Goal: Task Accomplishment & Management: Manage account settings

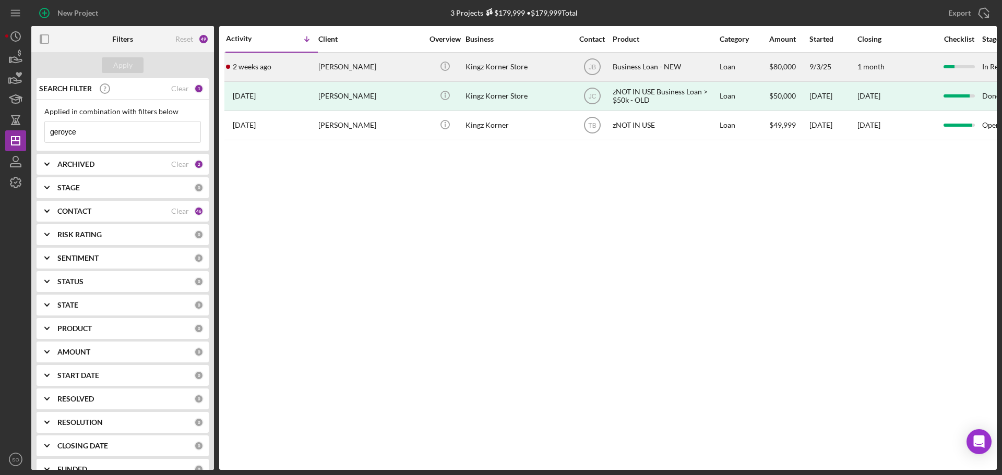
click at [302, 68] on div "2 weeks ago Geroyce King" at bounding box center [271, 67] width 91 height 28
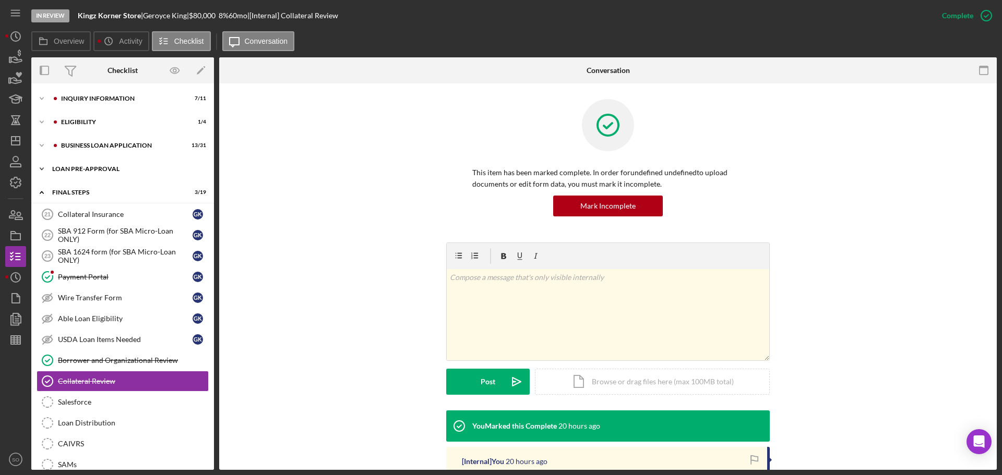
click at [74, 170] on div "LOAN PRE-APPROVAL" at bounding box center [126, 169] width 149 height 6
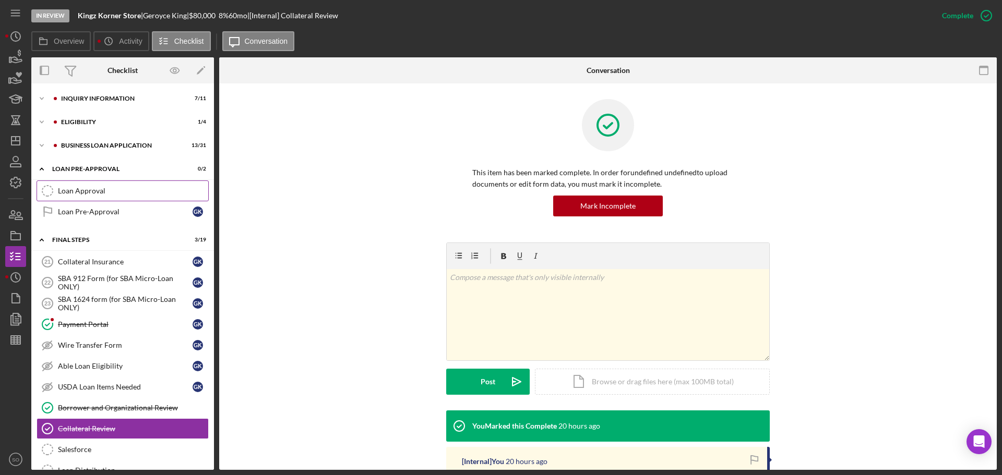
click at [85, 195] on div "Loan Approval" at bounding box center [133, 191] width 150 height 8
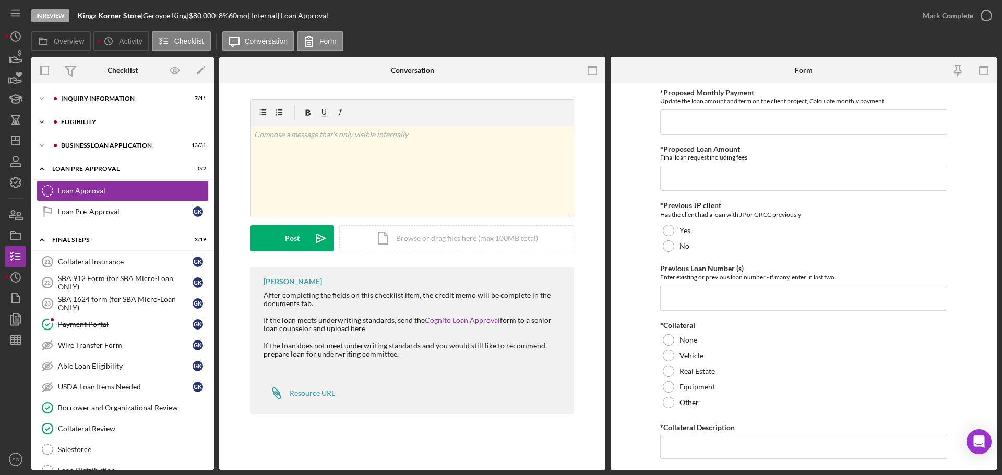
click at [87, 118] on div "Icon/Expander ELIGIBILITY 1 / 4" at bounding box center [122, 122] width 183 height 21
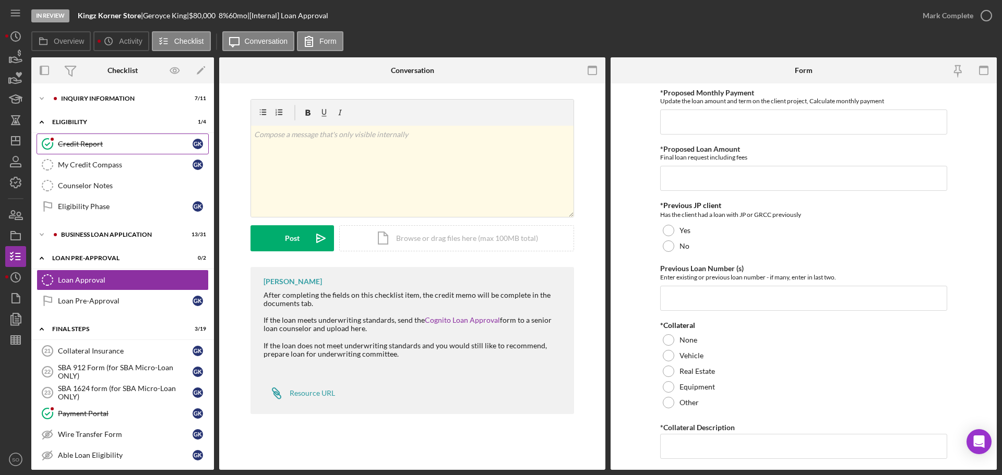
click at [100, 149] on link "Credit Report Credit Report G K" at bounding box center [123, 144] width 172 height 21
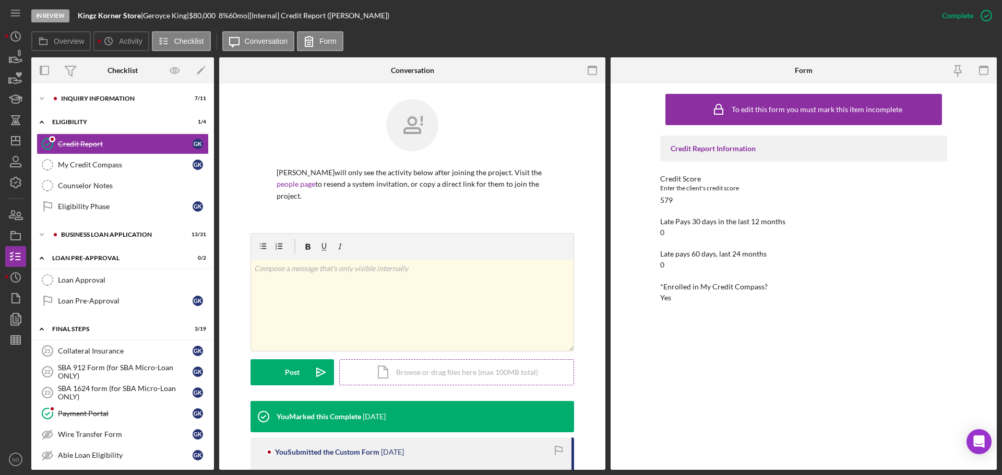
scroll to position [157, 0]
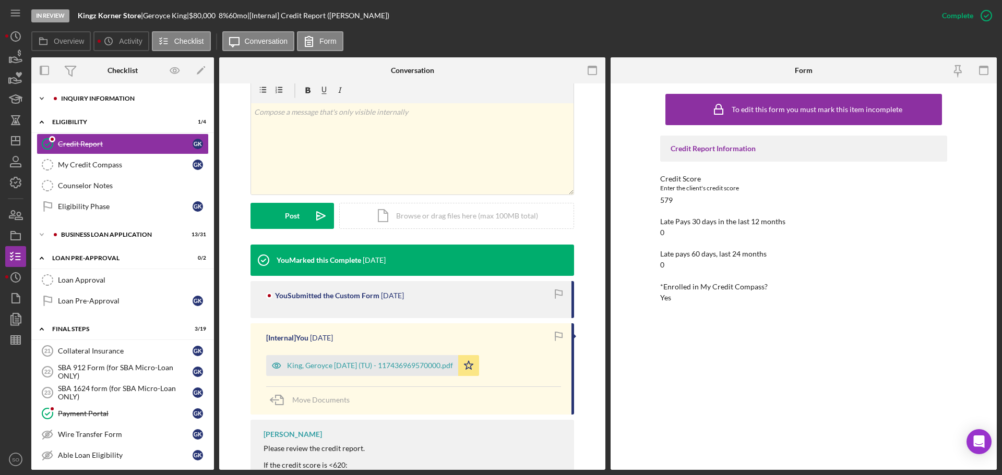
click at [122, 101] on div "INQUIRY INFORMATION" at bounding box center [131, 98] width 140 height 6
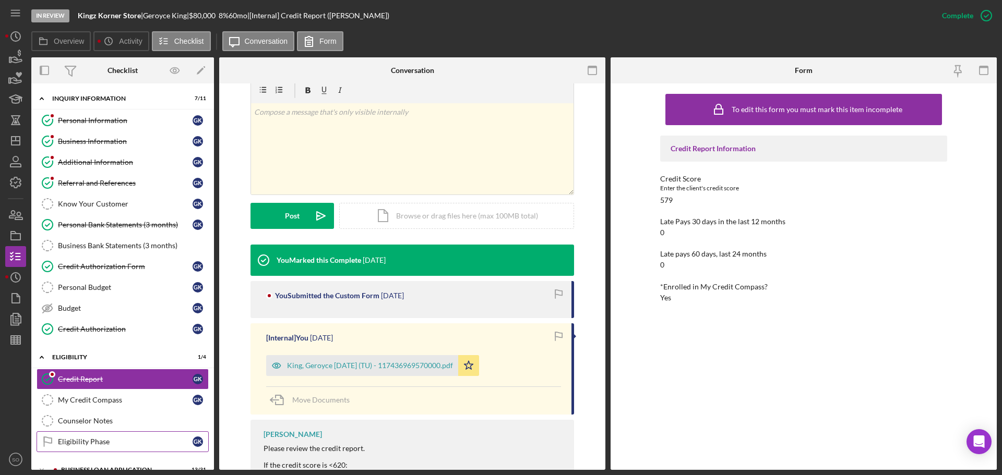
scroll to position [261, 0]
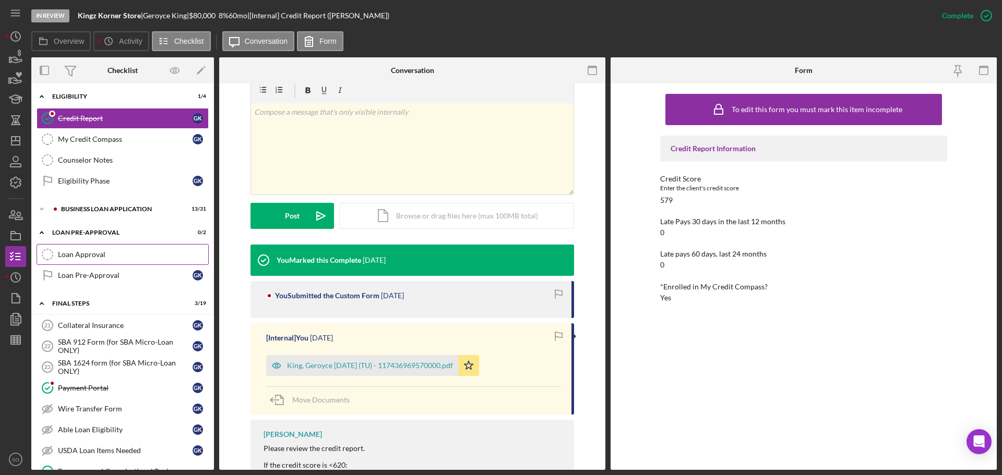
drag, startPoint x: 129, startPoint y: 254, endPoint x: 182, endPoint y: 258, distance: 52.4
click at [129, 254] on div "Loan Approval" at bounding box center [133, 254] width 150 height 8
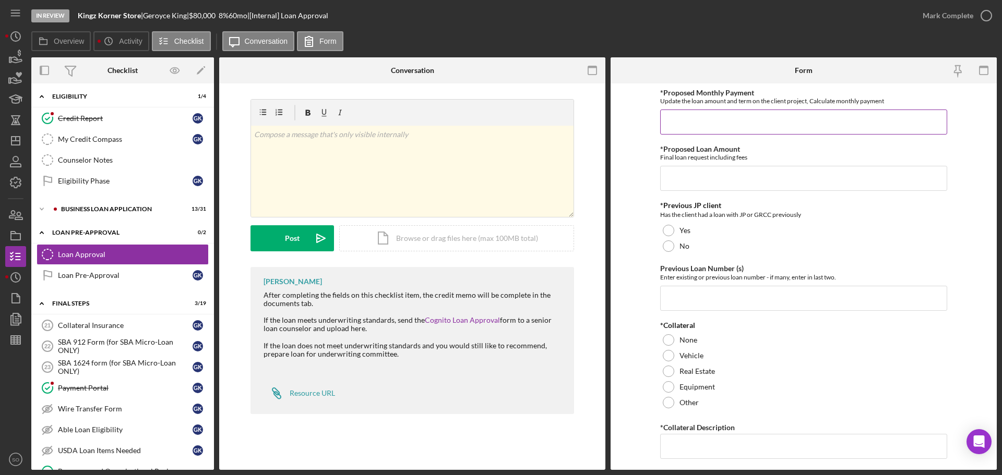
click at [689, 114] on input "*Proposed Monthly Payment" at bounding box center [803, 122] width 287 height 25
type input "$1,420"
click at [739, 189] on input "*Proposed Loan Amount" at bounding box center [803, 178] width 287 height 25
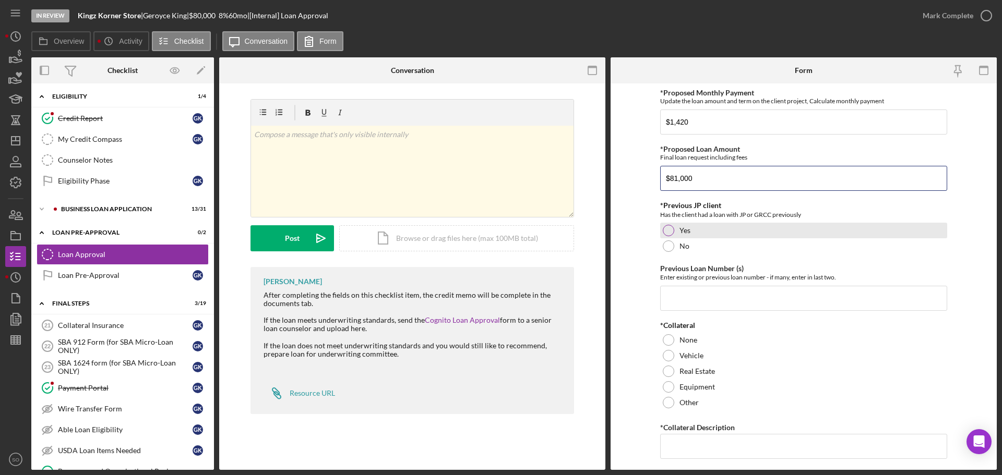
type input "$81,000"
click at [682, 227] on label "Yes" at bounding box center [684, 230] width 11 height 8
click at [708, 293] on input "Previous Loan Number (s)" at bounding box center [803, 298] width 287 height 25
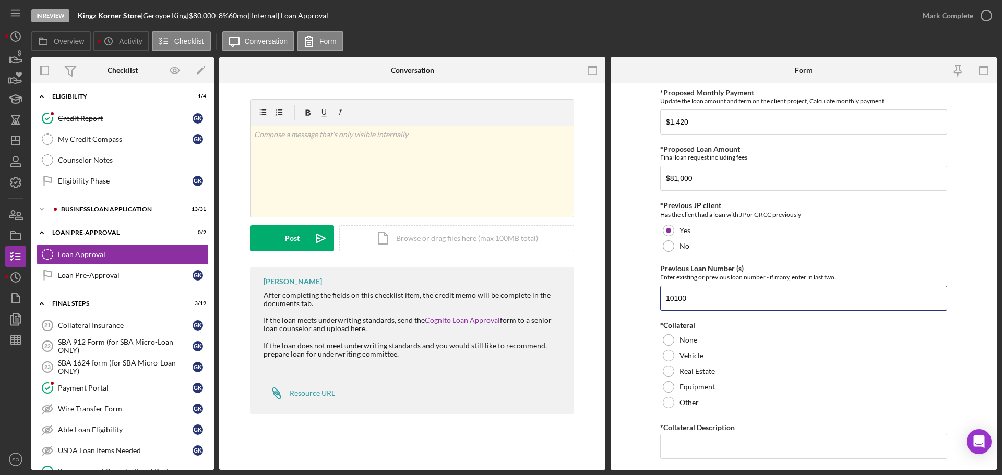
type input "10100"
click at [642, 318] on form "*Proposed Monthly Payment Update the loan amount and term on the client project…" at bounding box center [803, 276] width 386 height 387
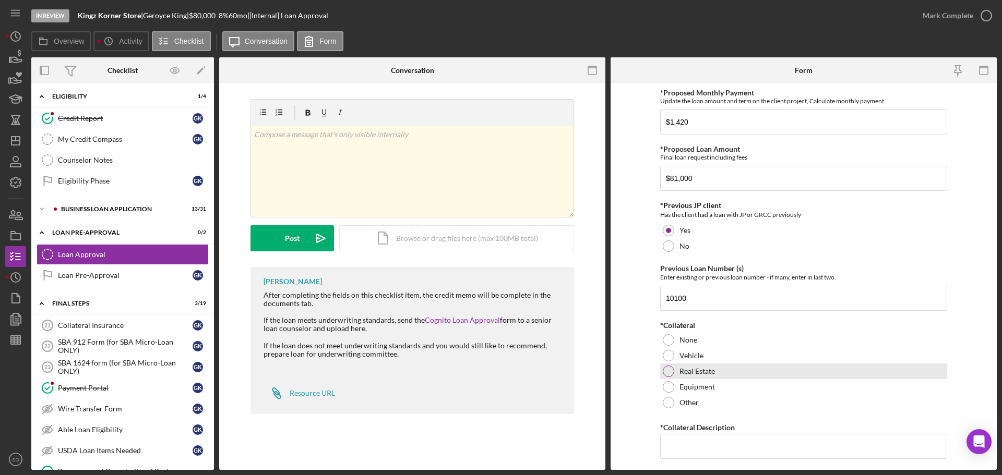
drag, startPoint x: 669, startPoint y: 367, endPoint x: 678, endPoint y: 374, distance: 11.2
click at [669, 369] on div at bounding box center [668, 371] width 11 height 11
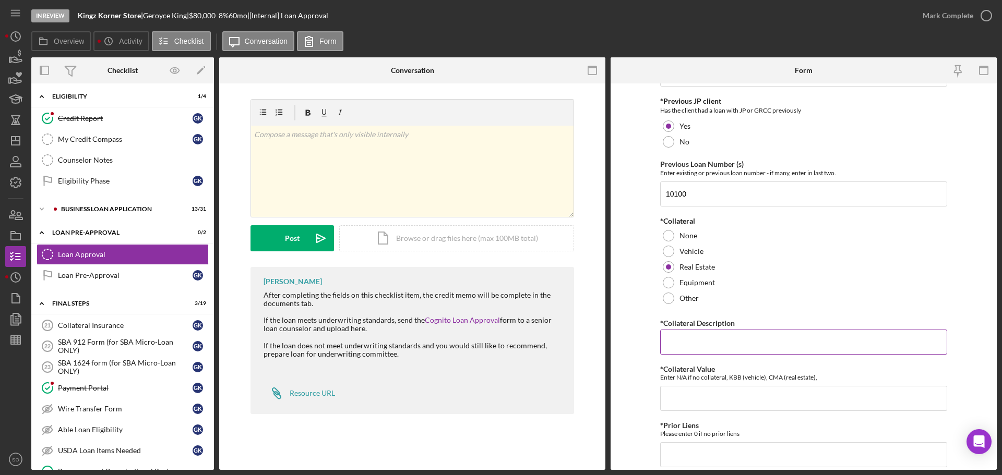
click at [683, 338] on input "*Collateral Description" at bounding box center [803, 342] width 287 height 25
paste input "4534 Margaretta Ave., St Louis, MO 63115"
type input "4534 Margaretta Ave., St Louis, MO 63115"
click at [641, 307] on form "*Proposed Monthly Payment Update the loan amount and term on the client project…" at bounding box center [803, 276] width 386 height 387
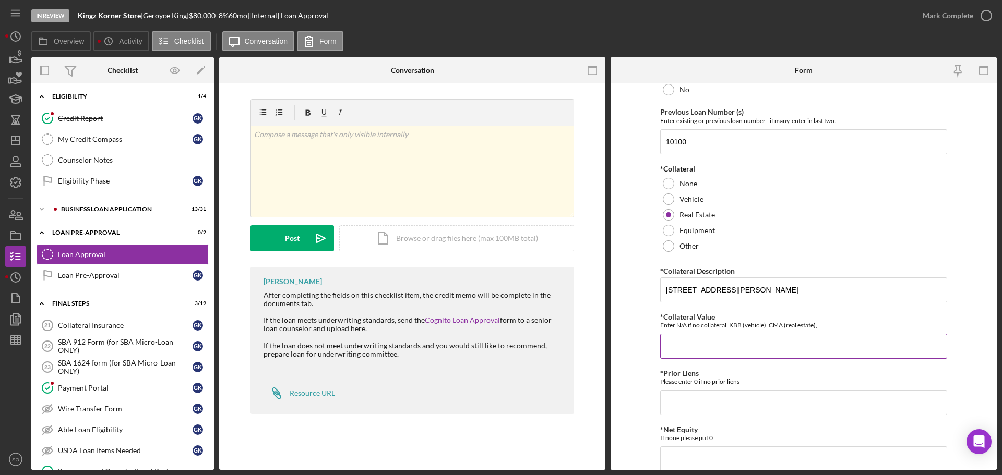
click at [744, 350] on input "*Collateral Value" at bounding box center [803, 346] width 287 height 25
type input "116,000"
click at [774, 401] on input "*Prior Liens" at bounding box center [803, 402] width 287 height 25
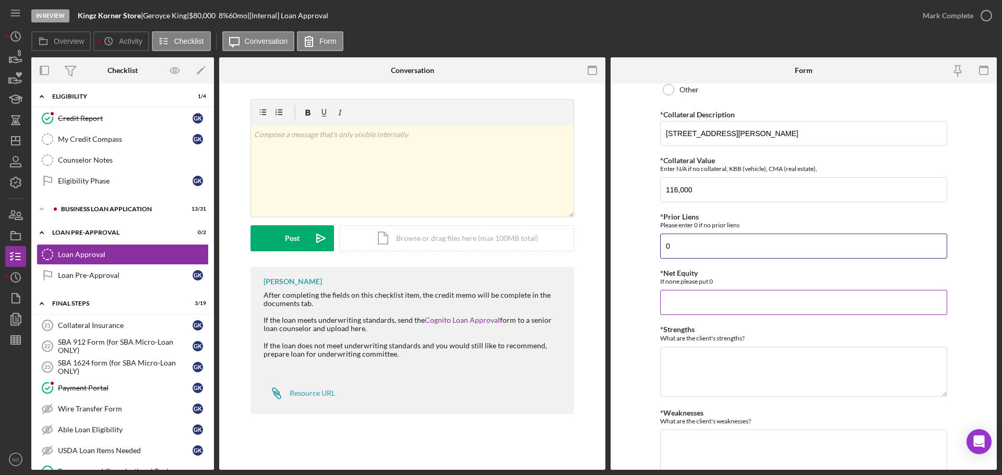
type input "0"
click at [730, 300] on input "*Net Equity" at bounding box center [803, 302] width 287 height 25
type input "116,000"
click at [735, 364] on textarea "*Strengths" at bounding box center [803, 372] width 287 height 50
click at [730, 374] on textarea "Legacy Client Good Collateral" at bounding box center [803, 372] width 287 height 50
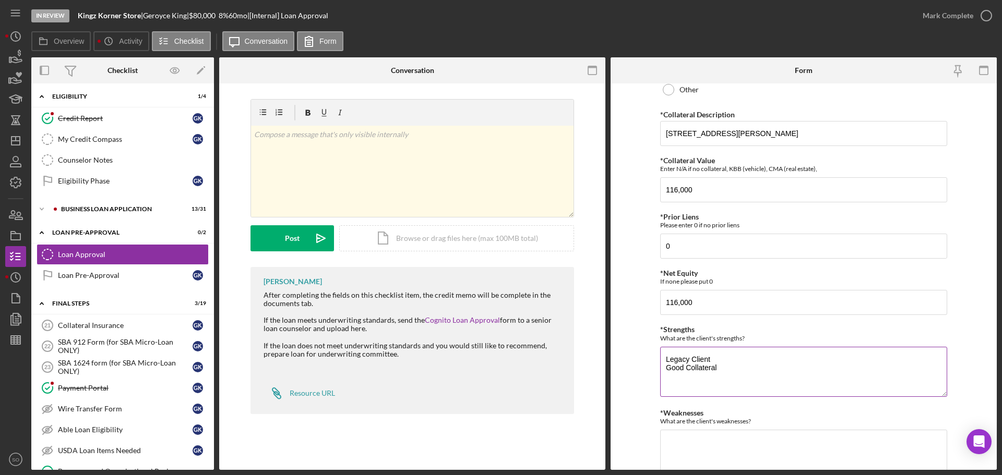
scroll to position [417, 0]
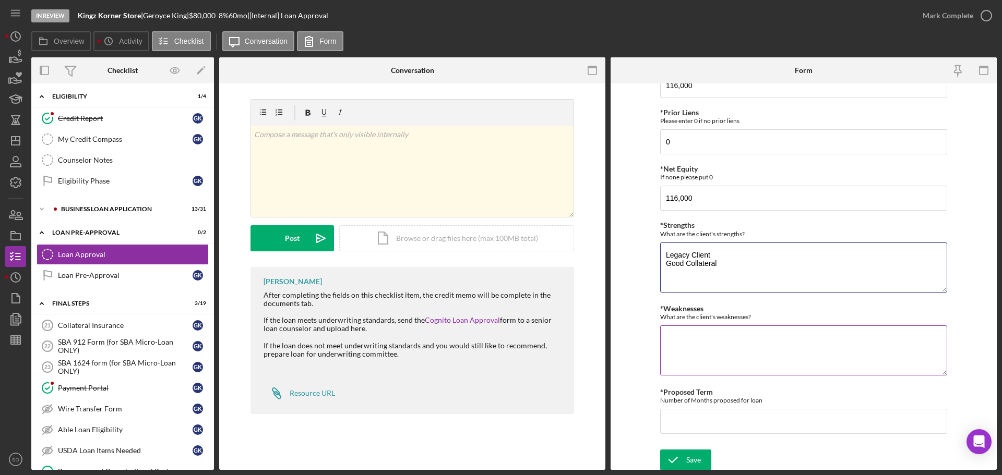
type textarea "Legacy Client Good Collateral"
click at [711, 347] on textarea "*Weaknesses" at bounding box center [803, 351] width 287 height 50
type textarea "Credit Score"
click at [715, 256] on textarea "Legacy Client Good Collateral" at bounding box center [803, 268] width 287 height 50
type textarea "Legacy Client Decent Pay history Good Collateral"
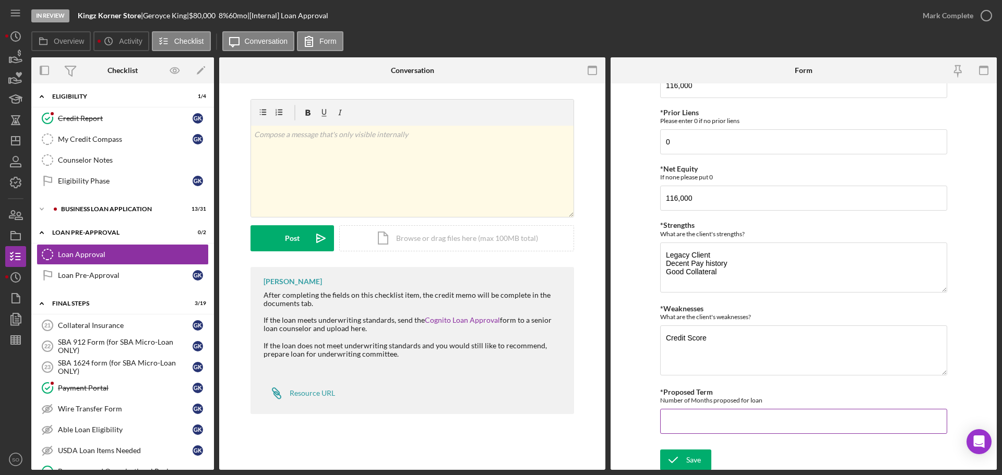
click at [703, 427] on input "*Proposed Term" at bounding box center [803, 421] width 287 height 25
type input "6"
type input "84"
click at [702, 457] on button "Save" at bounding box center [685, 460] width 51 height 21
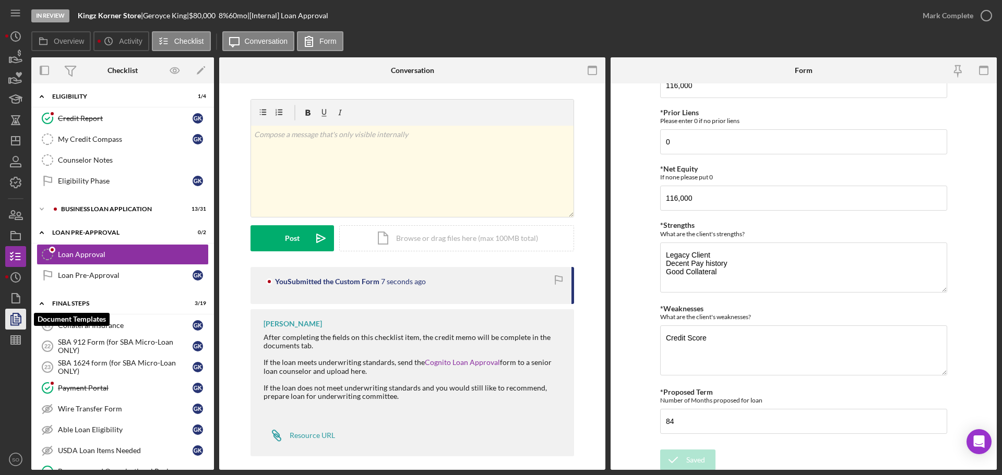
click at [18, 314] on polyline "button" at bounding box center [19, 315] width 3 height 3
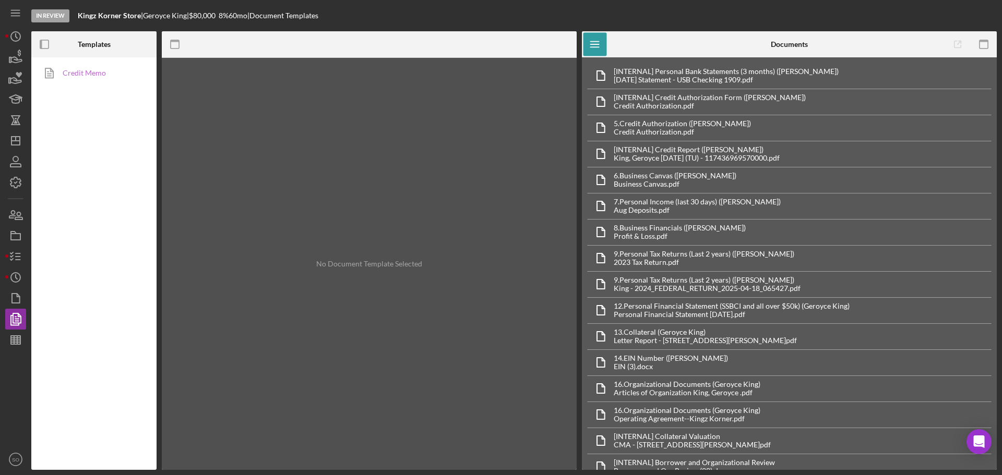
click at [77, 75] on link "Credit Memo" at bounding box center [92, 73] width 110 height 21
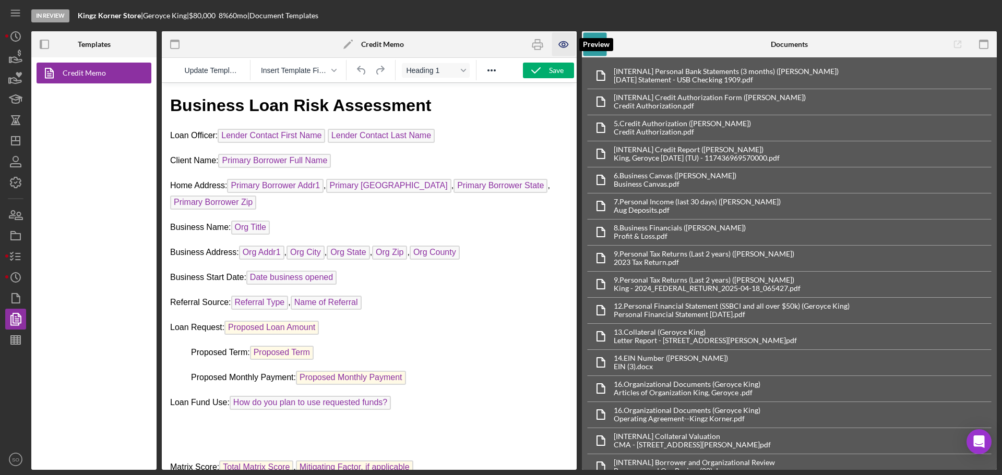
click at [563, 44] on icon "button" at bounding box center [563, 44] width 23 height 23
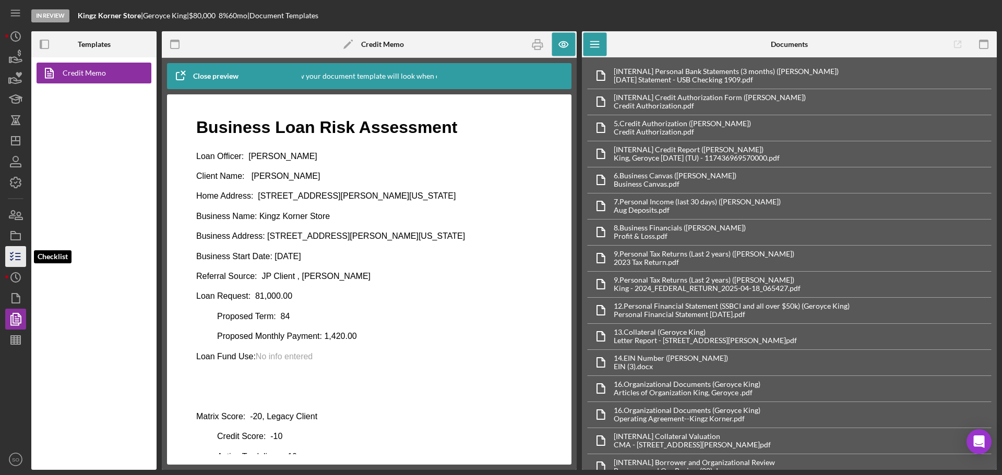
click at [23, 261] on icon "button" at bounding box center [16, 257] width 26 height 26
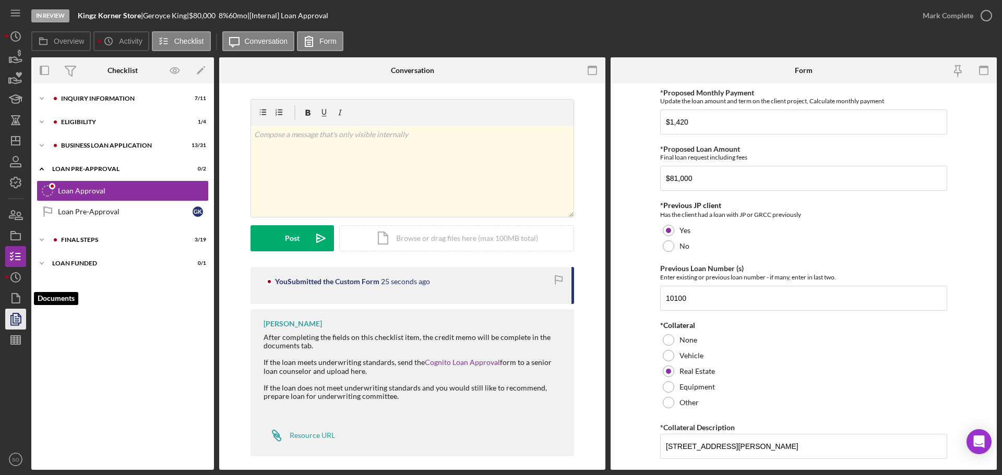
click at [19, 315] on icon "button" at bounding box center [16, 319] width 26 height 26
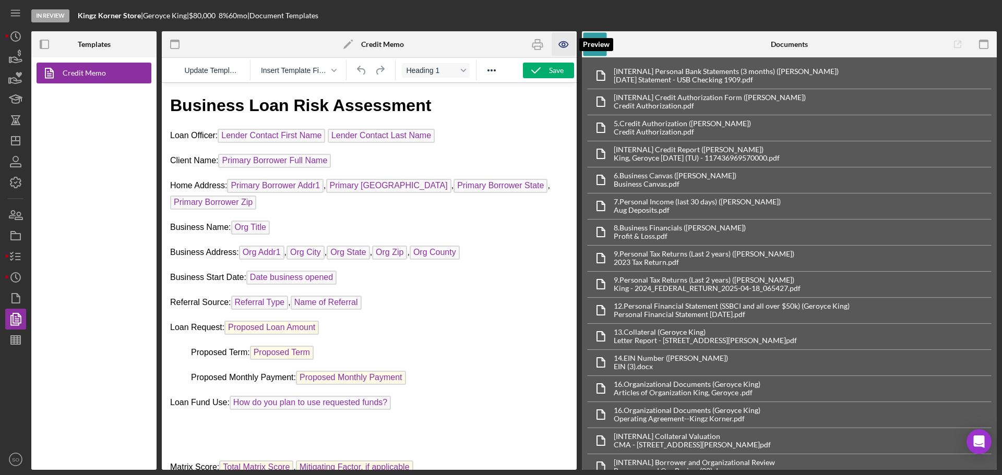
click at [555, 44] on icon "button" at bounding box center [563, 44] width 23 height 23
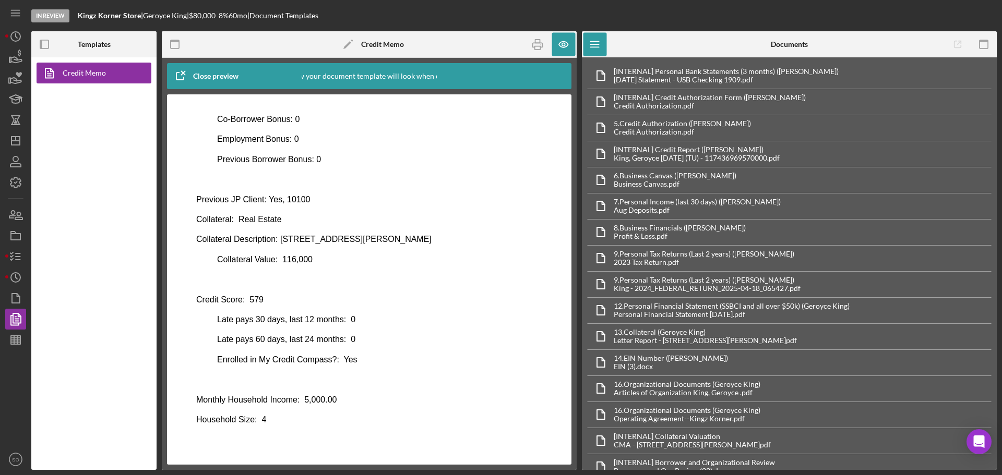
scroll to position [489, 0]
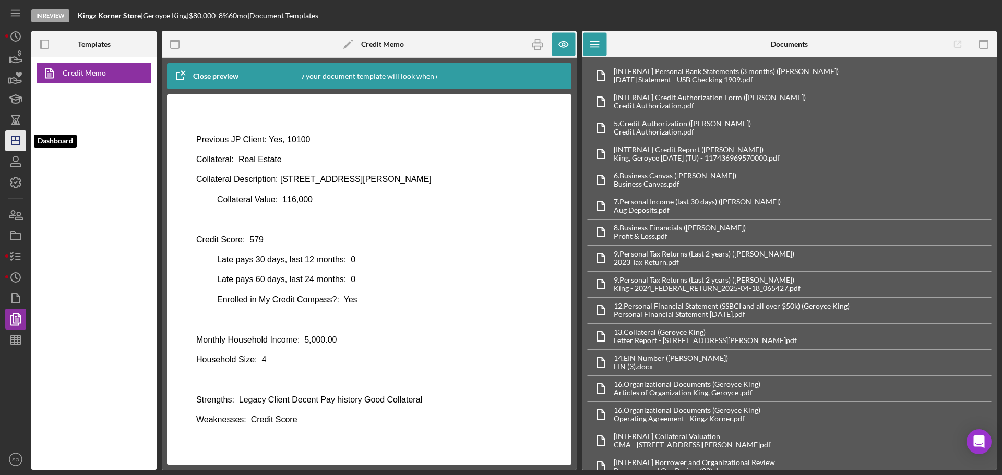
click at [17, 146] on icon "Icon/Dashboard" at bounding box center [16, 141] width 26 height 26
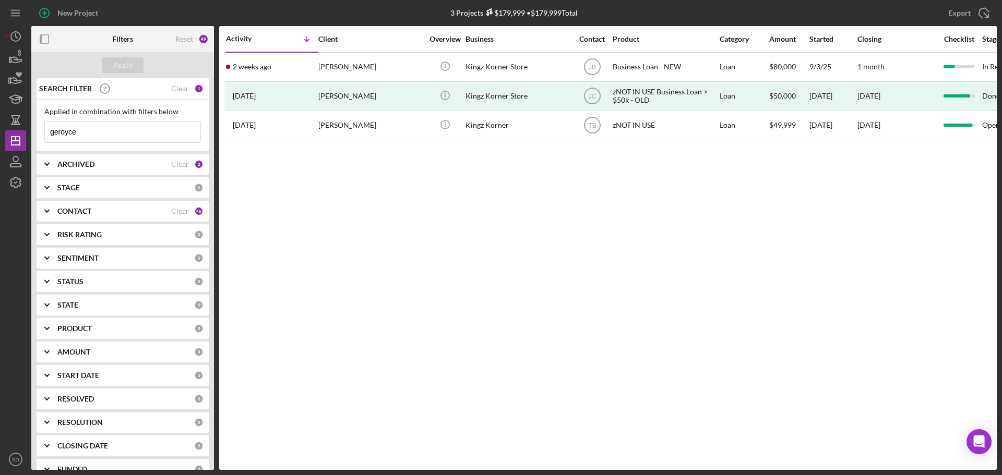
drag, startPoint x: 110, startPoint y: 139, endPoint x: 0, endPoint y: 113, distance: 113.2
click at [0, 113] on div "New Project 3 Projects $179,999 • $179,999 Total geroyce Export Icon/Export Fil…" at bounding box center [501, 237] width 1002 height 475
type input "heather mincer"
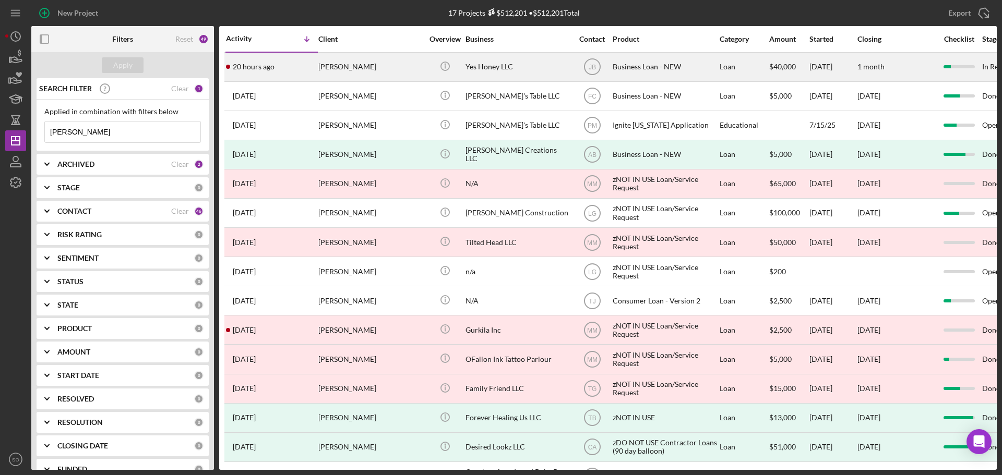
click at [386, 75] on div "Heather Mincer" at bounding box center [370, 67] width 104 height 28
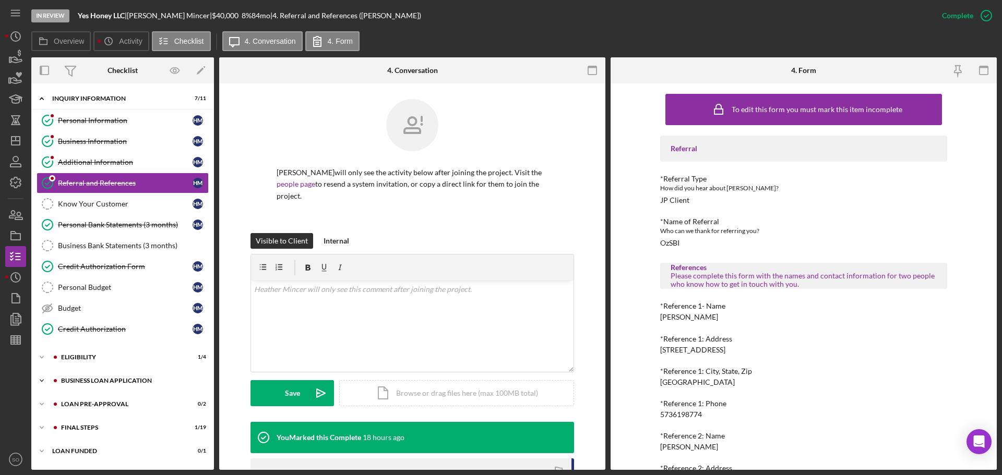
click at [118, 386] on div "Icon/Expander BUSINESS LOAN APPLICATION 7 / 31" at bounding box center [122, 380] width 183 height 21
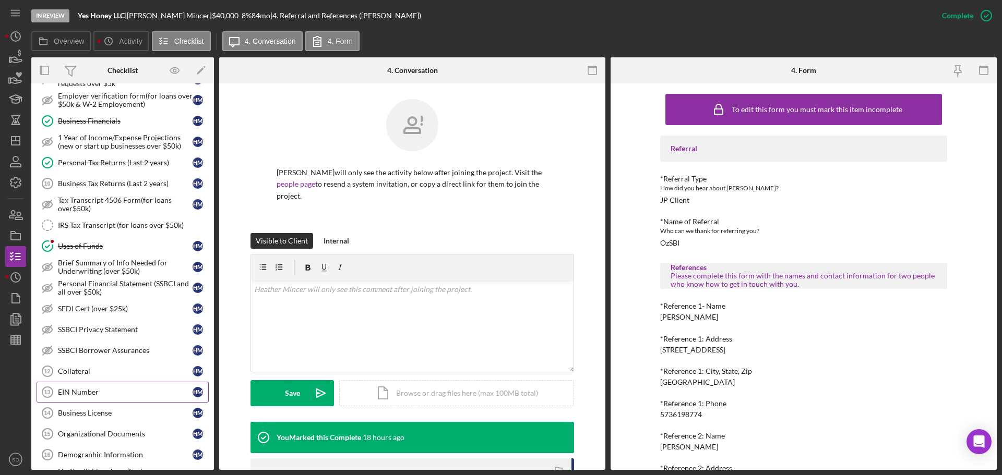
scroll to position [522, 0]
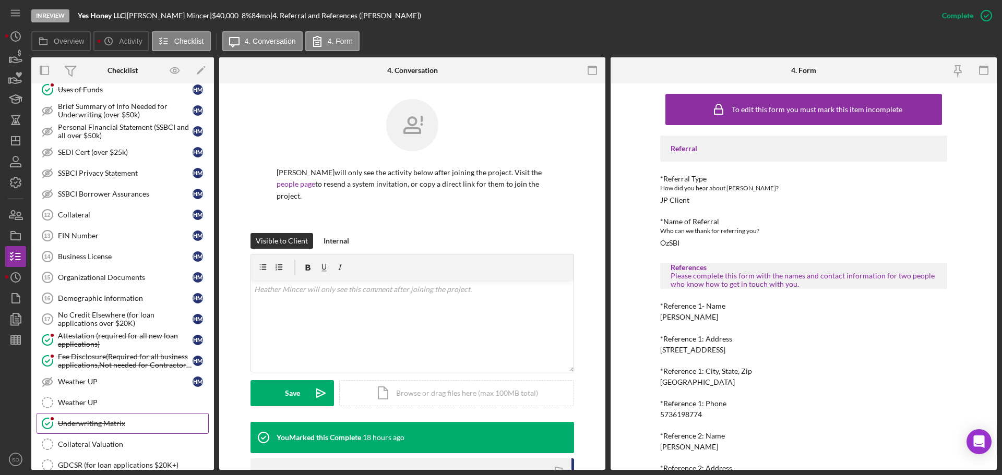
click at [132, 427] on div "Underwriting Matrix" at bounding box center [133, 423] width 150 height 8
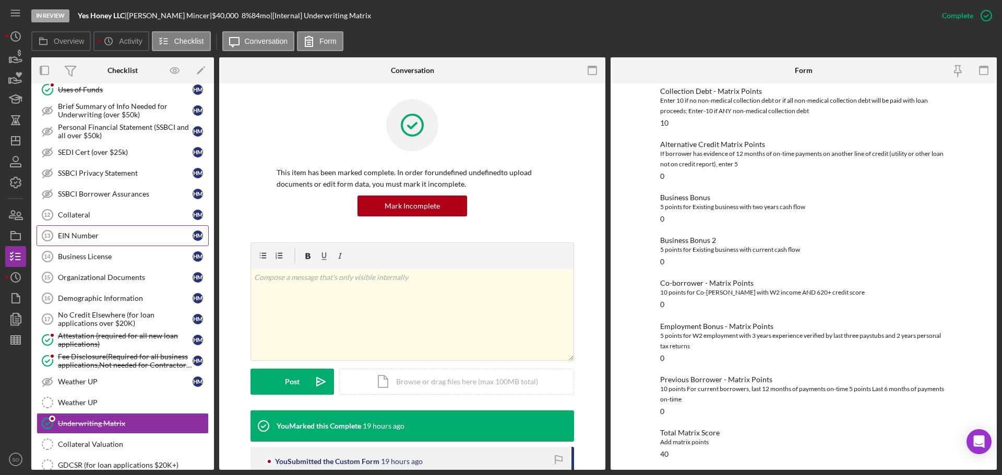
scroll to position [650, 0]
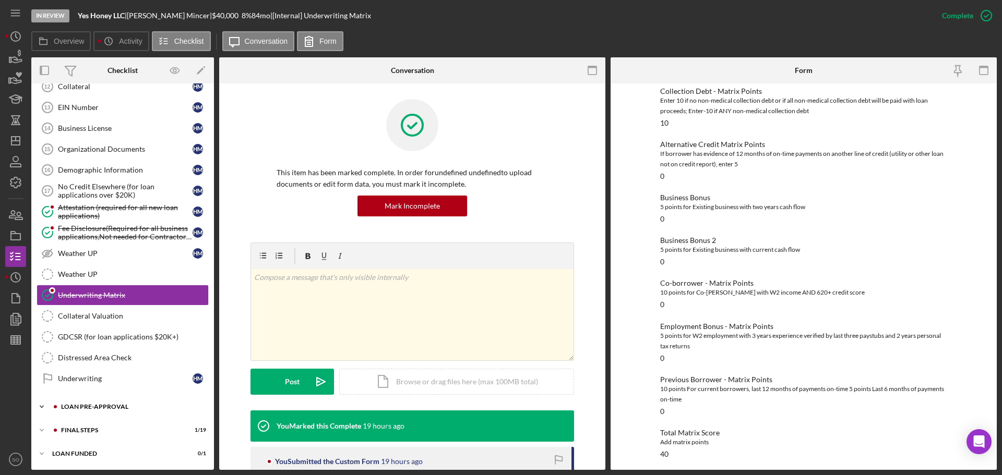
drag, startPoint x: 100, startPoint y: 409, endPoint x: 110, endPoint y: 406, distance: 9.9
click at [100, 409] on div "LOAN PRE-APPROVAL" at bounding box center [131, 407] width 140 height 6
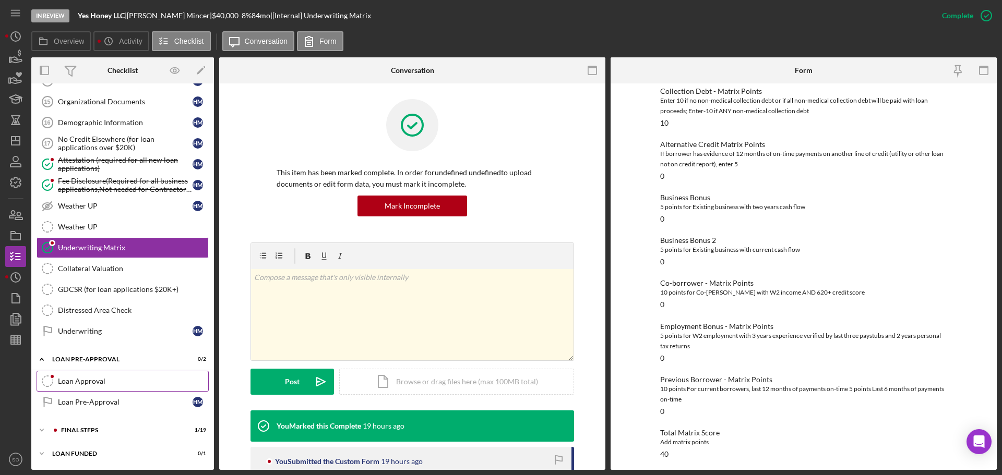
drag, startPoint x: 101, startPoint y: 379, endPoint x: 114, endPoint y: 384, distance: 14.0
click at [101, 381] on div "Loan Approval" at bounding box center [133, 381] width 150 height 8
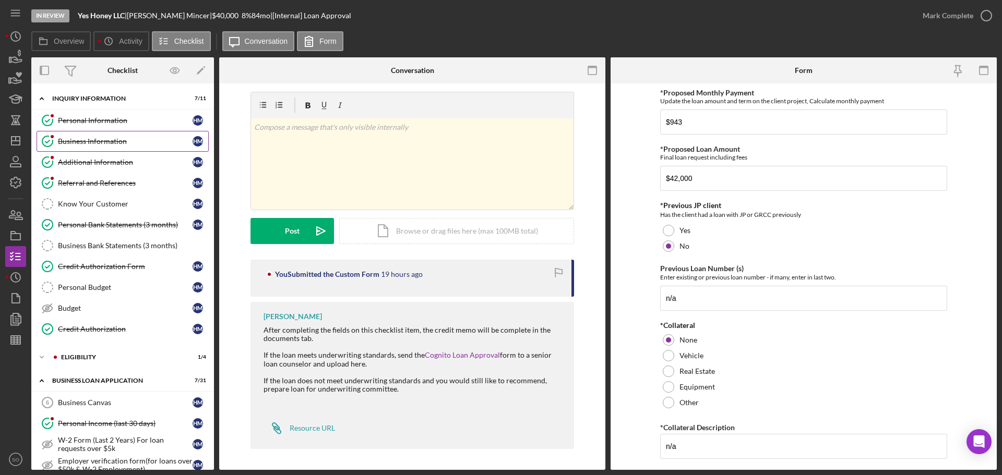
click at [90, 142] on div "Business Information" at bounding box center [125, 141] width 135 height 8
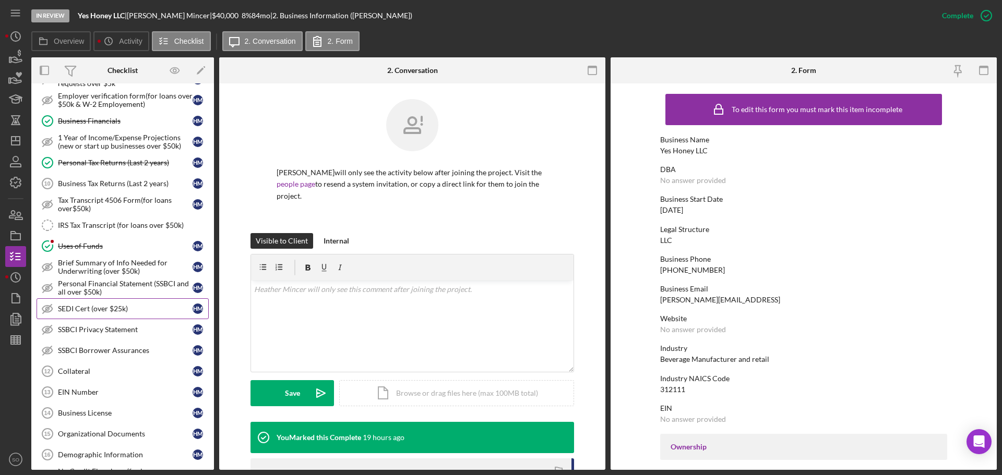
scroll to position [678, 0]
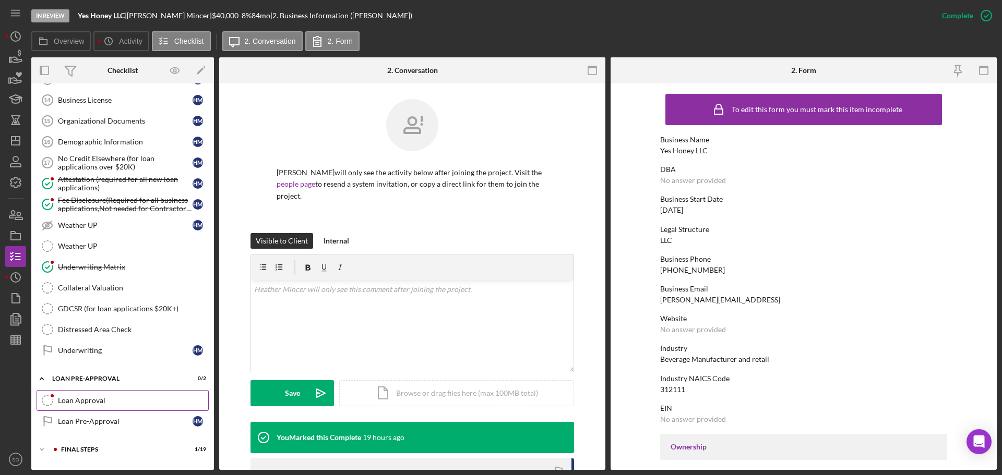
click at [101, 400] on div "Loan Approval" at bounding box center [133, 400] width 150 height 8
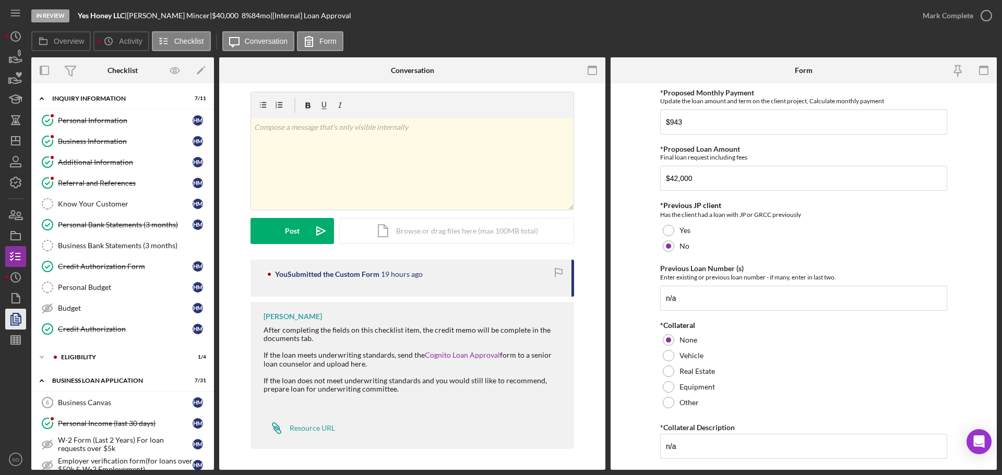
click at [25, 315] on nav "Icon/Menu Icon/Dashboard Dashboard Navigation Divider Mobile Checklist Navigati…" at bounding box center [18, 235] width 26 height 470
click at [23, 314] on icon "button" at bounding box center [16, 319] width 26 height 26
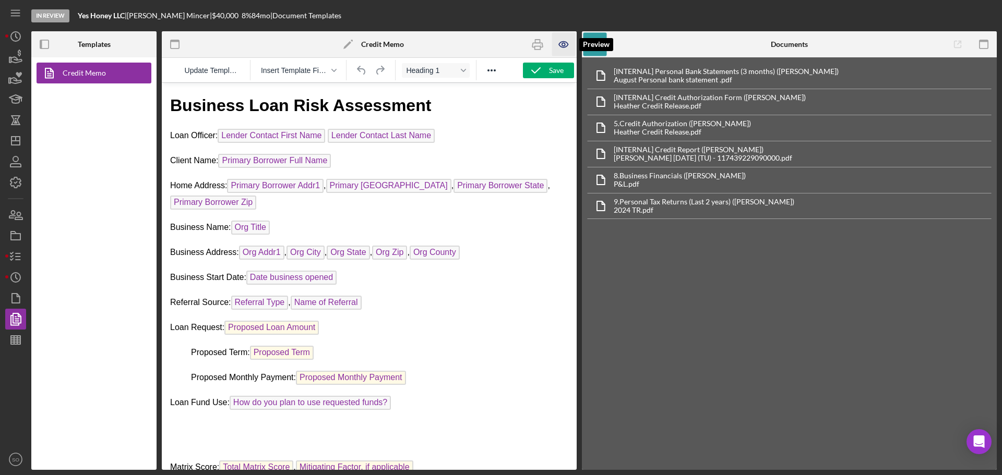
click at [557, 44] on icon "button" at bounding box center [563, 44] width 23 height 23
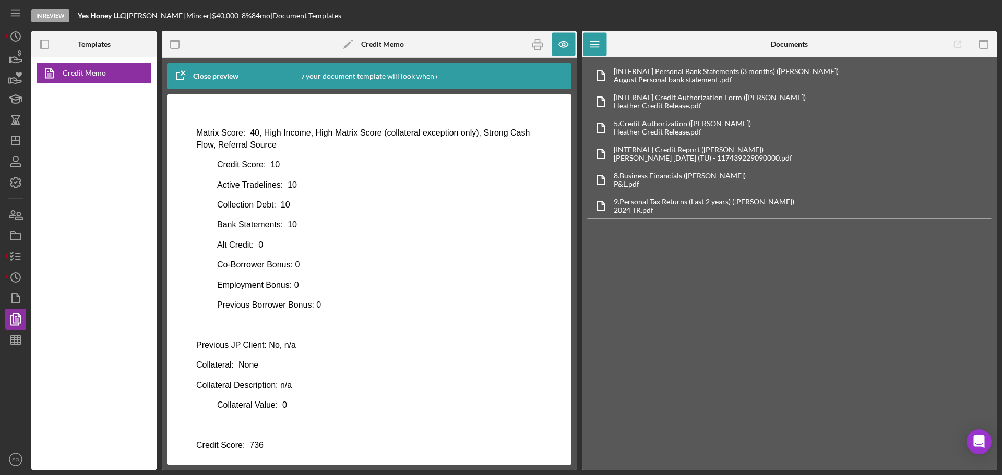
scroll to position [571, 0]
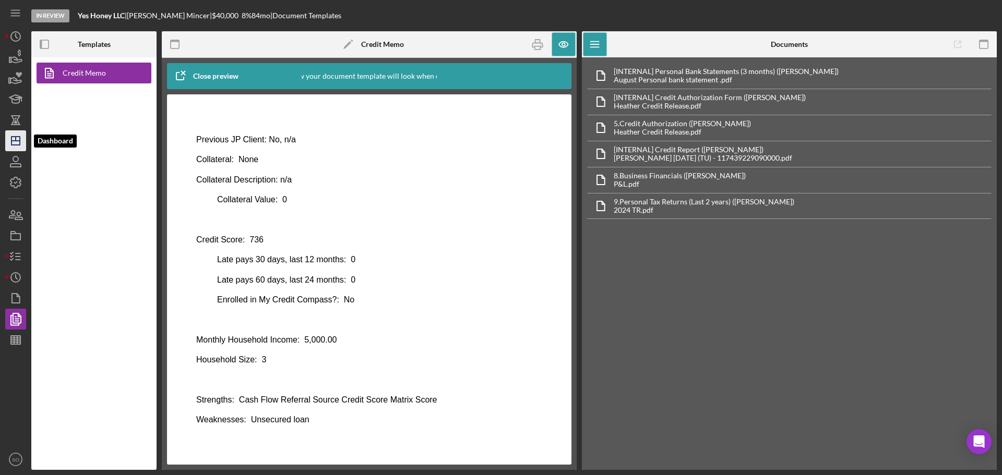
click at [8, 137] on icon "Icon/Dashboard" at bounding box center [16, 141] width 26 height 26
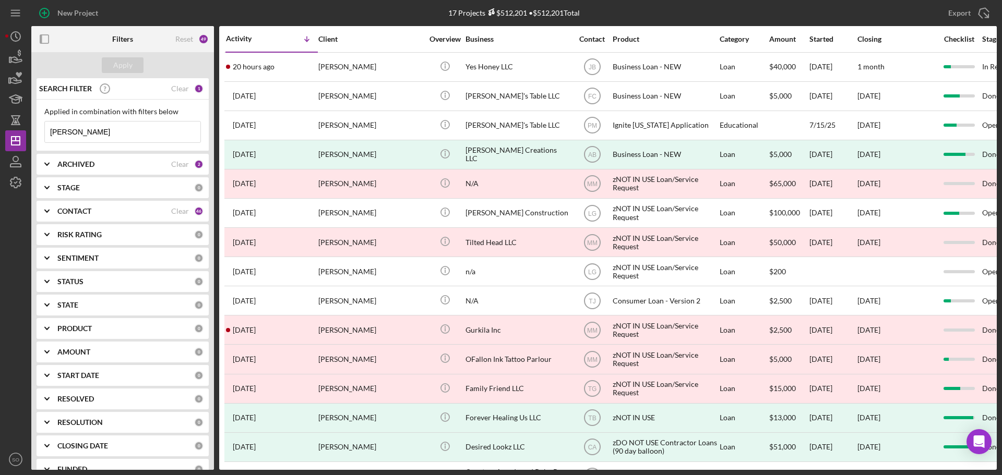
drag, startPoint x: 125, startPoint y: 128, endPoint x: 0, endPoint y: 131, distance: 124.7
click at [0, 131] on div "New Project 17 Projects $512,201 • $512,201 Total heather mincer Export Icon/Ex…" at bounding box center [501, 237] width 1002 height 475
type input "[PERSON_NAME]"
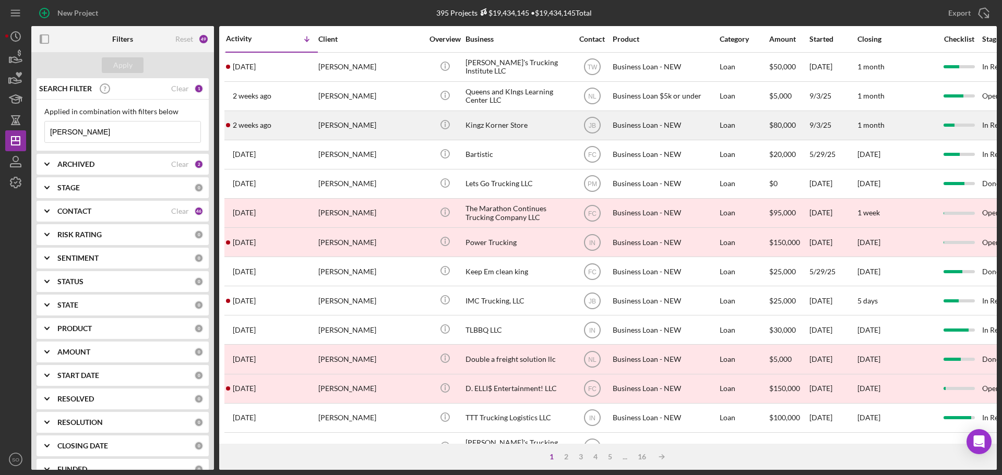
click at [362, 131] on div "[PERSON_NAME]" at bounding box center [370, 126] width 104 height 28
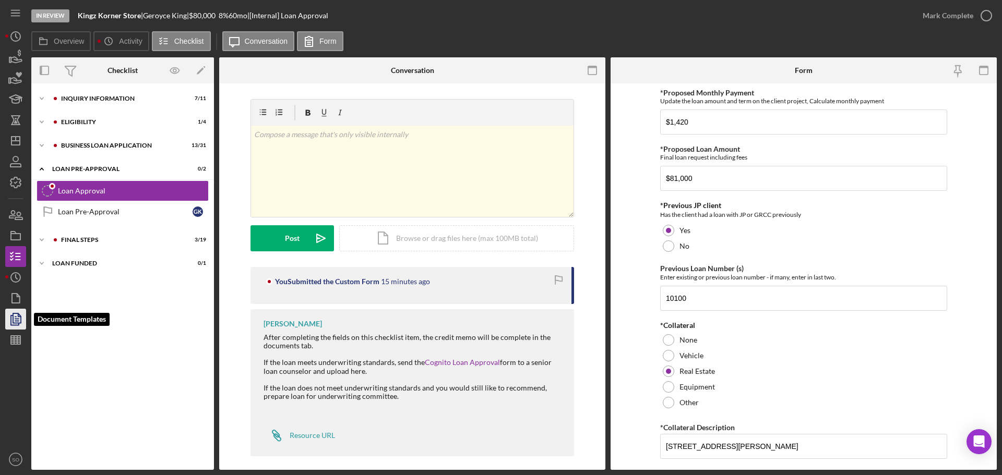
click at [16, 315] on icon "button" at bounding box center [16, 319] width 26 height 26
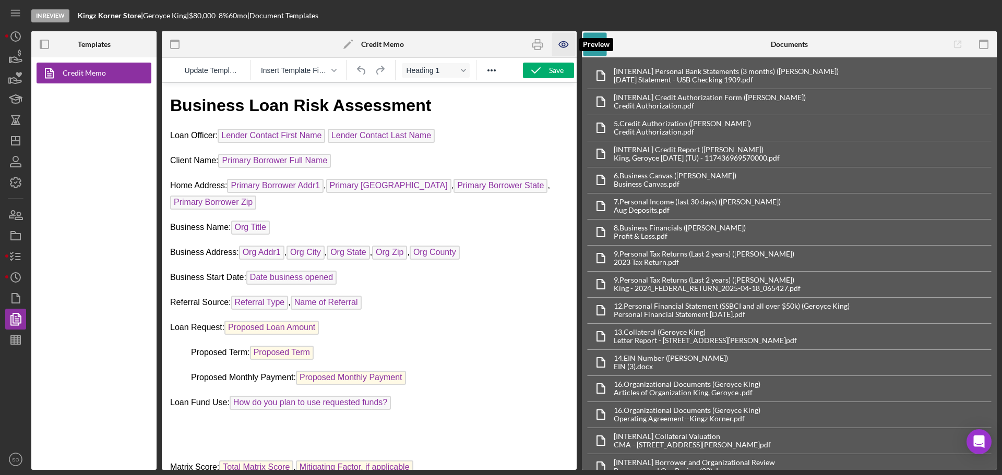
click at [558, 46] on icon "button" at bounding box center [563, 44] width 23 height 23
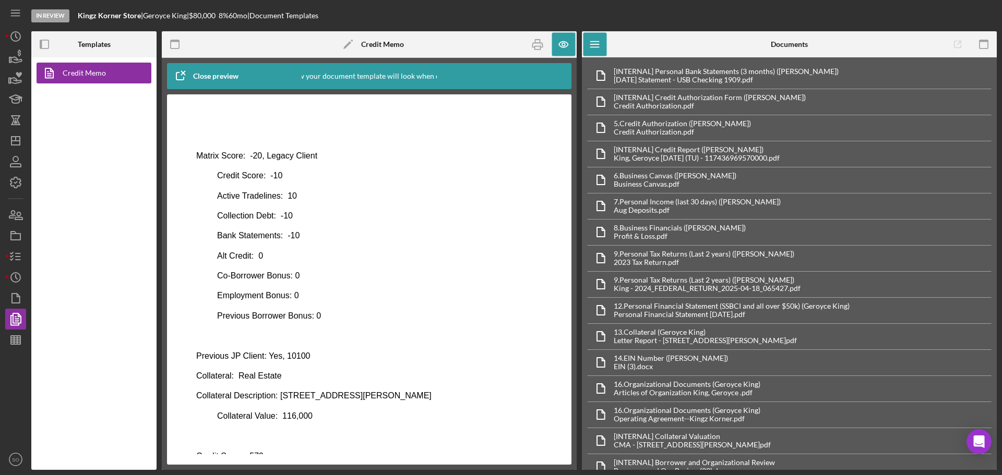
scroll to position [489, 0]
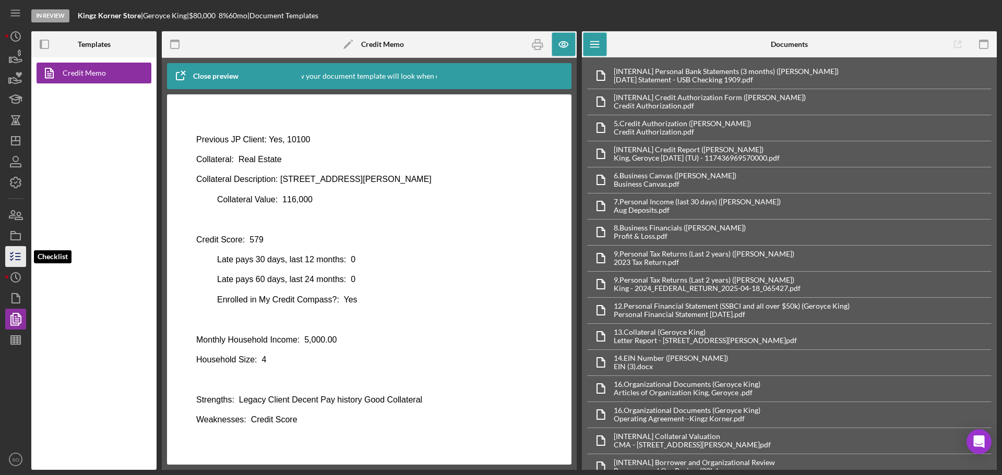
click at [17, 255] on icon "button" at bounding box center [16, 257] width 26 height 26
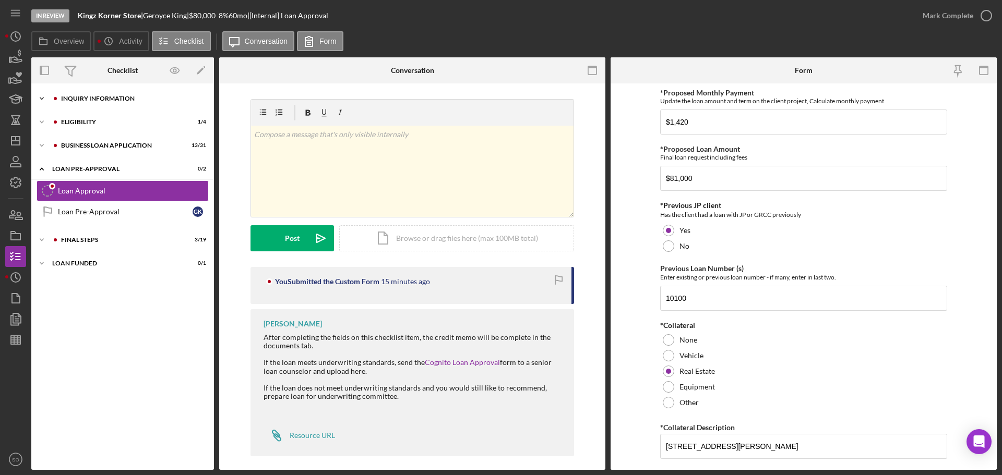
click at [104, 104] on div "Icon/Expander INQUIRY INFORMATION 7 / 11" at bounding box center [122, 98] width 183 height 21
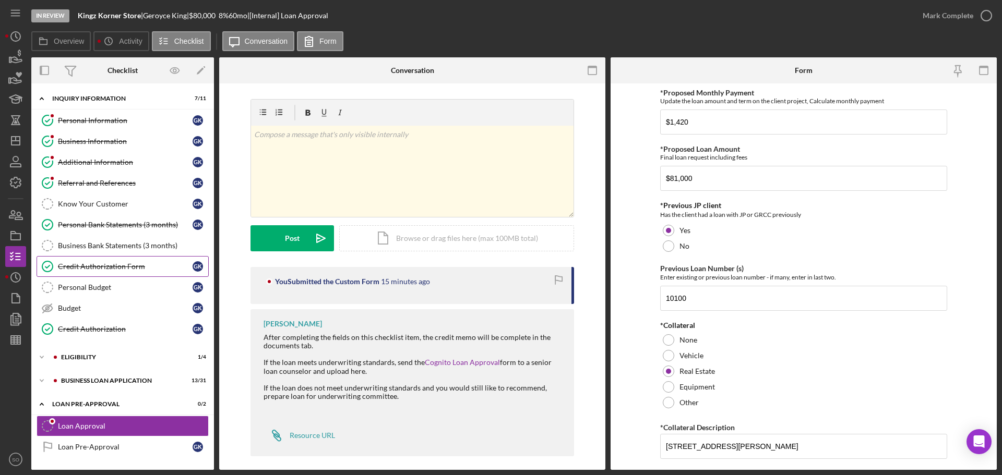
scroll to position [45, 0]
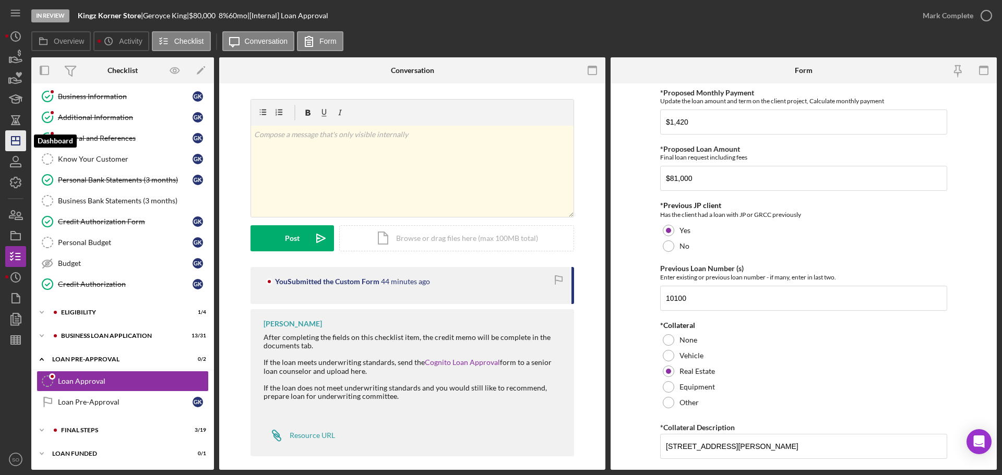
click at [15, 150] on icon "Icon/Dashboard" at bounding box center [16, 141] width 26 height 26
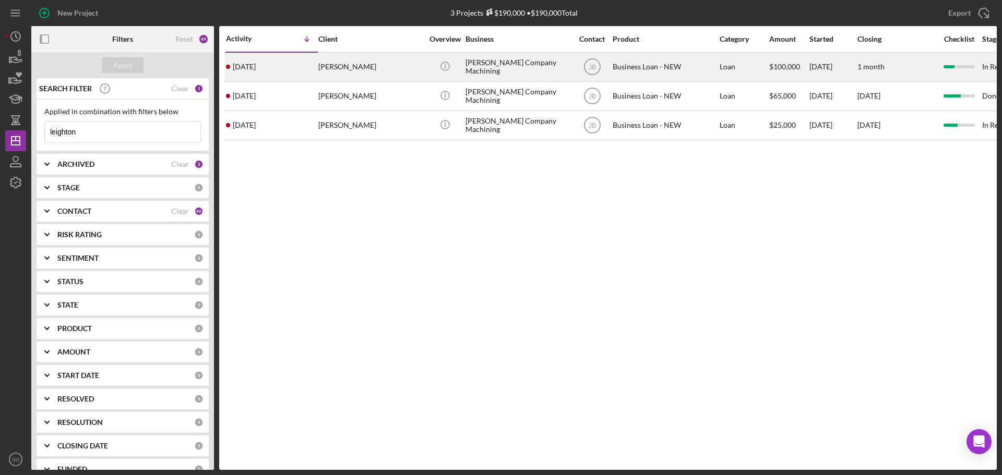
click at [328, 66] on div "Leighton Jones" at bounding box center [370, 67] width 104 height 28
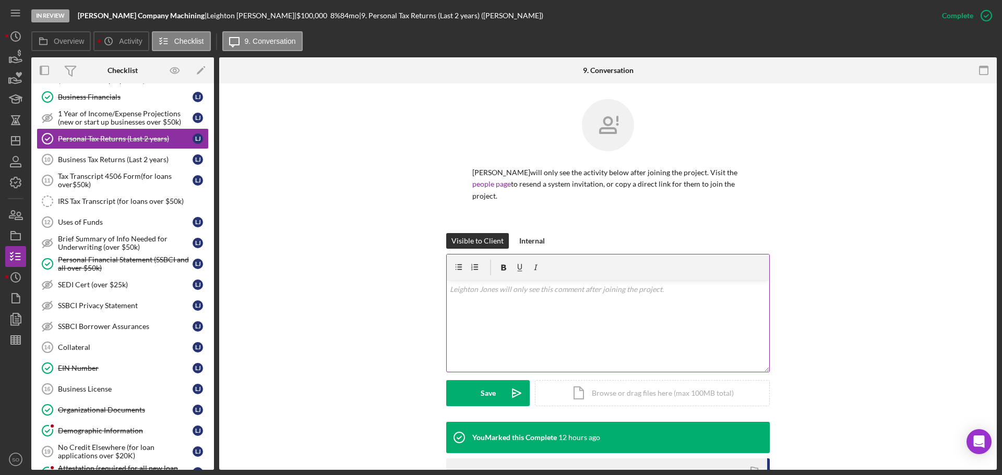
scroll to position [158, 0]
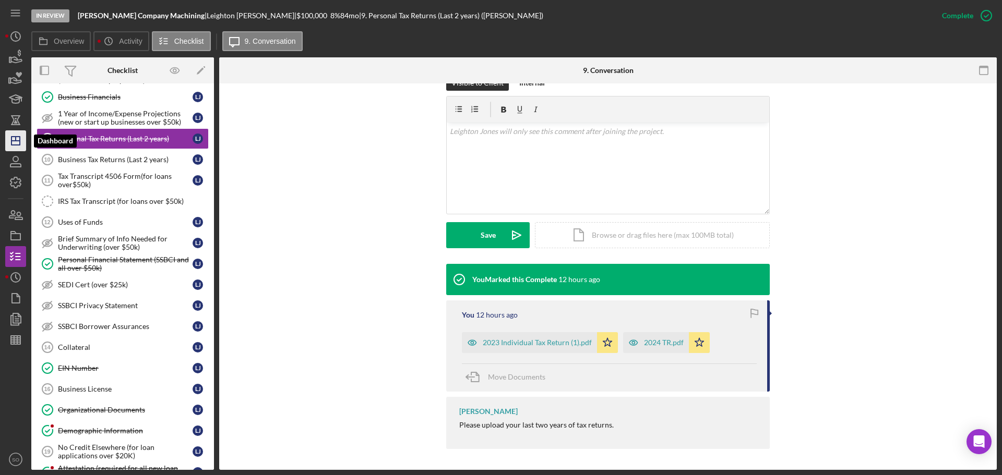
click at [16, 137] on line "button" at bounding box center [16, 139] width 0 height 4
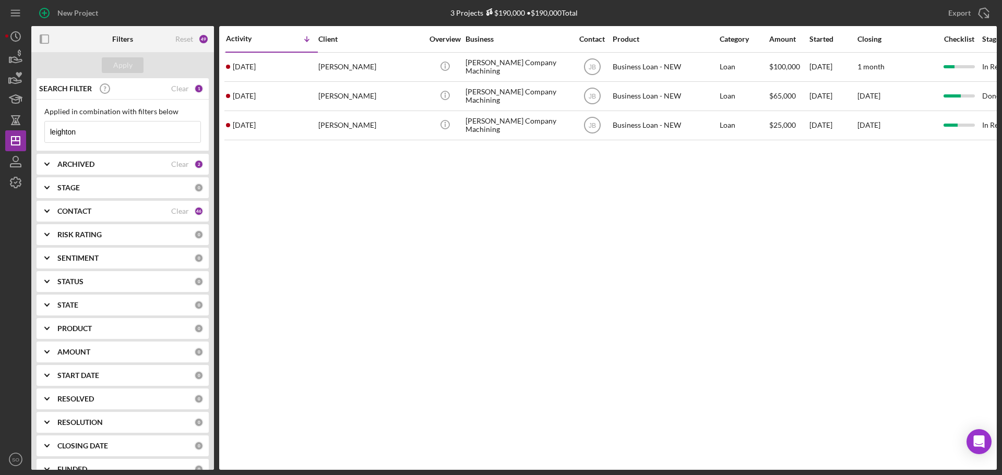
drag, startPoint x: 88, startPoint y: 131, endPoint x: 0, endPoint y: 115, distance: 89.7
click at [0, 115] on div "New Project 3 Projects $190,000 • $190,000 Total leighton Export Icon/Export Fi…" at bounding box center [501, 237] width 1002 height 475
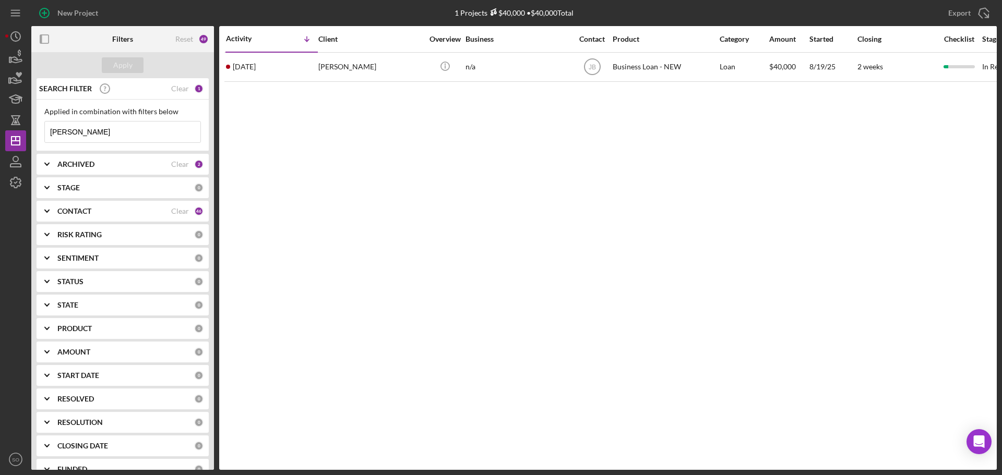
drag, startPoint x: 82, startPoint y: 130, endPoint x: 0, endPoint y: 134, distance: 82.0
click at [0, 134] on div "New Project 1 Projects $40,000 • $40,000 Total leighton Export Icon/Export Filt…" at bounding box center [501, 237] width 1002 height 475
type input "heather mincer"
click at [122, 65] on div "Apply" at bounding box center [122, 65] width 19 height 16
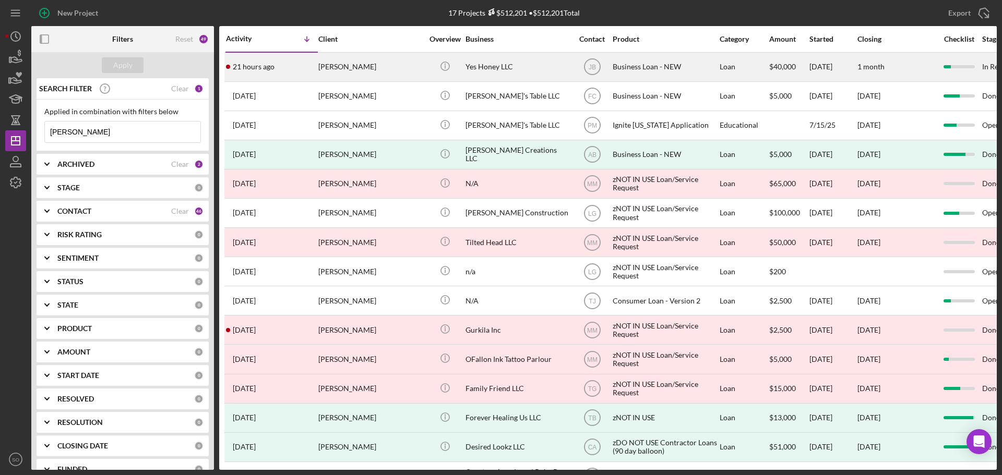
click at [309, 66] on div "21 hours ago Heather Mincer" at bounding box center [271, 67] width 91 height 28
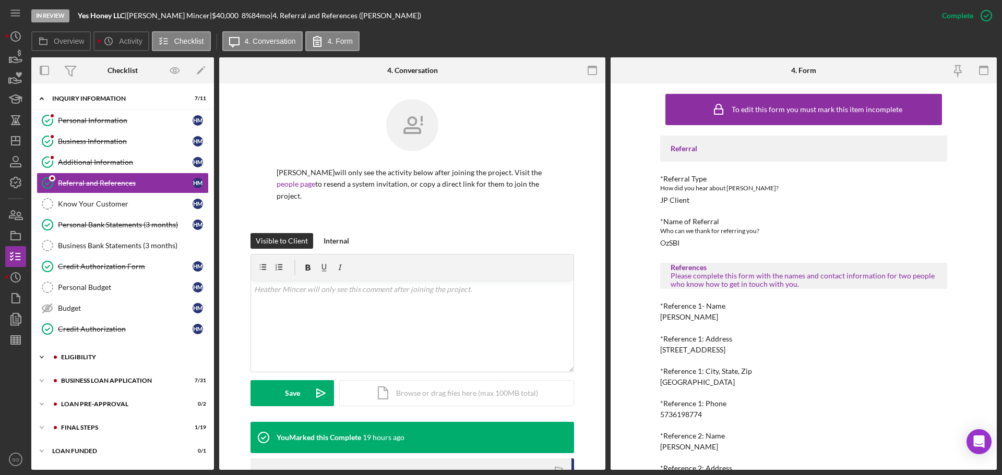
click at [90, 360] on div "ELIGIBILITY" at bounding box center [131, 357] width 140 height 6
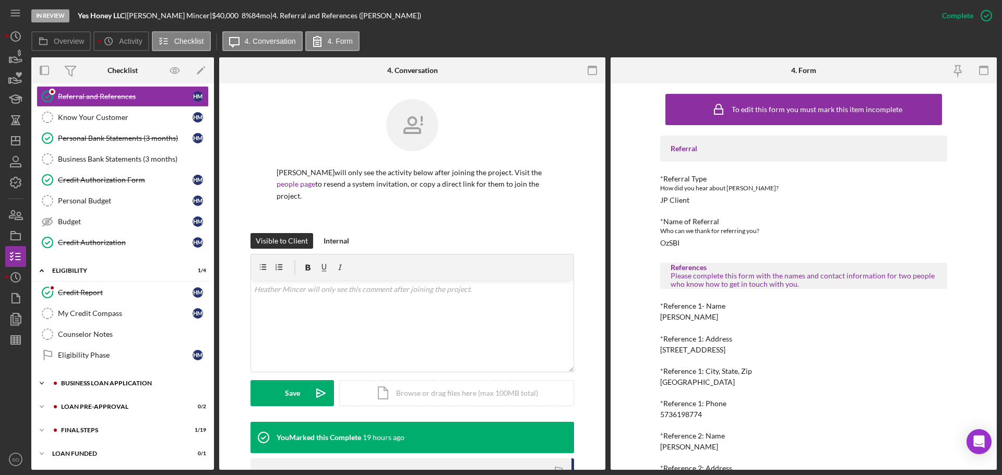
click at [128, 387] on div "Icon/Expander BUSINESS LOAN APPLICATION 7 / 31" at bounding box center [122, 383] width 183 height 21
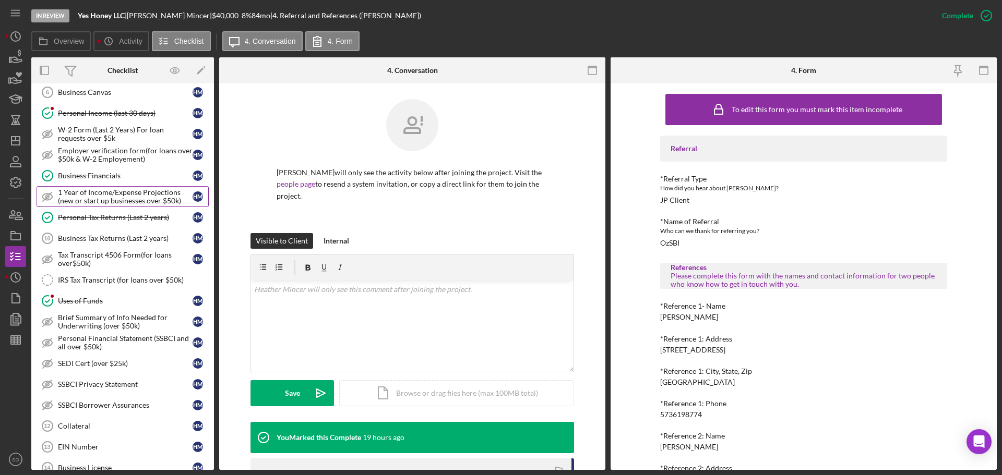
scroll to position [295, 0]
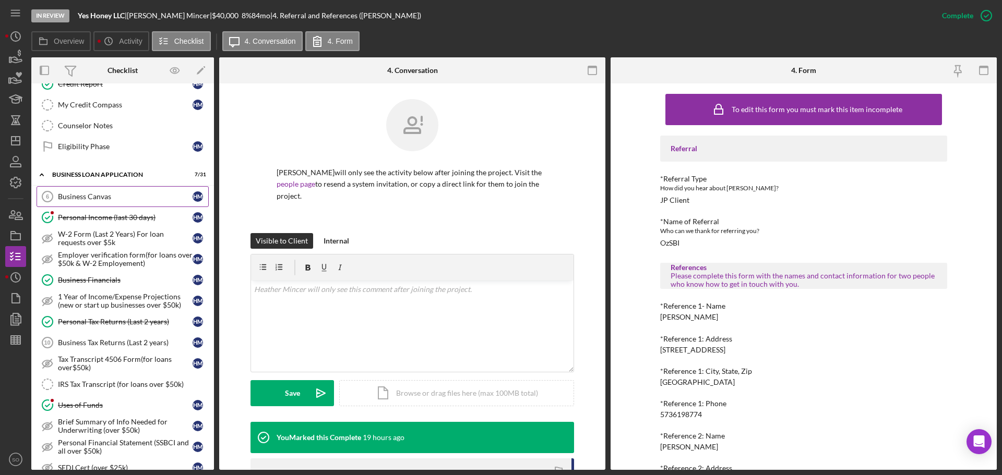
click at [91, 202] on link "Business Canvas 6 Business Canvas H M" at bounding box center [123, 196] width 172 height 21
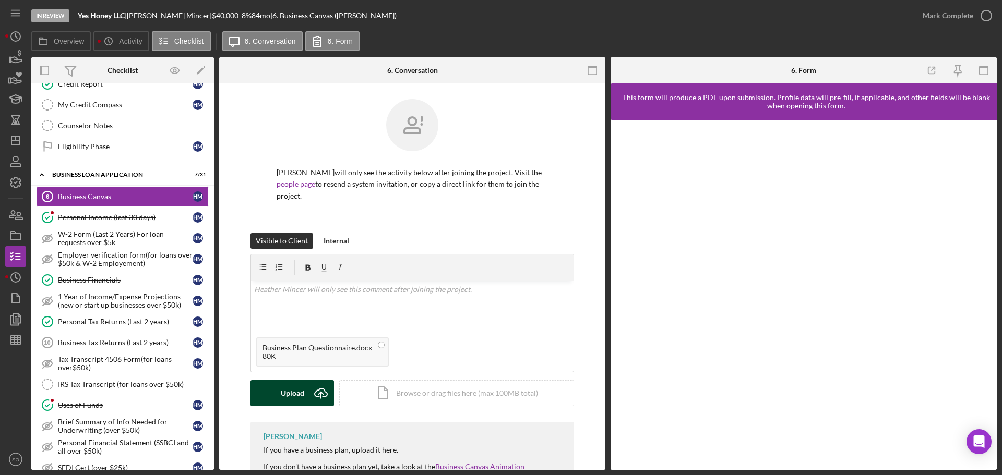
click at [291, 388] on div "Upload" at bounding box center [292, 393] width 23 height 26
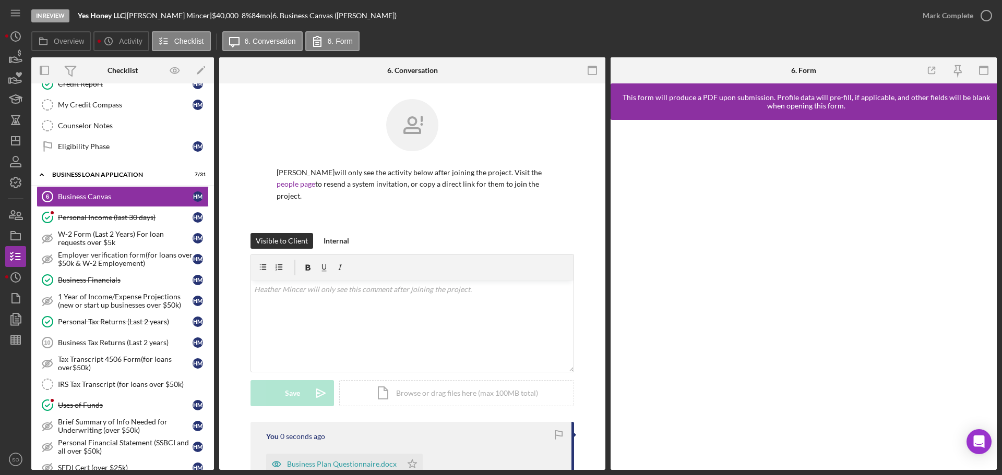
scroll to position [104, 0]
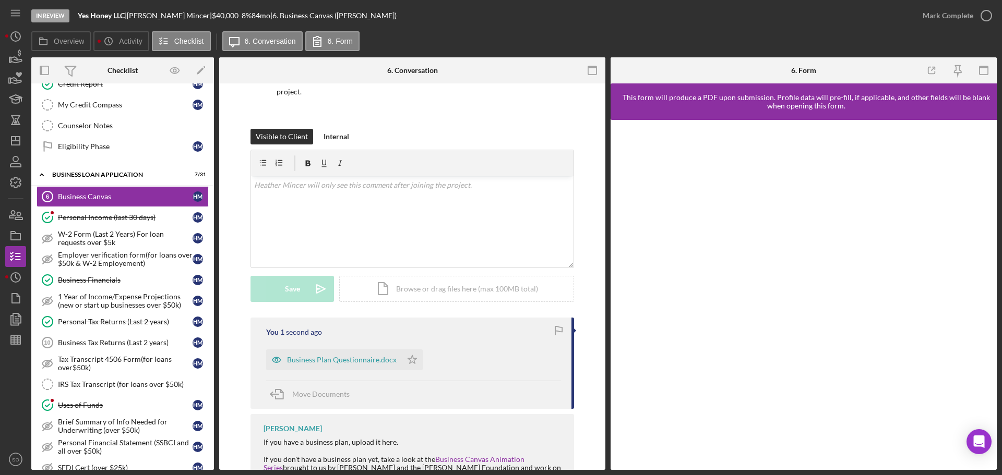
click at [423, 365] on div "Business Plan Questionnaire.docx Icon/Star" at bounding box center [347, 357] width 162 height 26
click at [414, 362] on icon "Icon/Star" at bounding box center [412, 360] width 21 height 21
click at [942, 18] on div "Mark Complete" at bounding box center [947, 15] width 51 height 21
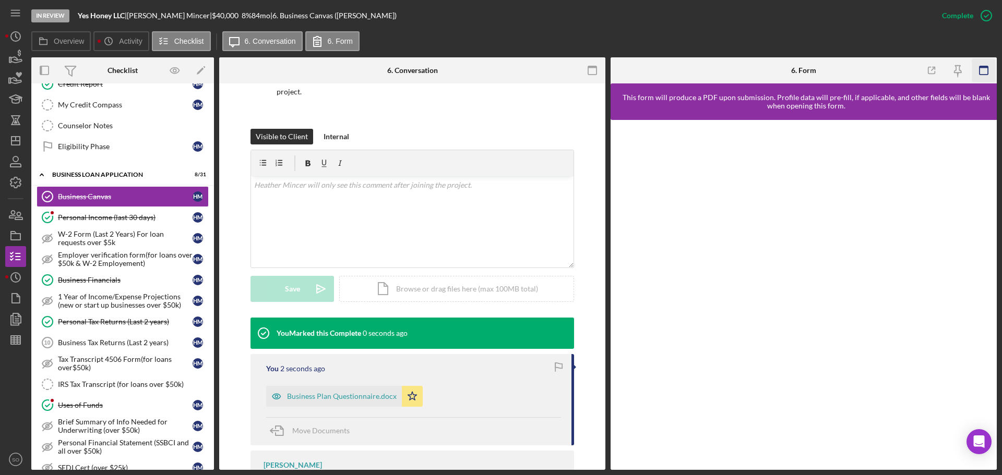
click at [981, 65] on icon "button" at bounding box center [983, 70] width 23 height 23
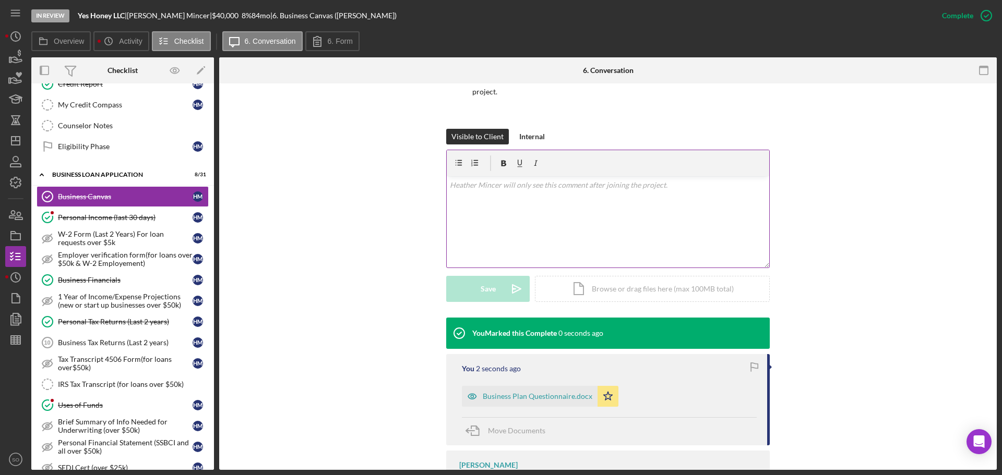
scroll to position [157, 0]
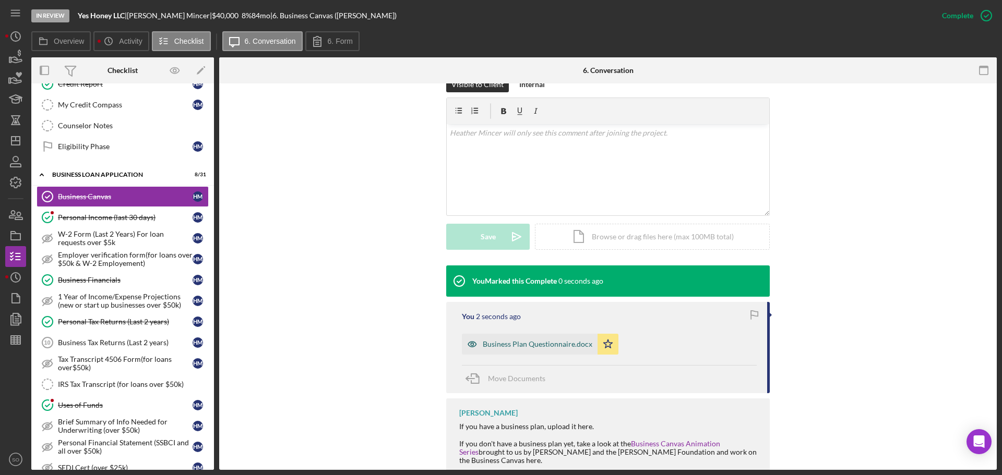
click at [555, 342] on div "Business Plan Questionnaire.docx" at bounding box center [538, 344] width 110 height 8
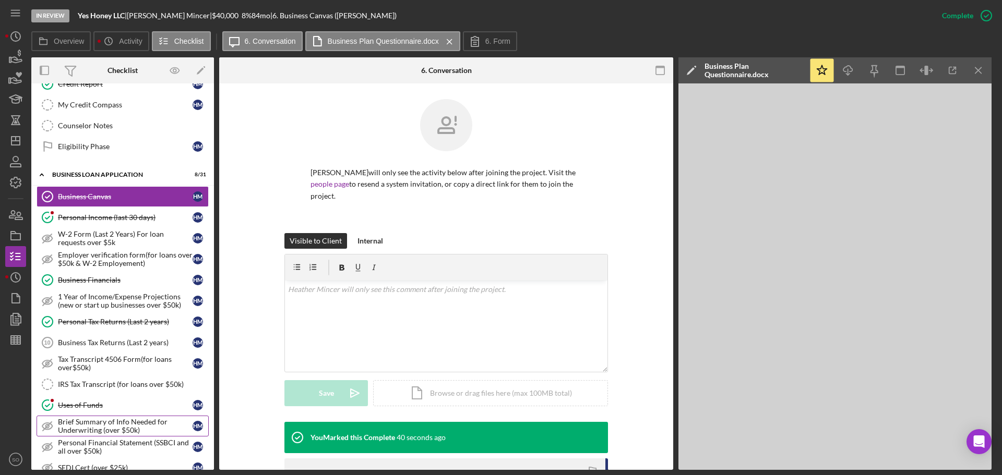
scroll to position [347, 0]
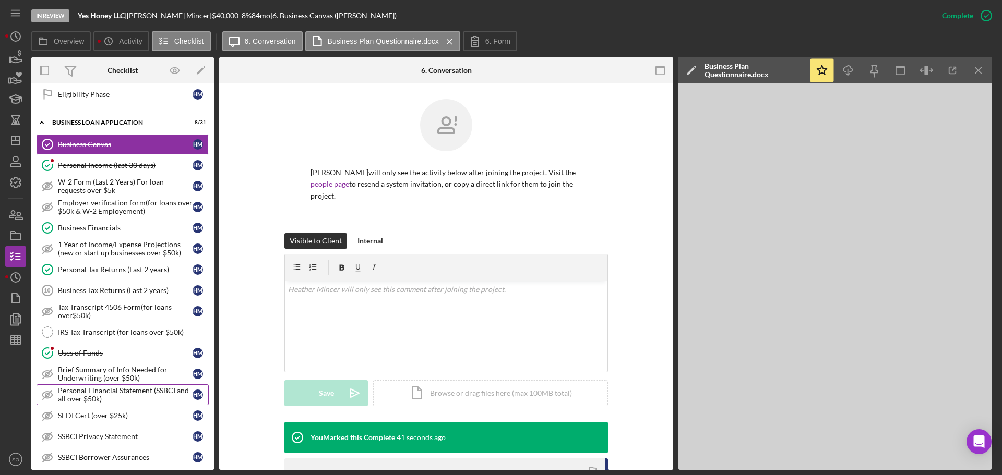
click at [141, 398] on div "Personal Financial Statement (SSBCI and all over $50k)" at bounding box center [125, 395] width 135 height 17
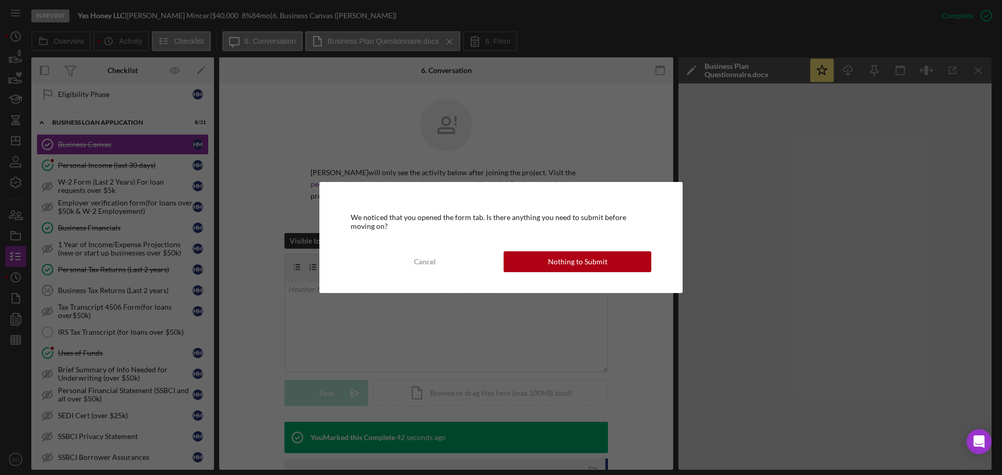
drag, startPoint x: 532, startPoint y: 258, endPoint x: 507, endPoint y: 276, distance: 30.9
click at [532, 257] on button "Nothing to Submit" at bounding box center [577, 261] width 148 height 21
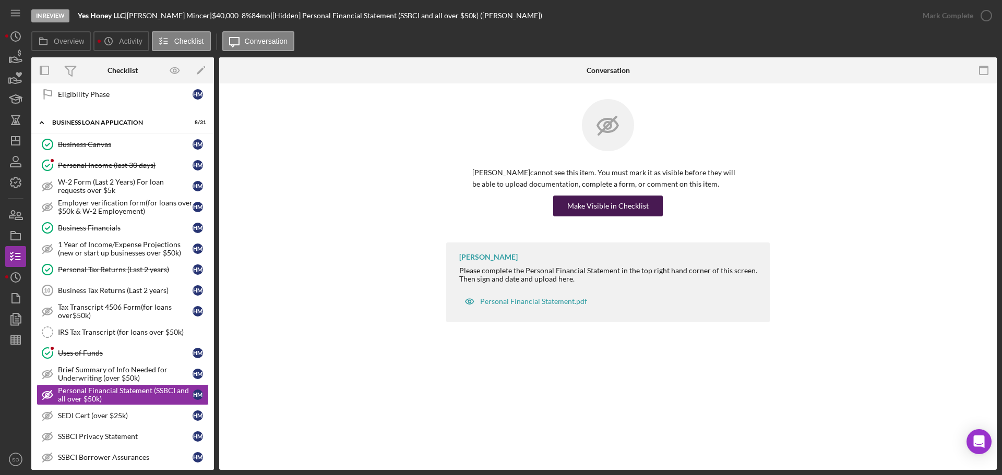
click at [590, 214] on div "Make Visible in Checklist" at bounding box center [607, 206] width 81 height 21
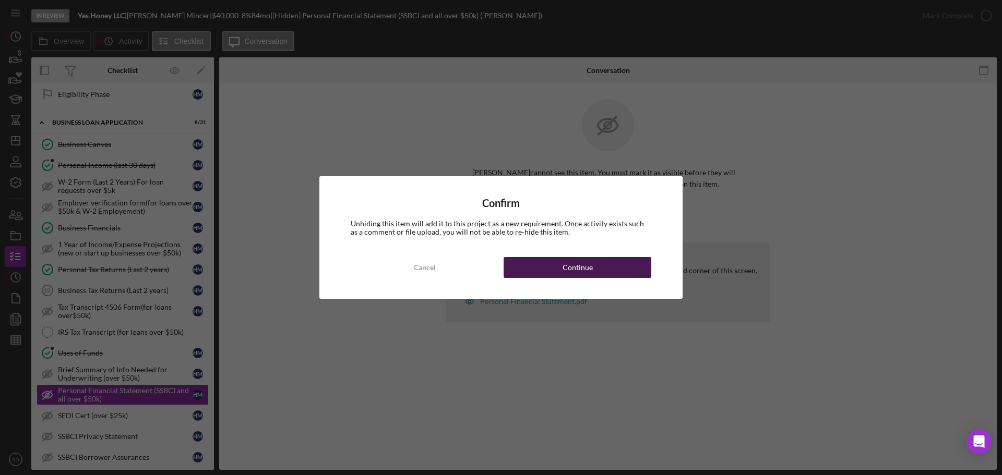
click at [624, 269] on button "Continue" at bounding box center [577, 267] width 148 height 21
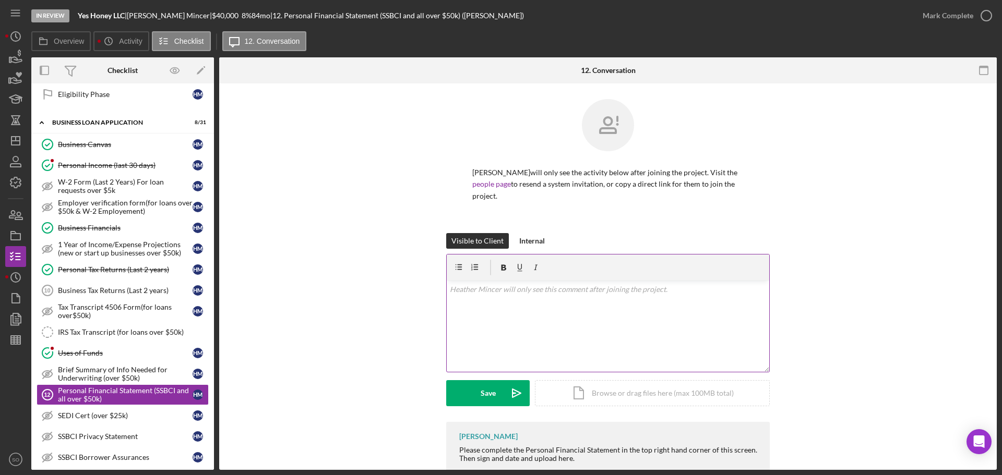
scroll to position [53, 0]
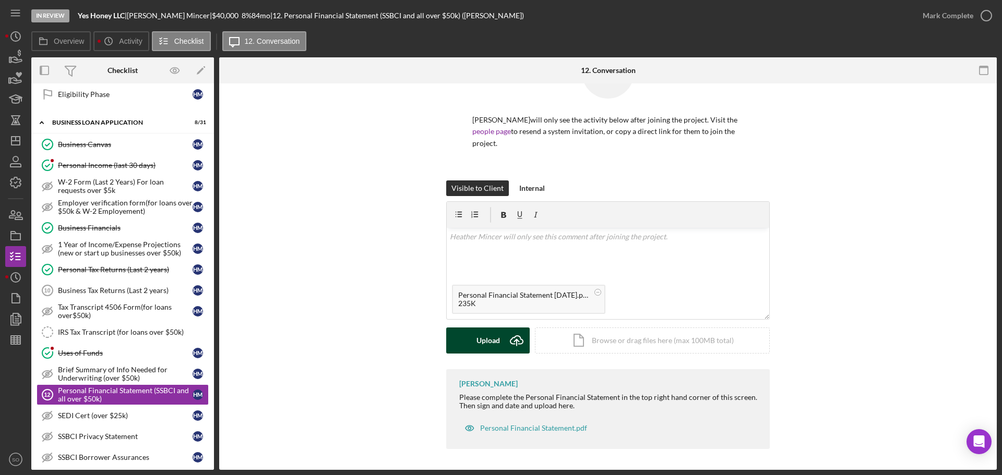
click at [491, 337] on div "Upload" at bounding box center [487, 341] width 23 height 26
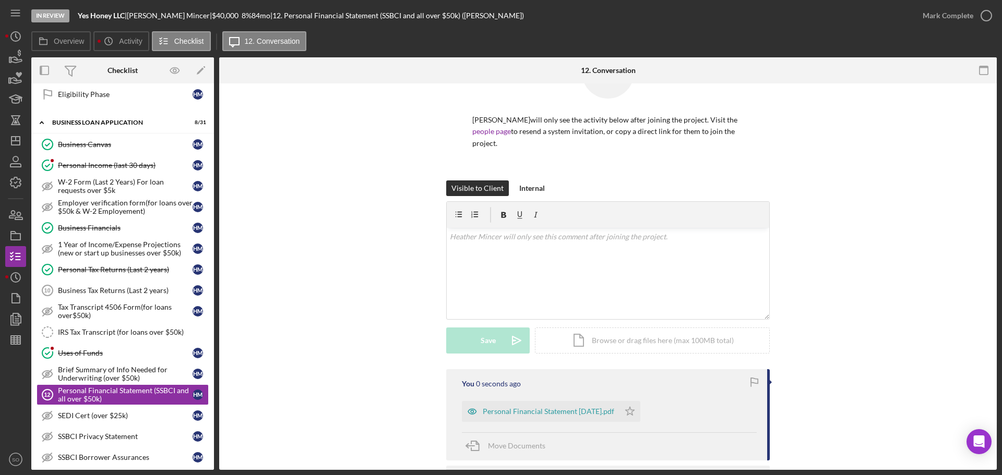
scroll to position [150, 0]
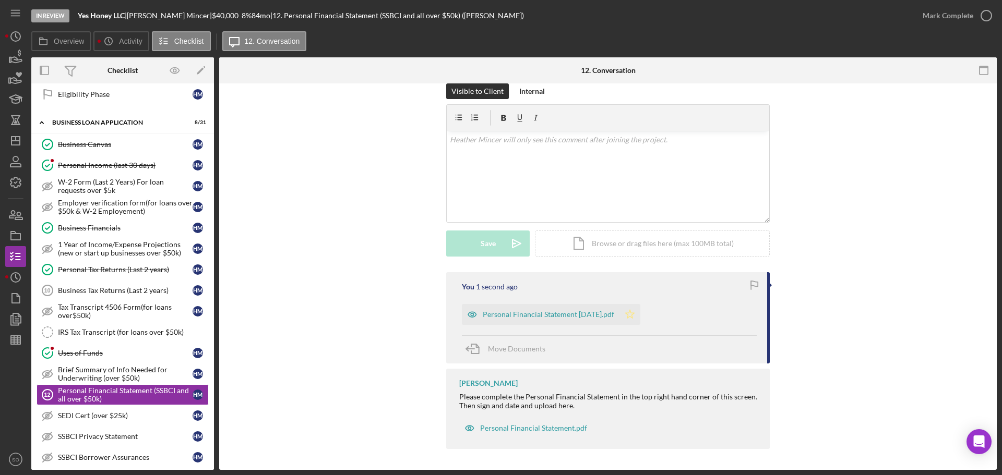
click at [629, 317] on icon "Icon/Star" at bounding box center [629, 314] width 21 height 21
click at [557, 316] on div "Personal Financial Statement 4.24.19.pdf" at bounding box center [548, 314] width 131 height 8
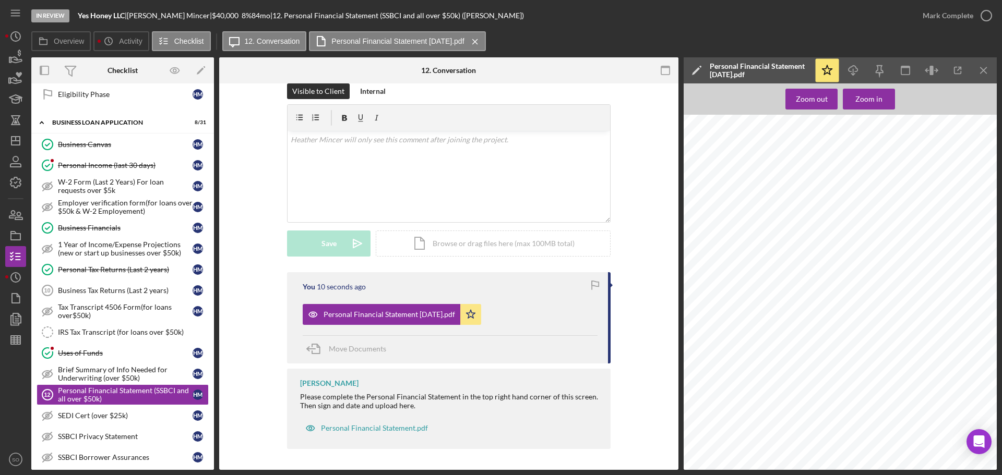
scroll to position [479, 0]
click at [934, 19] on div "Mark Complete" at bounding box center [947, 15] width 51 height 21
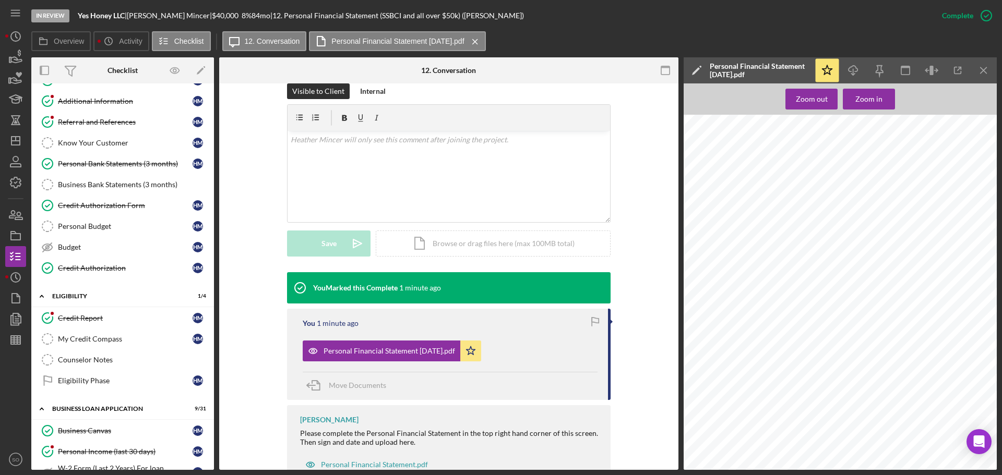
scroll to position [9, 0]
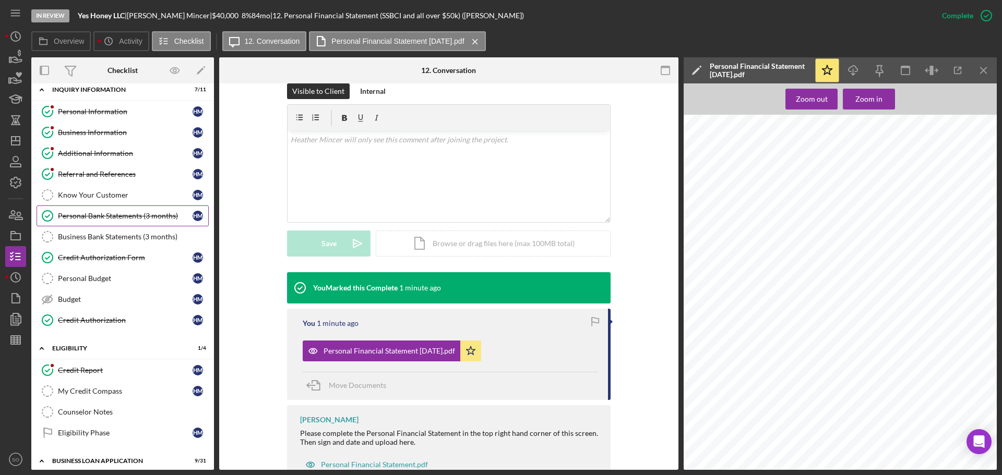
click at [118, 222] on link "Personal Bank Statements (3 months) Personal Bank Statements (3 months) H M" at bounding box center [123, 216] width 172 height 21
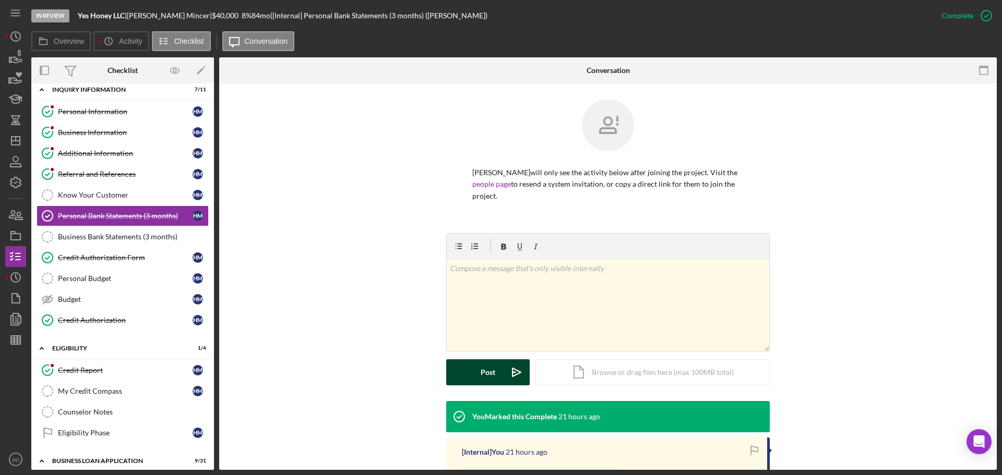
scroll to position [193, 0]
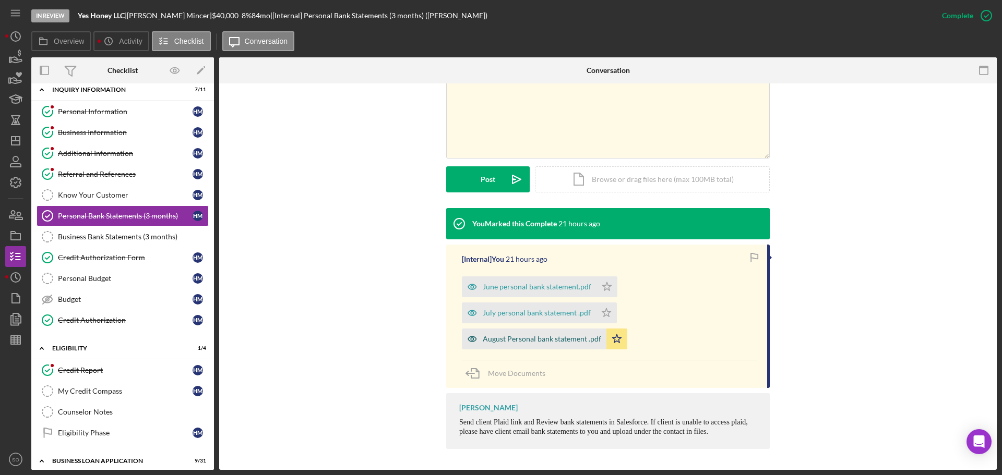
click at [535, 339] on div "August Personal bank statement .pdf" at bounding box center [542, 339] width 118 height 8
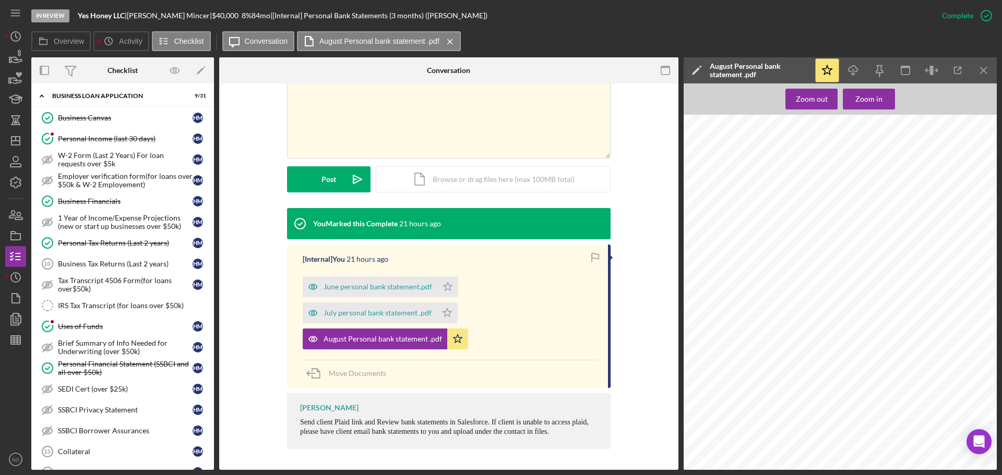
scroll to position [218, 0]
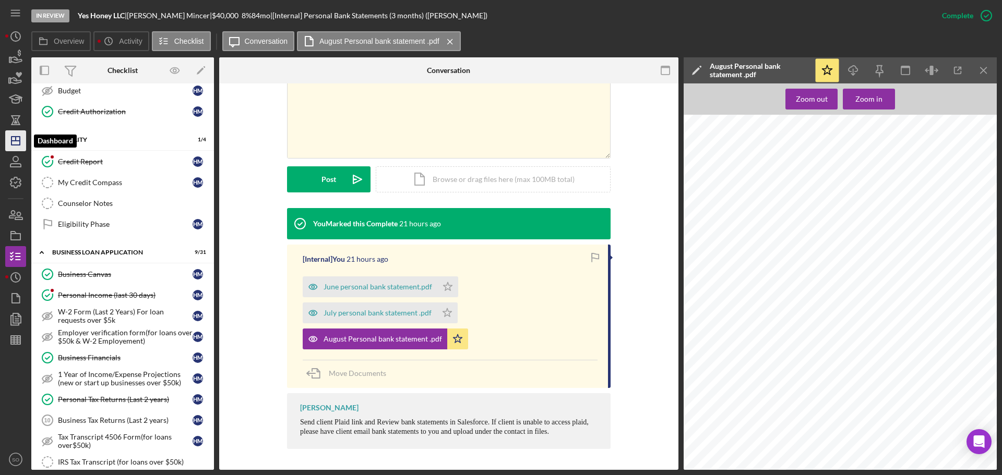
click at [21, 136] on icon "Icon/Dashboard" at bounding box center [16, 141] width 26 height 26
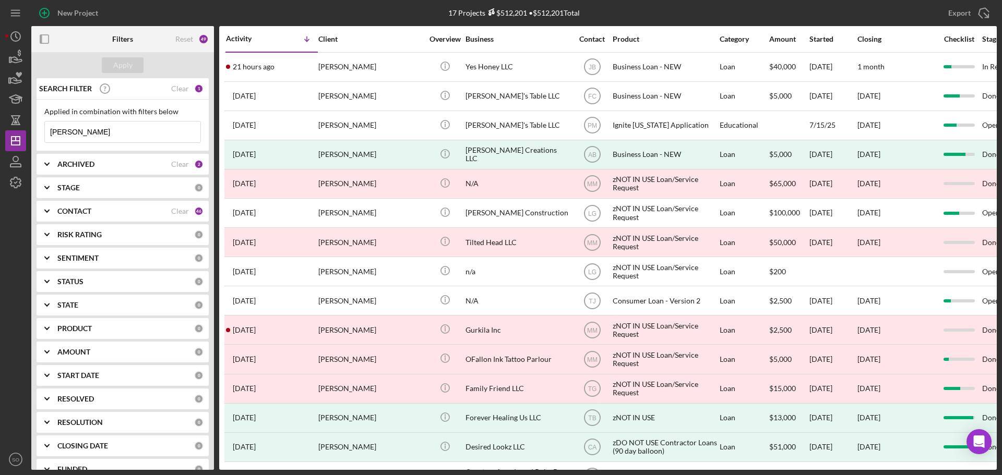
drag, startPoint x: 107, startPoint y: 133, endPoint x: 30, endPoint y: 129, distance: 77.8
click at [30, 129] on div "New Project 17 Projects $512,201 • $512,201 Total heather mincer Export Icon/Ex…" at bounding box center [500, 235] width 991 height 470
type input "[PERSON_NAME]"
click at [132, 69] on button "Apply" at bounding box center [123, 65] width 42 height 16
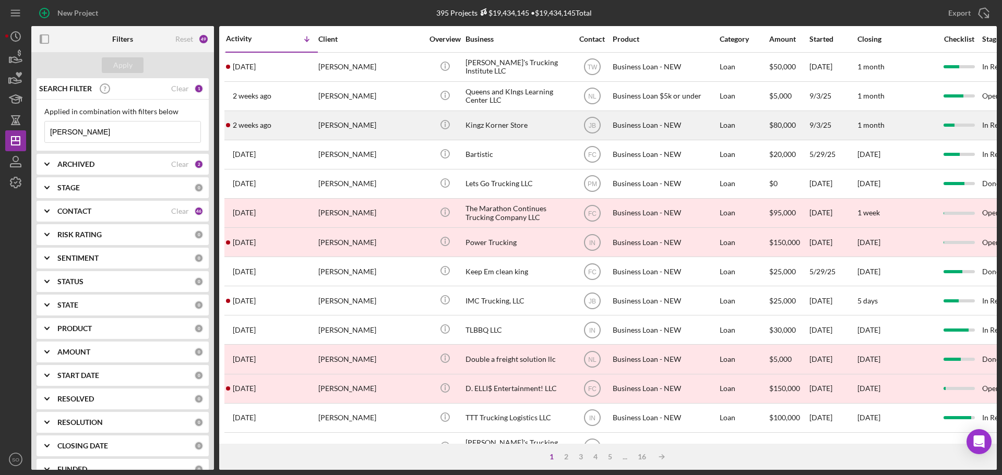
click at [316, 129] on div "2 weeks ago Geroyce King" at bounding box center [271, 126] width 91 height 28
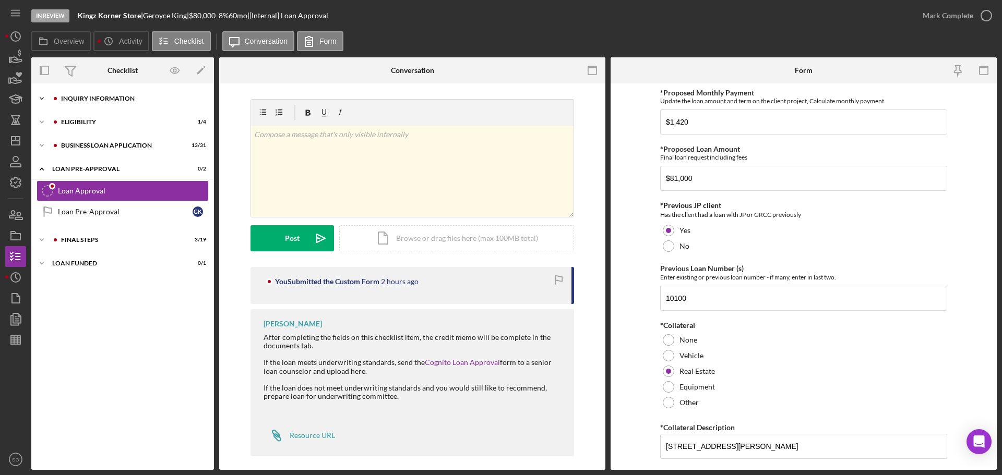
click at [71, 101] on div "INQUIRY INFORMATION" at bounding box center [131, 98] width 140 height 6
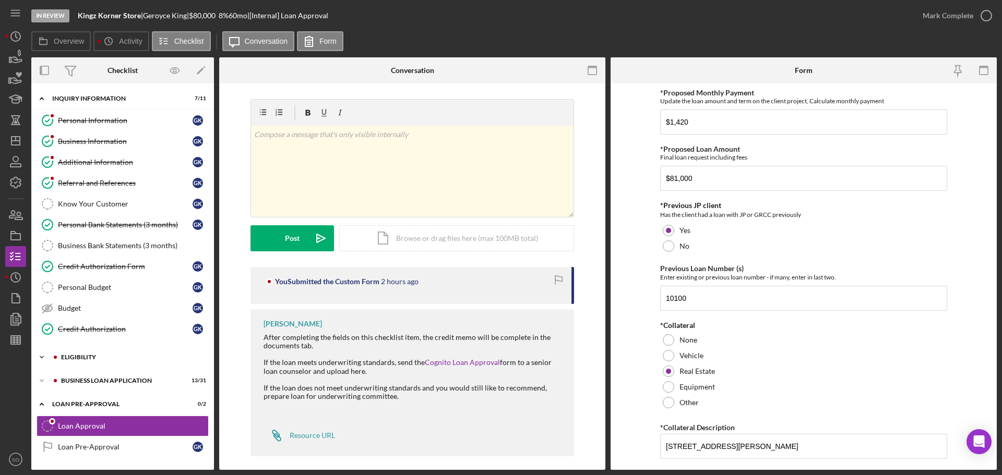
click at [74, 359] on div "ELIGIBILITY" at bounding box center [131, 357] width 140 height 6
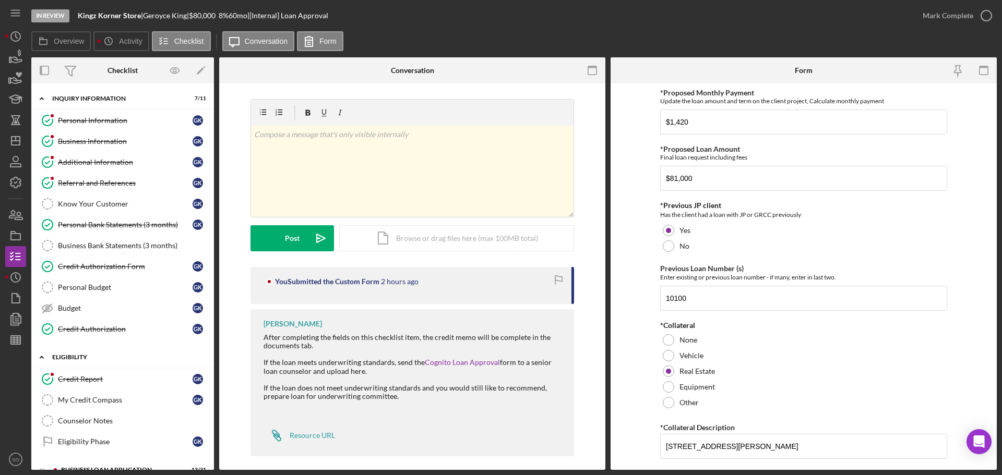
scroll to position [134, 0]
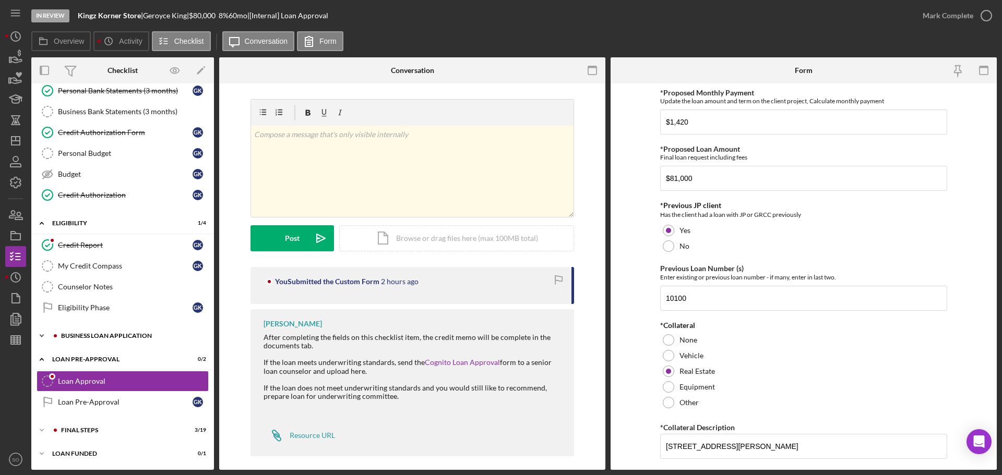
click at [100, 336] on div "BUSINESS LOAN APPLICATION" at bounding box center [131, 336] width 140 height 6
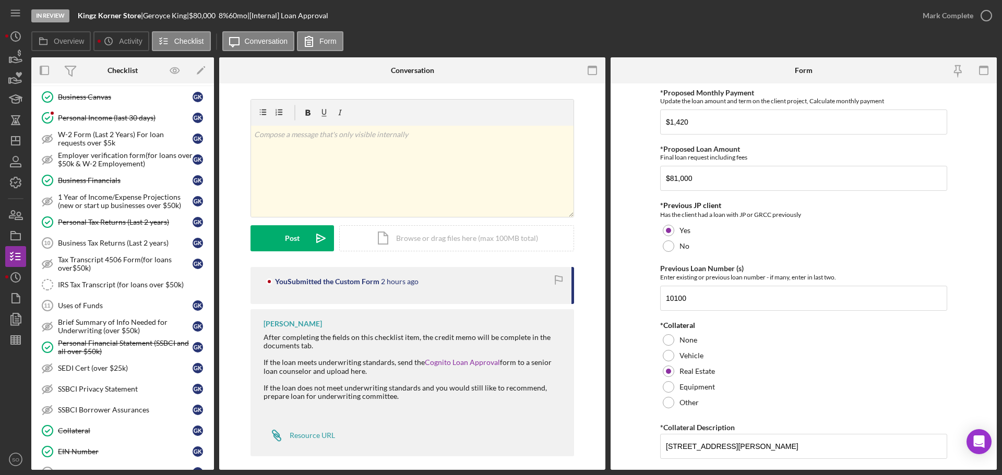
scroll to position [447, 0]
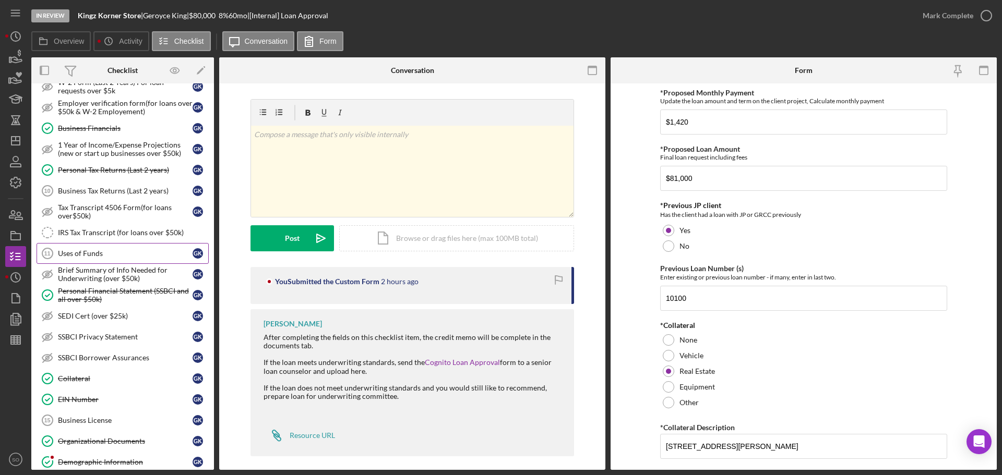
click at [89, 255] on div "Uses of Funds" at bounding box center [125, 253] width 135 height 8
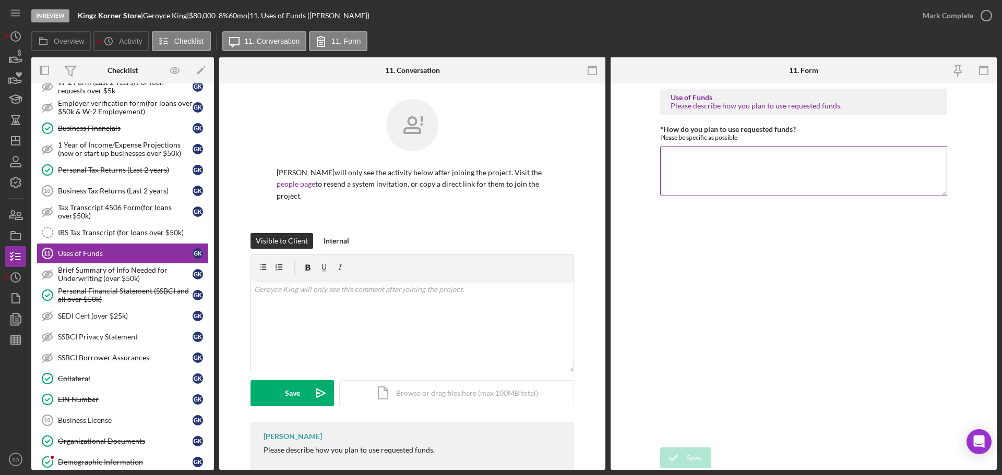
click at [706, 183] on textarea "*How do you plan to use requested funds?" at bounding box center [803, 171] width 287 height 50
paste textarea "This loan is to reclose the clients NMTC loan to preferably a SSBCI loan. We we…"
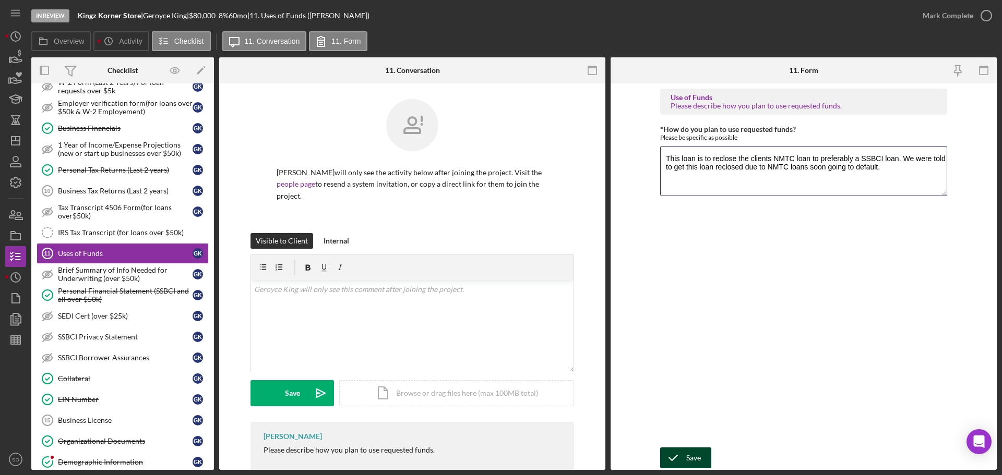
type textarea "This loan is to reclose the clients NMTC loan to preferably a SSBCI loan. We we…"
click at [700, 460] on div "Save" at bounding box center [693, 458] width 15 height 21
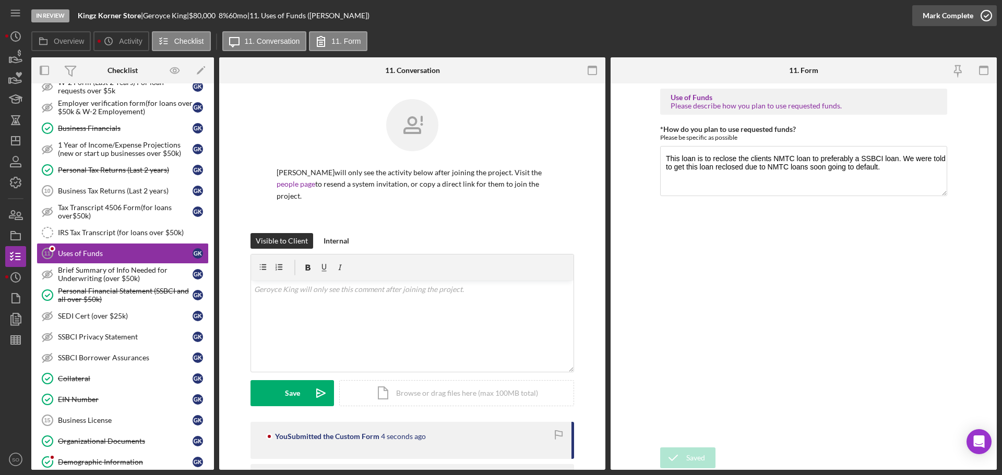
click at [941, 15] on div "Mark Complete" at bounding box center [947, 15] width 51 height 21
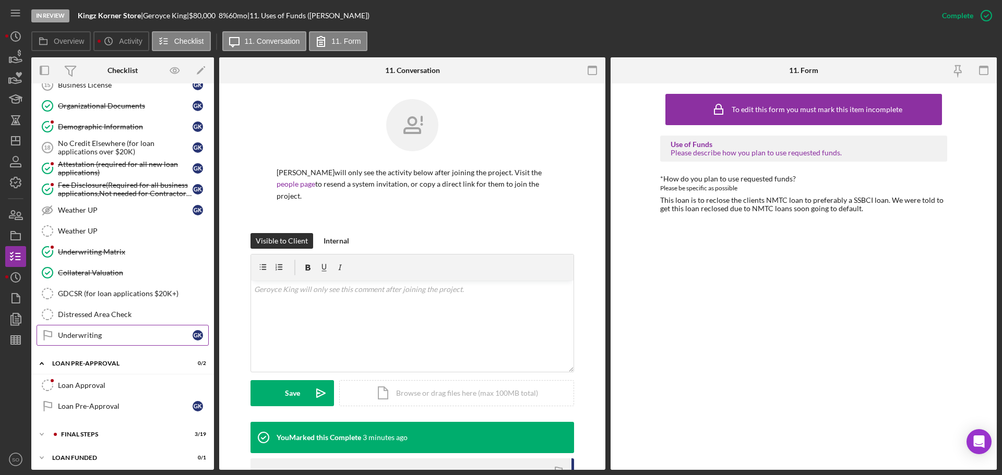
scroll to position [787, 0]
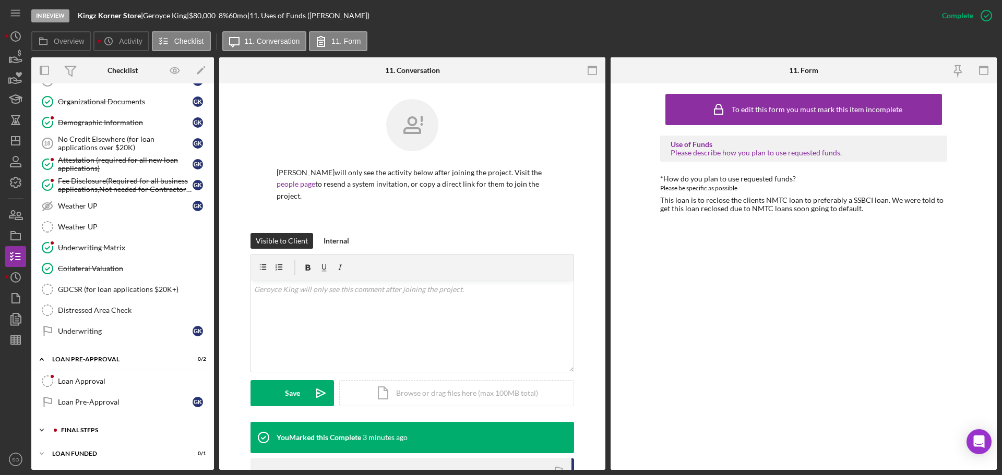
drag, startPoint x: 123, startPoint y: 428, endPoint x: 147, endPoint y: 430, distance: 24.1
click at [123, 428] on div "FINAL STEPS" at bounding box center [131, 430] width 140 height 6
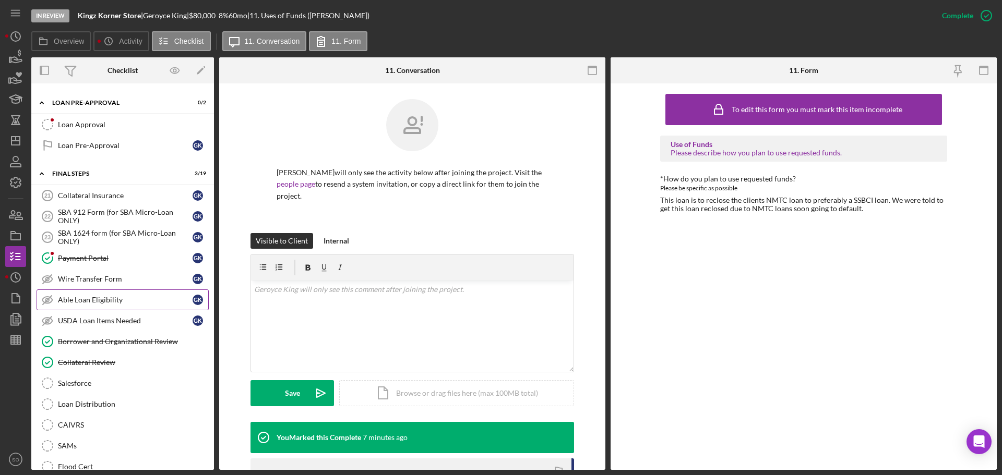
scroll to position [1096, 0]
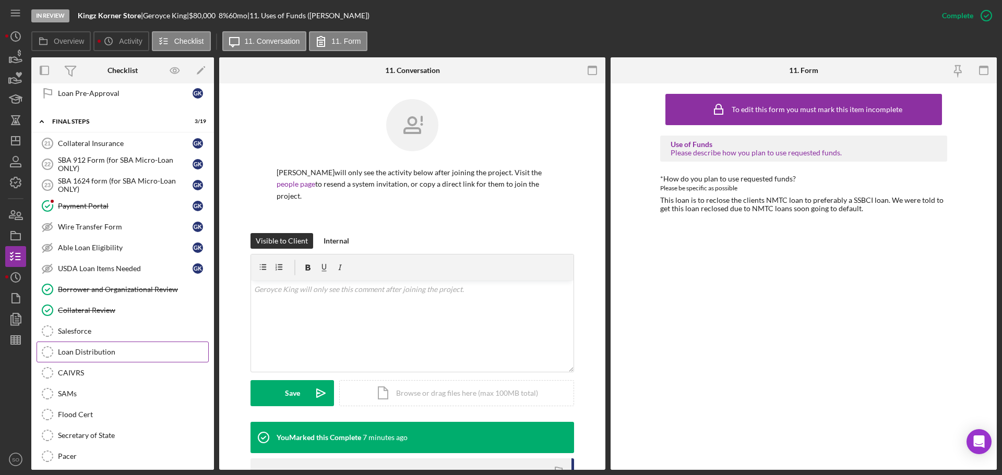
click at [129, 350] on div "Loan Distribution" at bounding box center [133, 352] width 150 height 8
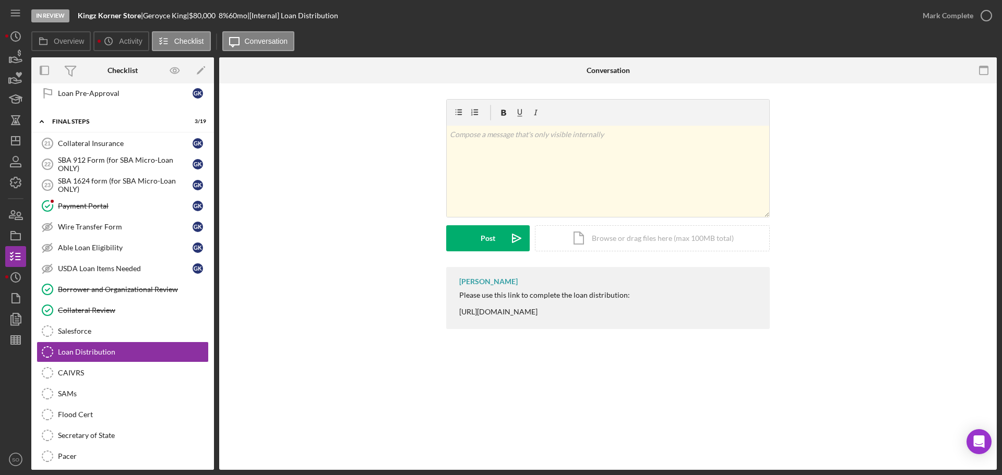
click at [474, 315] on div "Please use this link to complete the loan distribution: https://www.cognitoform…" at bounding box center [544, 303] width 171 height 25
click at [475, 315] on div "Please use this link to complete the loan distribution: https://www.cognitoform…" at bounding box center [544, 303] width 171 height 25
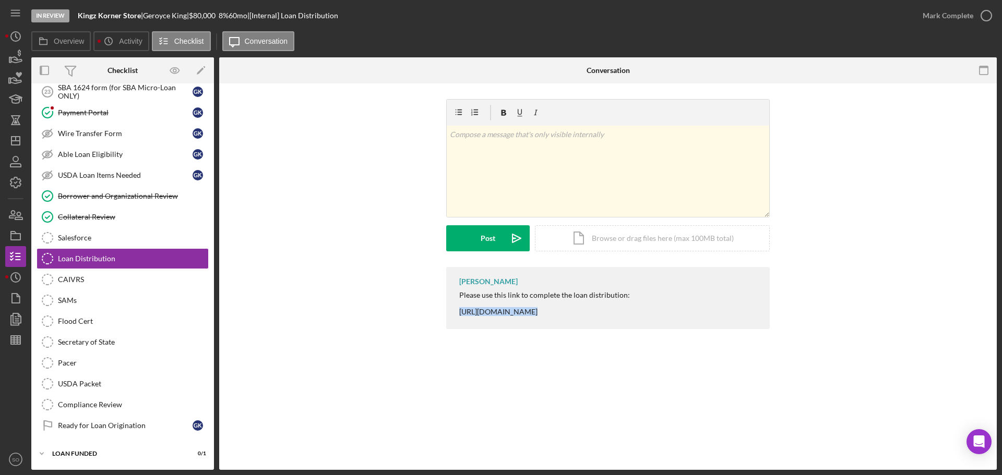
scroll to position [876, 0]
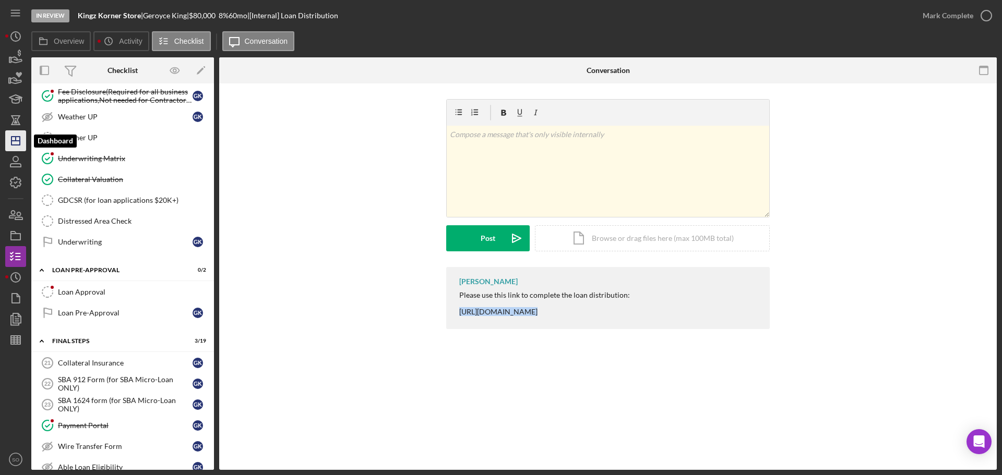
drag, startPoint x: 11, startPoint y: 143, endPoint x: 17, endPoint y: 143, distance: 5.7
click at [11, 143] on polygon "button" at bounding box center [15, 141] width 8 height 8
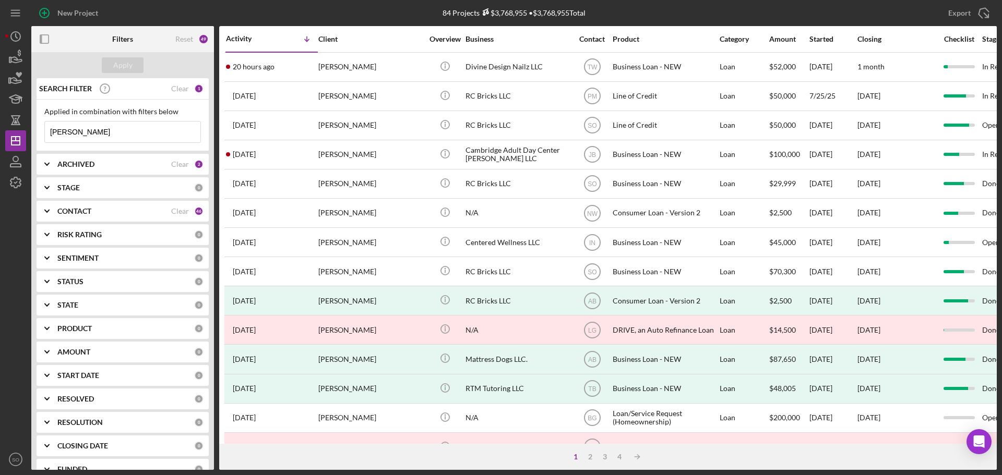
click at [138, 131] on input "[PERSON_NAME]" at bounding box center [122, 132] width 155 height 21
drag, startPoint x: 131, startPoint y: 130, endPoint x: 0, endPoint y: 136, distance: 131.6
click at [0, 136] on div "New Project 84 Projects $3,768,955 • $3,768,955 Total richard wilke Export Icon…" at bounding box center [501, 237] width 1002 height 475
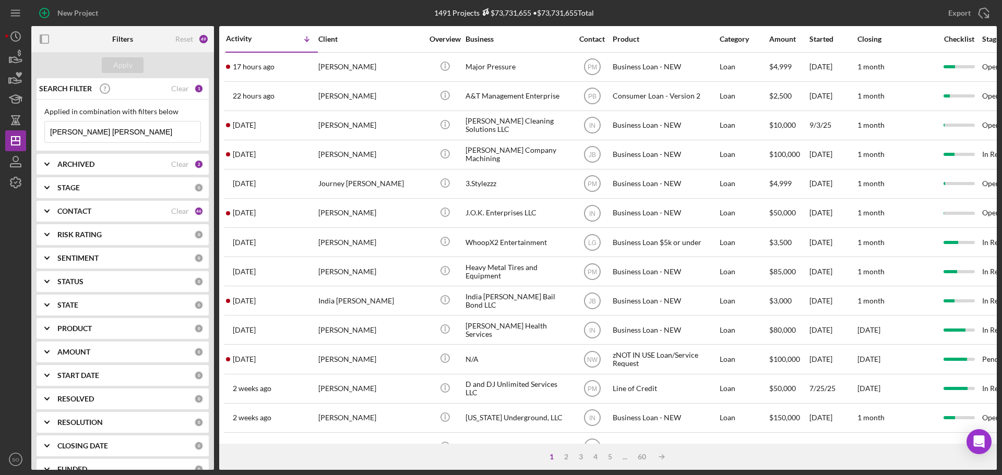
type input "robin jo"
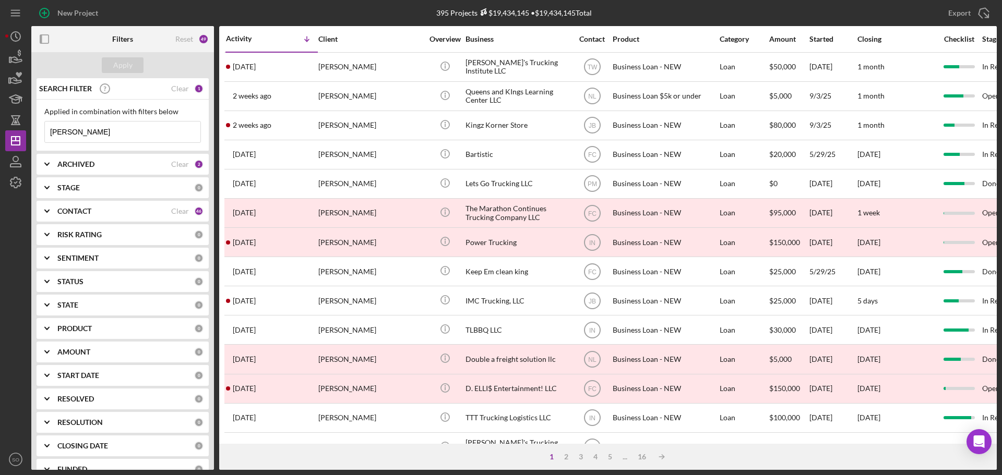
drag, startPoint x: 98, startPoint y: 133, endPoint x: 0, endPoint y: 145, distance: 98.2
click at [0, 145] on div "New Project 395 Projects $19,434,145 • $19,434,145 Total geroyce king Export Ic…" at bounding box center [501, 237] width 1002 height 475
type input "leighton"
click at [126, 65] on div "Apply" at bounding box center [122, 65] width 19 height 16
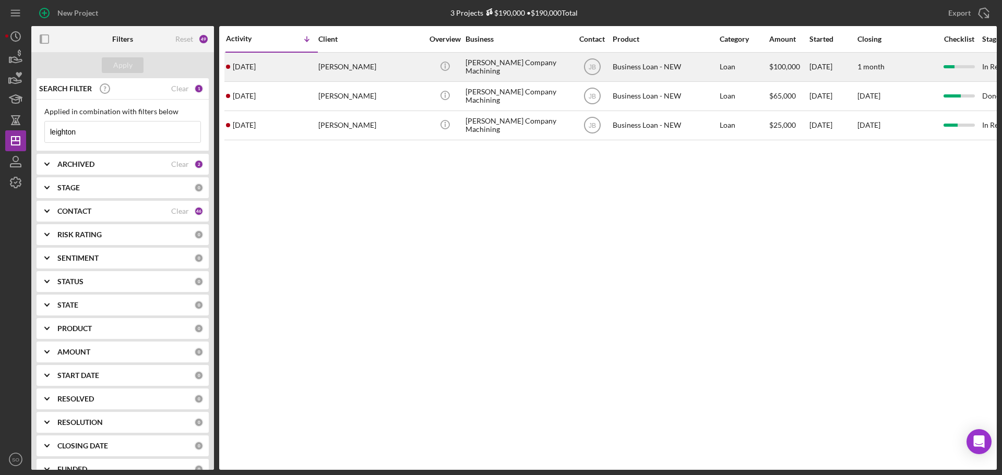
click at [299, 70] on div "4 days ago Leighton Jones" at bounding box center [271, 67] width 91 height 28
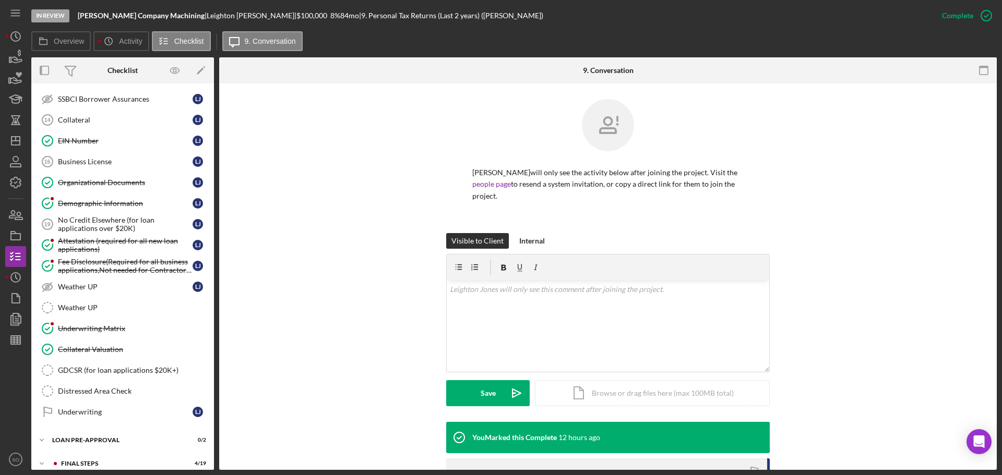
scroll to position [415, 0]
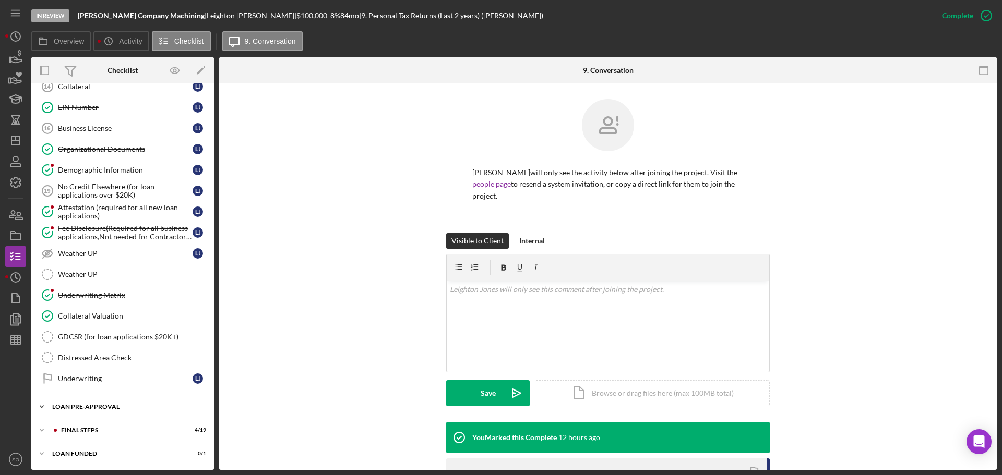
click at [123, 412] on div "Icon/Expander LOAN PRE-APPROVAL 0 / 2" at bounding box center [122, 406] width 183 height 21
click at [102, 422] on link "Loan Approval Loan Approval" at bounding box center [123, 428] width 172 height 21
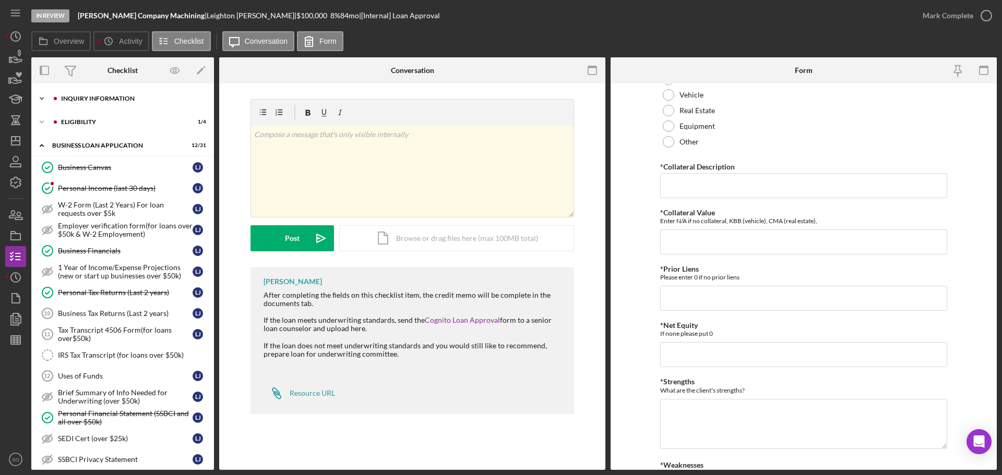
click at [68, 96] on div "INQUIRY INFORMATION" at bounding box center [131, 98] width 140 height 6
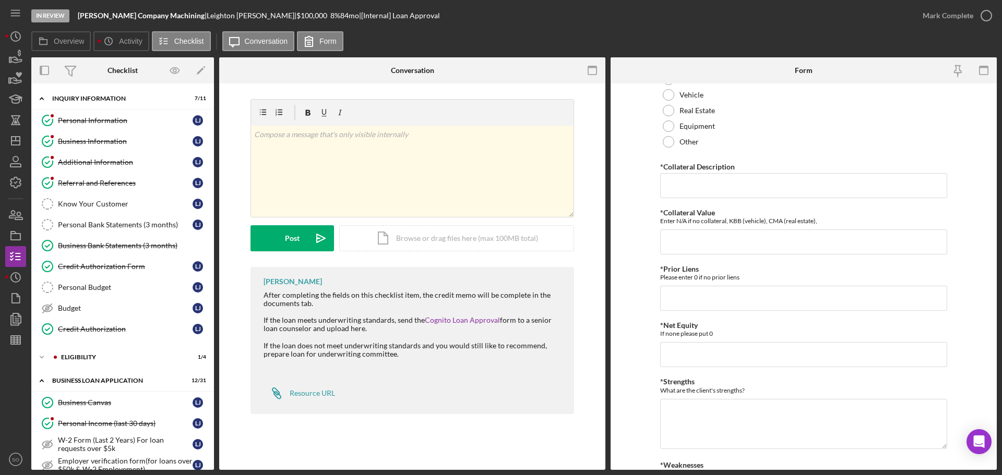
scroll to position [157, 0]
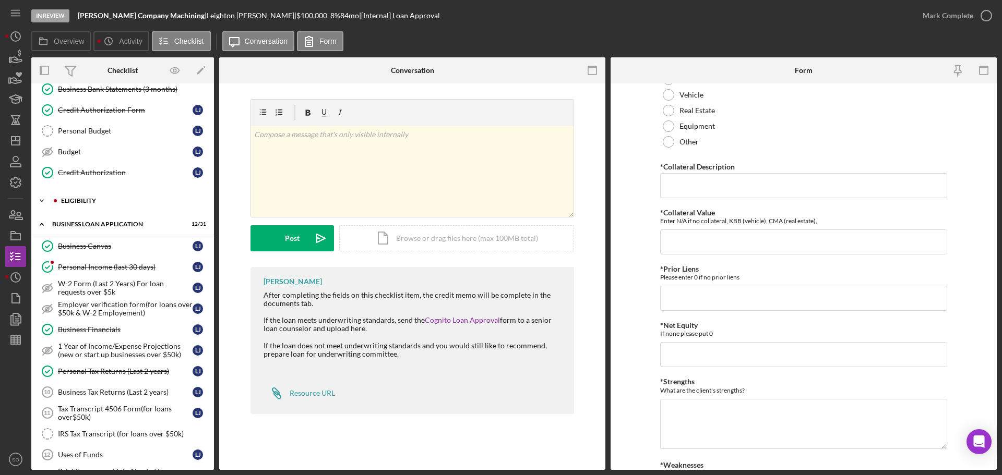
click at [72, 197] on div "Icon/Expander ELIGIBILITY 1 / 4" at bounding box center [122, 200] width 183 height 21
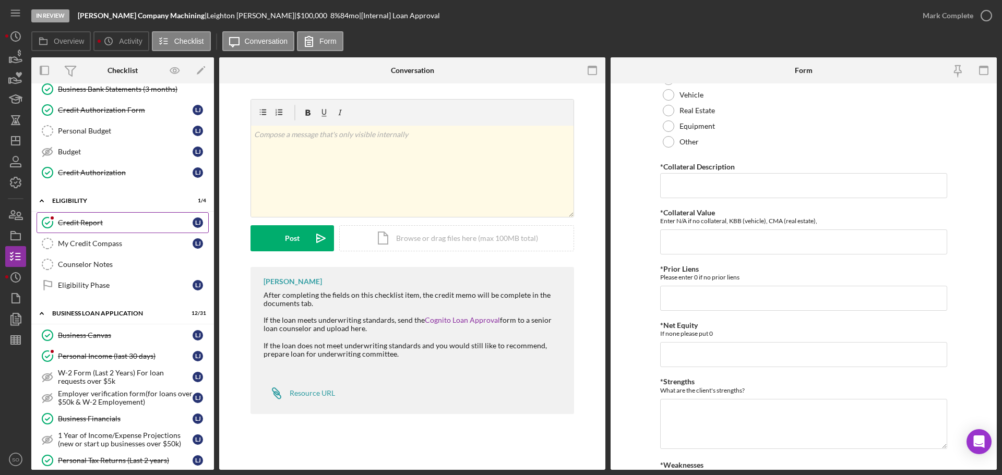
click at [93, 227] on div "Credit Report" at bounding box center [125, 223] width 135 height 8
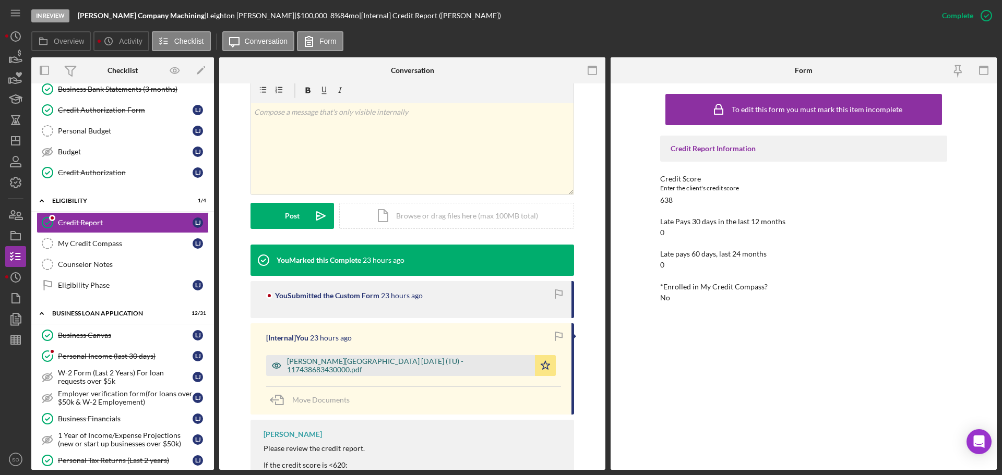
click at [380, 363] on div "Jones, Leighton 2025-09-15 (TU) - 117438683430000.pdf" at bounding box center [408, 365] width 243 height 17
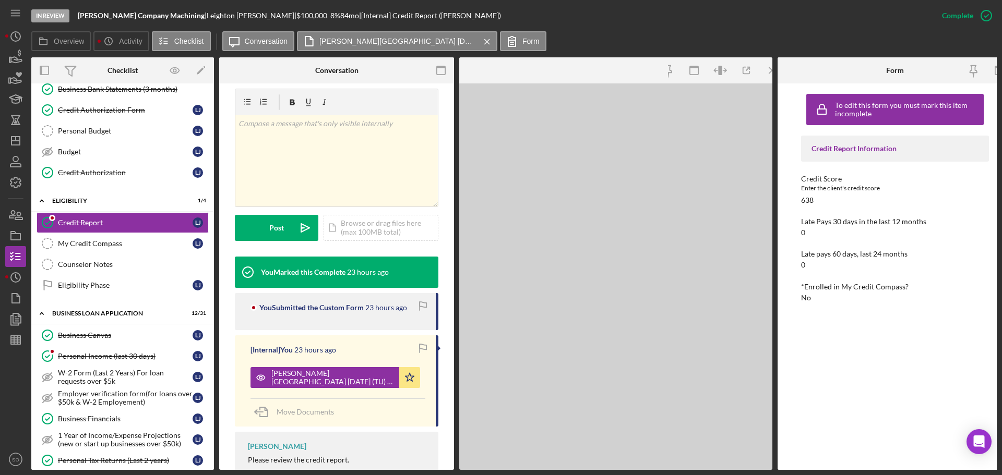
scroll to position [169, 0]
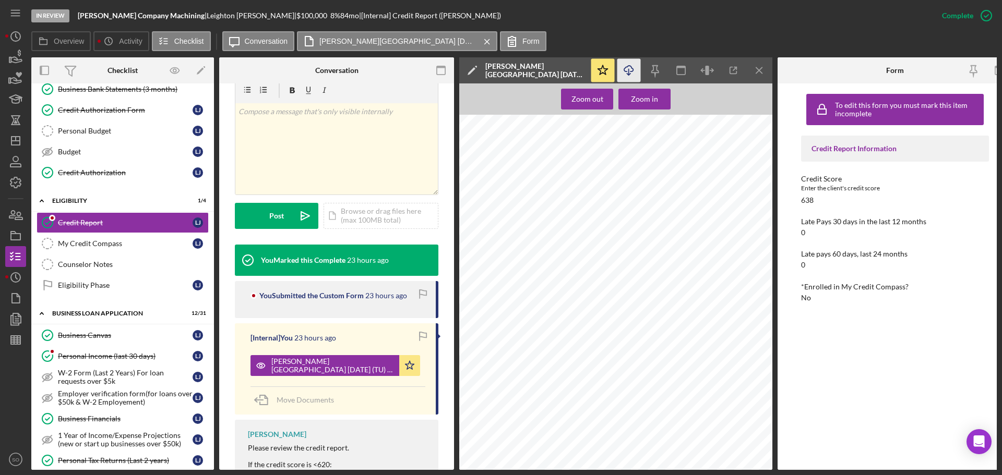
click at [633, 71] on icon "button" at bounding box center [628, 69] width 9 height 6
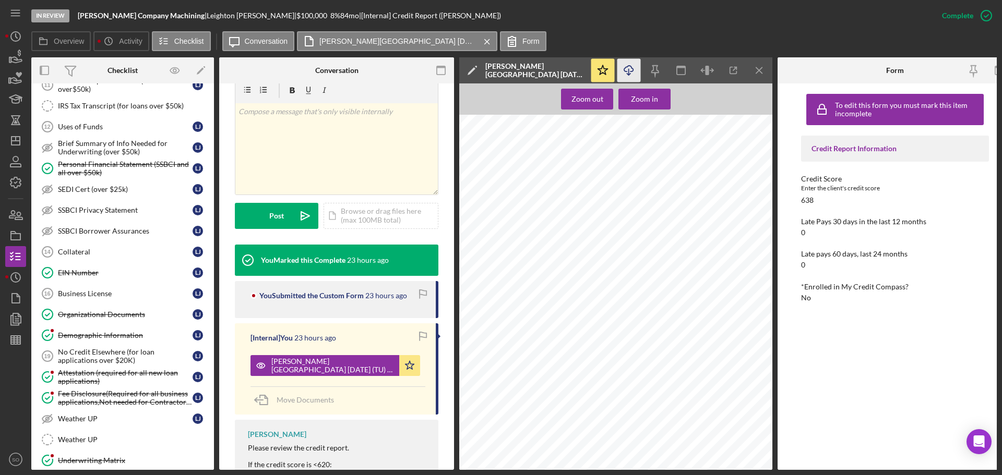
scroll to position [678, 0]
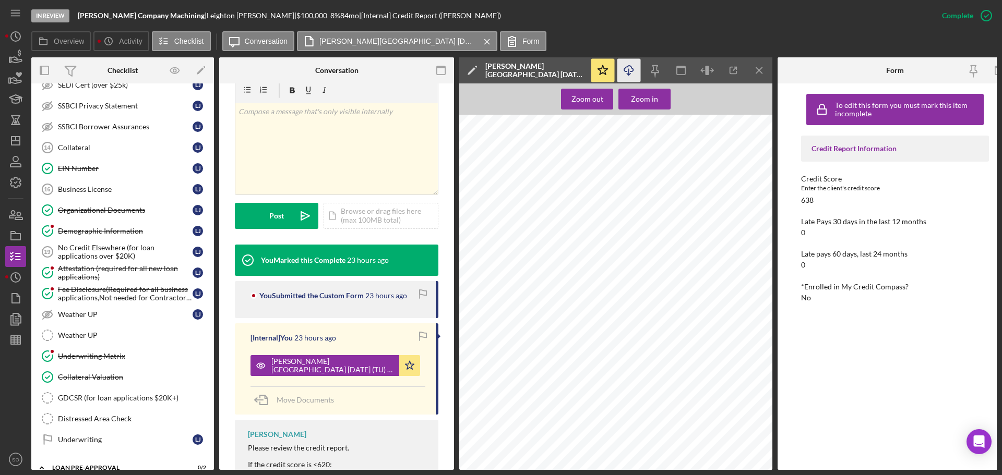
click at [112, 380] on div "Collateral Valuation" at bounding box center [133, 377] width 150 height 8
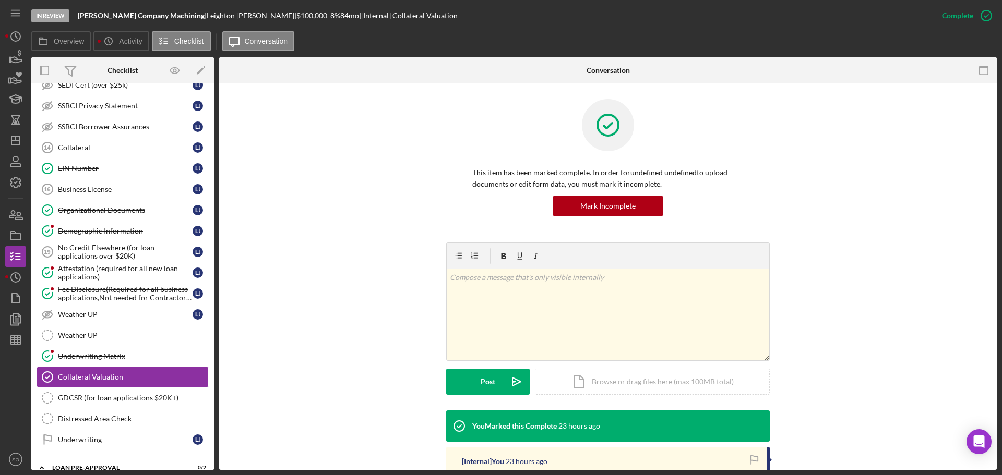
scroll to position [165, 0]
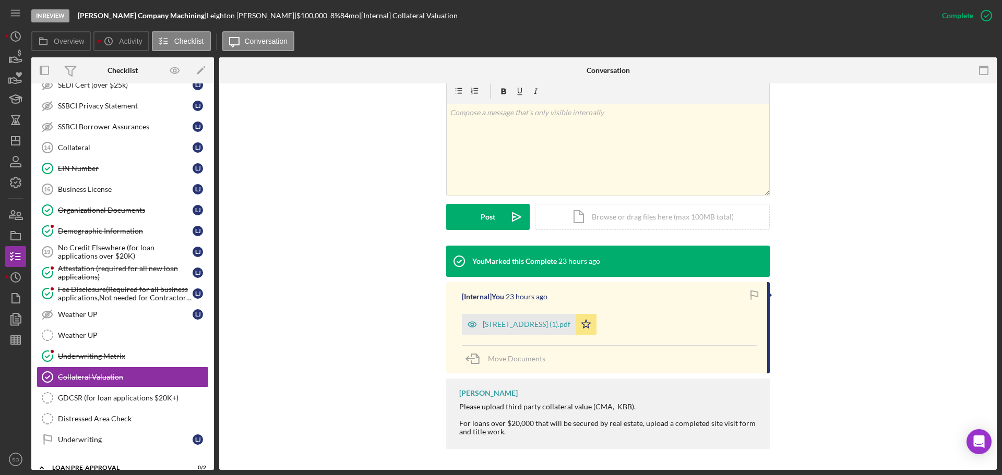
click at [536, 321] on div "29 Lake Apollo Dr 0624 (1).pdf" at bounding box center [527, 324] width 88 height 8
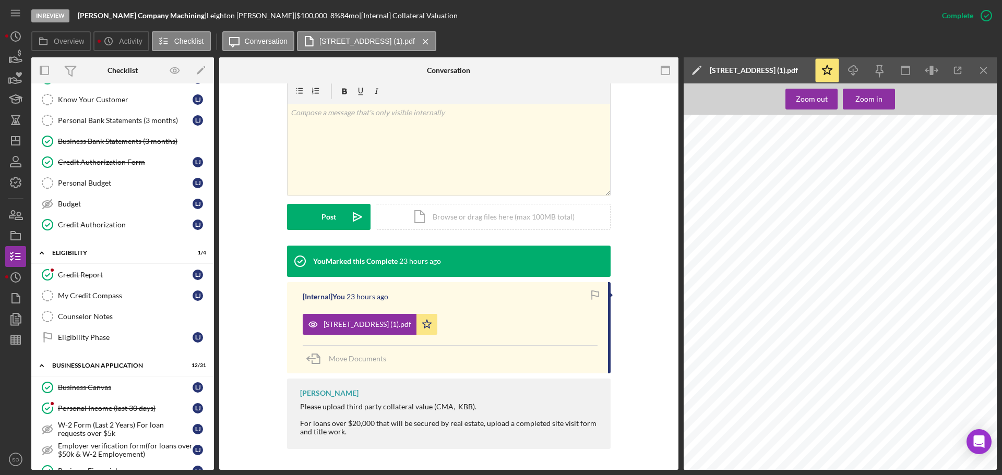
scroll to position [0, 0]
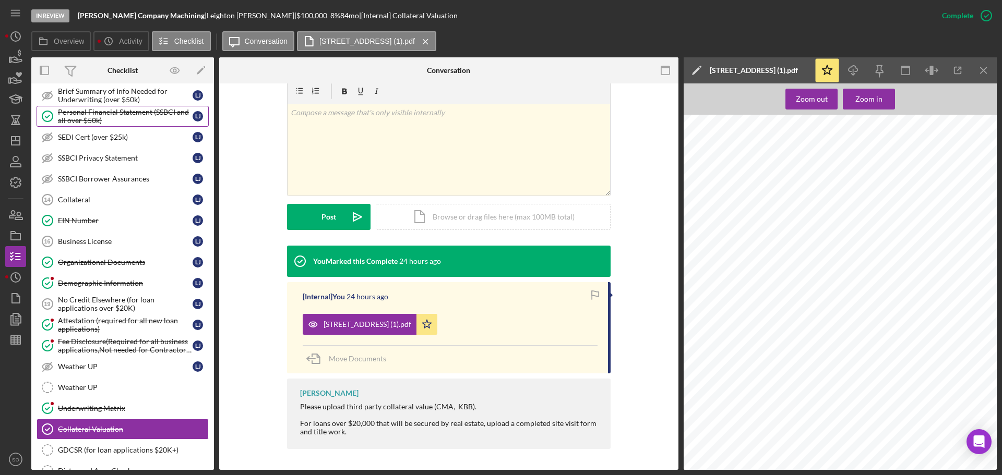
scroll to position [787, 0]
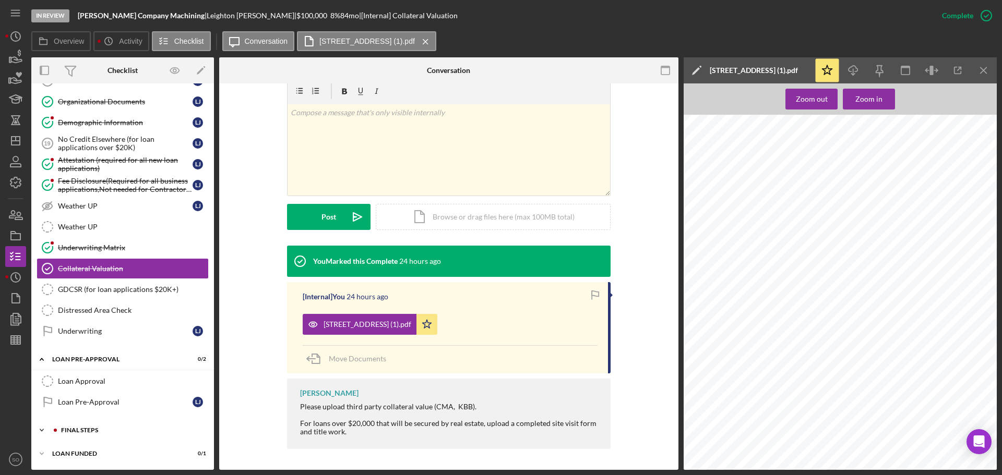
click at [112, 432] on div "FINAL STEPS" at bounding box center [131, 430] width 140 height 6
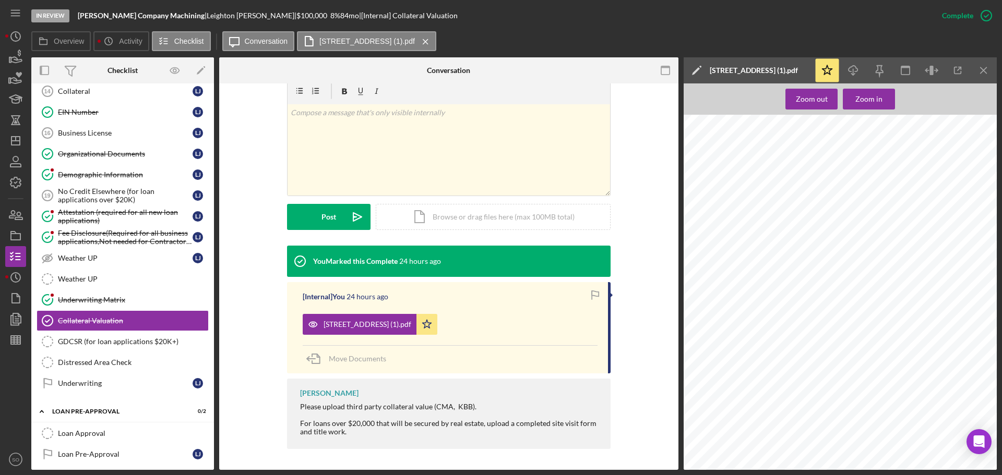
scroll to position [682, 0]
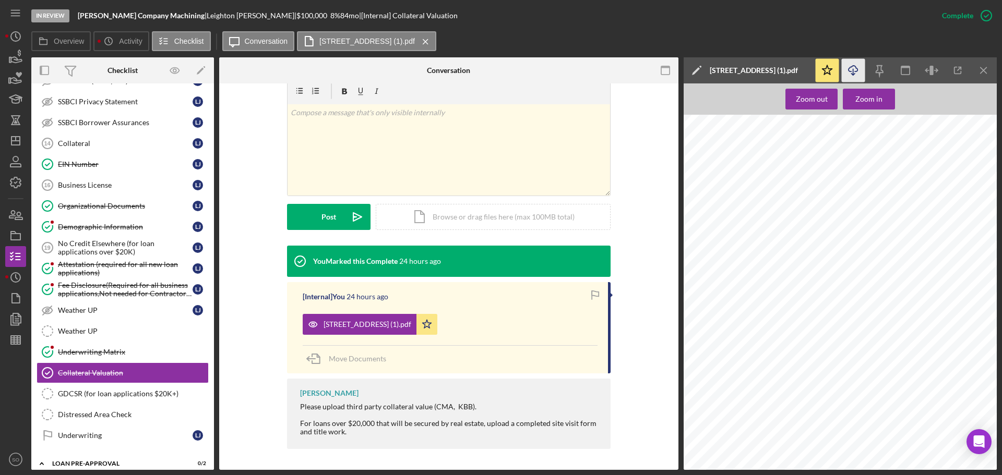
click at [856, 73] on icon "Icon/Download" at bounding box center [852, 70] width 23 height 23
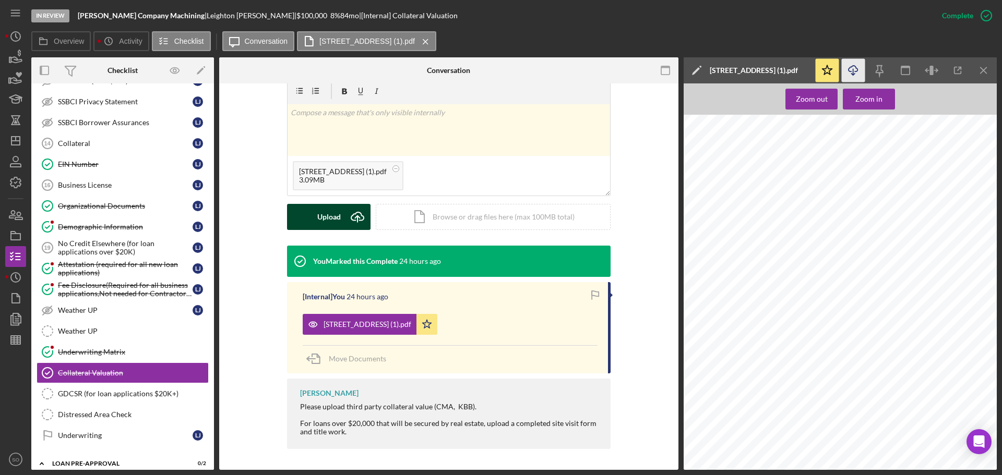
click at [334, 210] on div "Upload" at bounding box center [328, 217] width 23 height 26
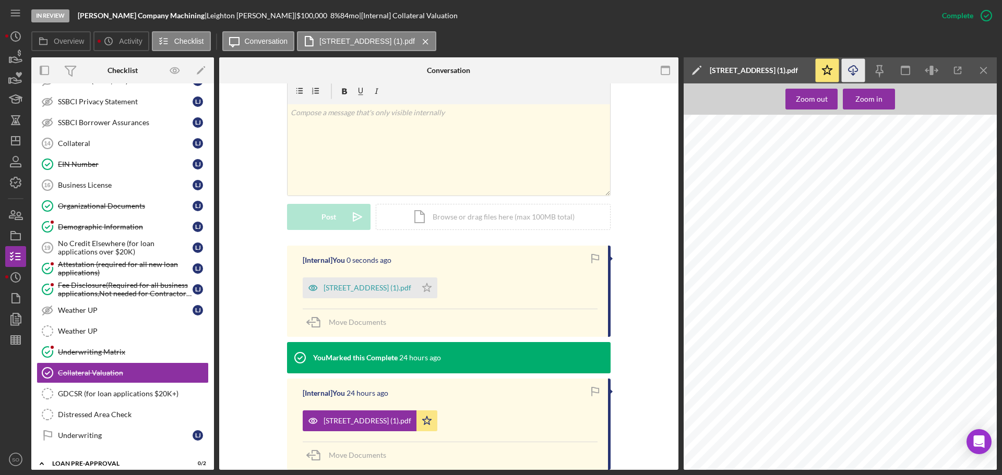
scroll to position [262, 0]
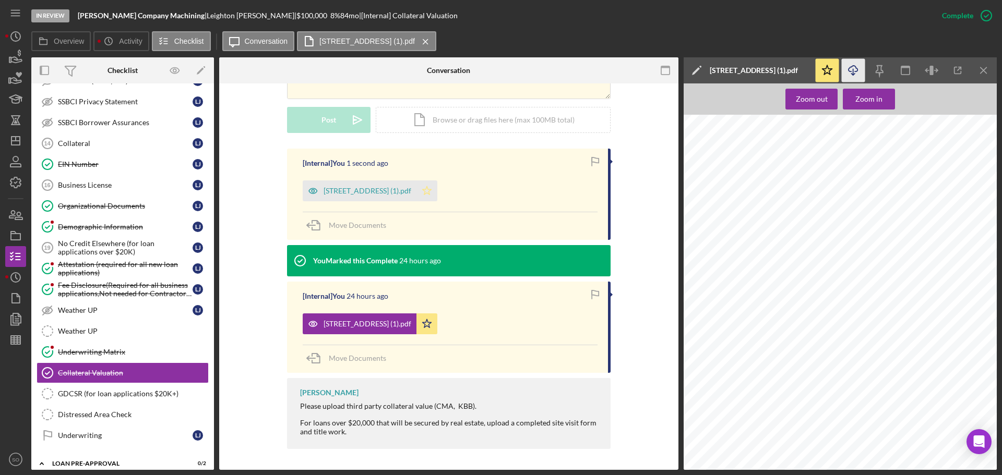
click at [431, 195] on polygon "button" at bounding box center [427, 190] width 9 height 8
click at [404, 192] on div "29 Lake Apollo Dr 0624 (1).pdf" at bounding box center [367, 191] width 88 height 8
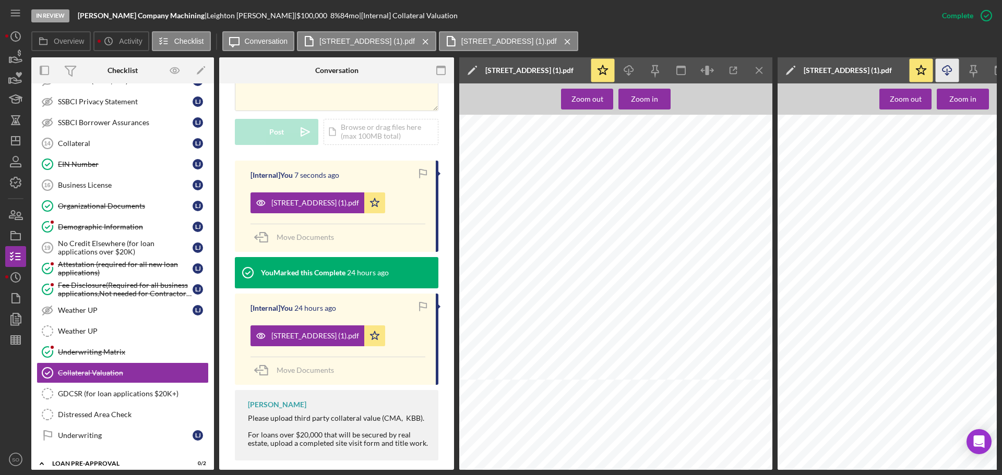
scroll to position [104, 0]
click at [762, 67] on line "button" at bounding box center [759, 70] width 6 height 6
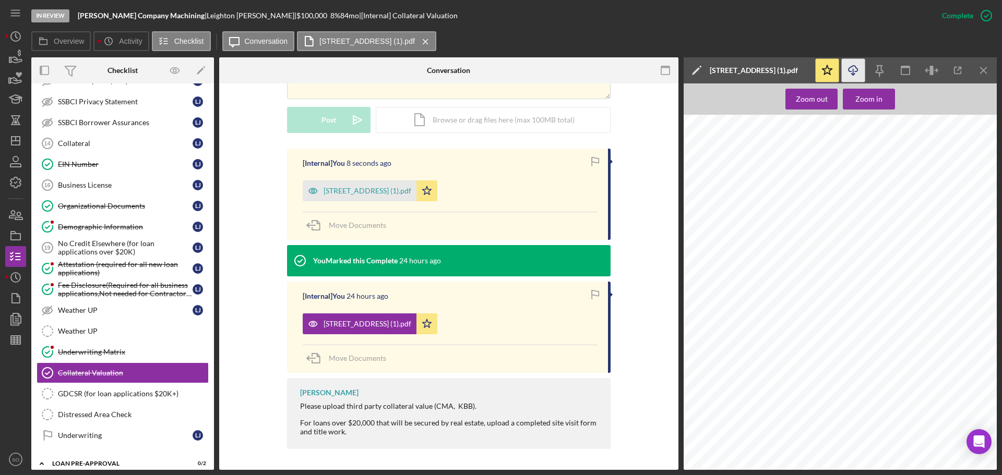
scroll to position [262, 0]
click at [976, 64] on icon "Icon/Menu Close" at bounding box center [983, 70] width 23 height 23
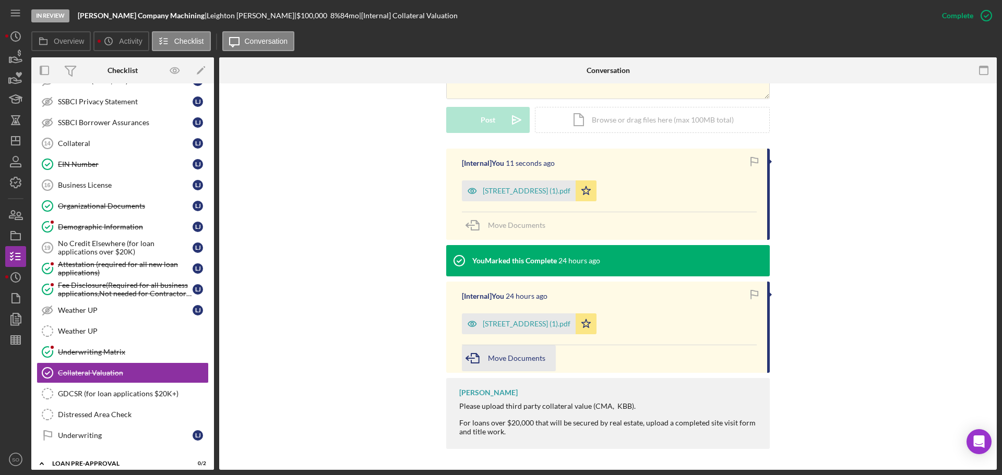
click at [519, 357] on span "Move Documents" at bounding box center [516, 358] width 57 height 9
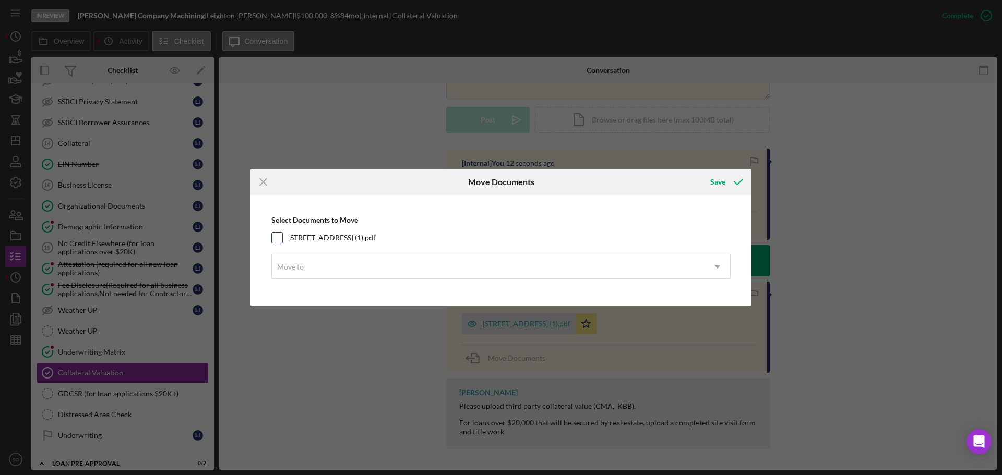
click at [275, 235] on input "29 Lake Apollo Dr 0624 (1).pdf" at bounding box center [277, 238] width 10 height 10
checkbox input "true"
click at [347, 271] on div "Move to" at bounding box center [488, 267] width 433 height 24
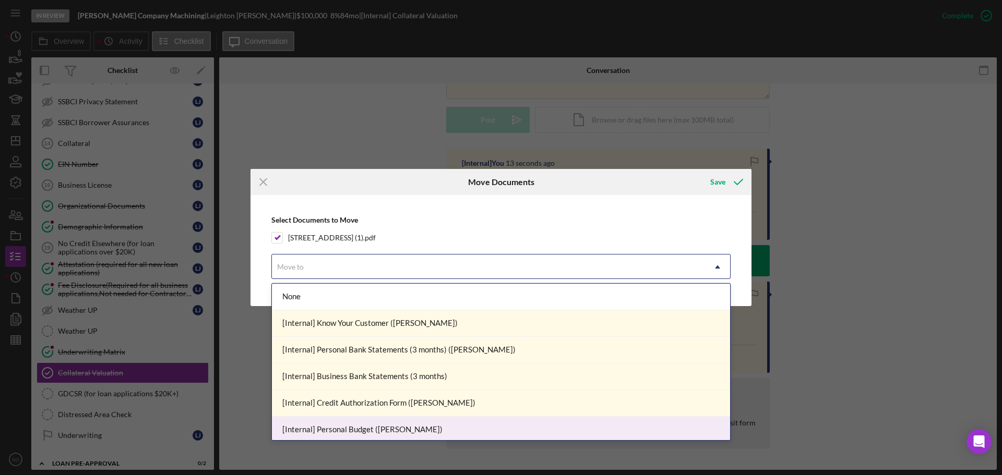
scroll to position [104, 0]
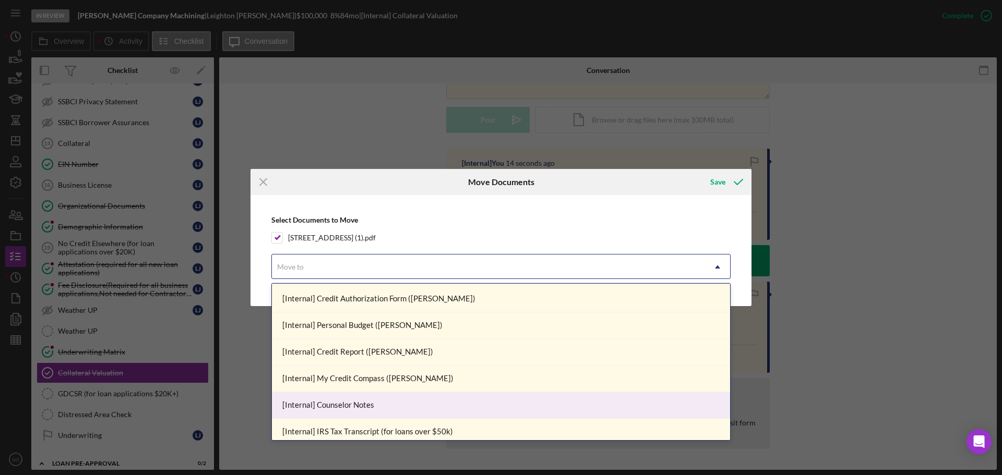
click at [378, 401] on div "[Internal] Counselor Notes" at bounding box center [501, 405] width 458 height 27
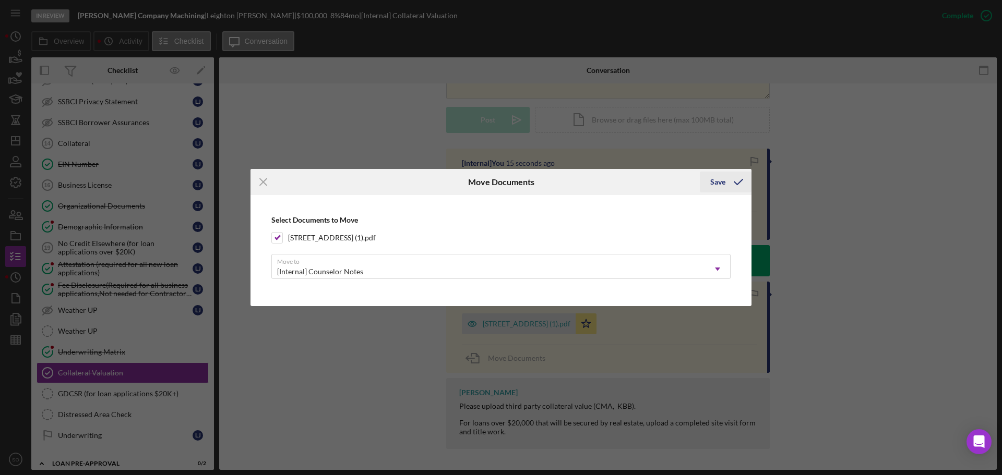
click at [711, 187] on div "Save" at bounding box center [717, 182] width 15 height 21
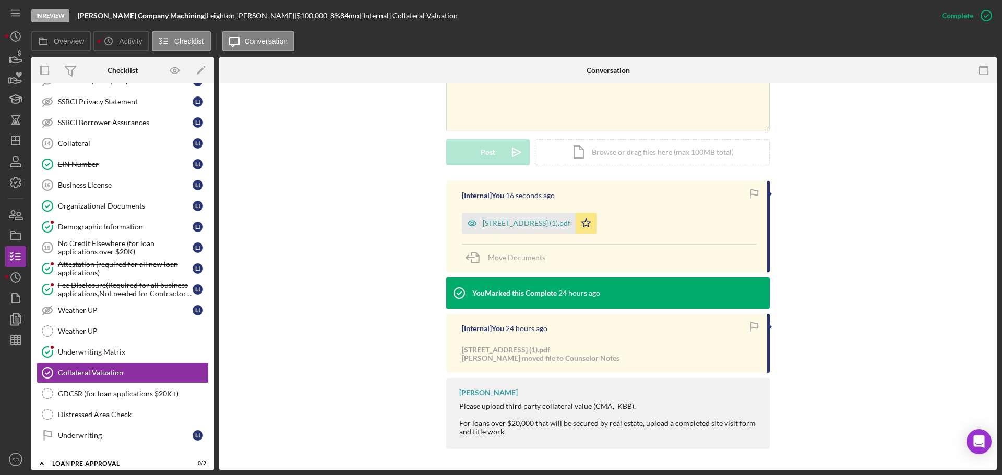
scroll to position [230, 0]
click at [393, 275] on div "[Internal] You 17 seconds ago 29 Lake Apollo Dr 0624 (1).pdf Icon/Star Move Doc…" at bounding box center [608, 317] width 746 height 273
click at [557, 233] on div "29 Lake Apollo Dr 0624 (1).pdf" at bounding box center [519, 223] width 114 height 21
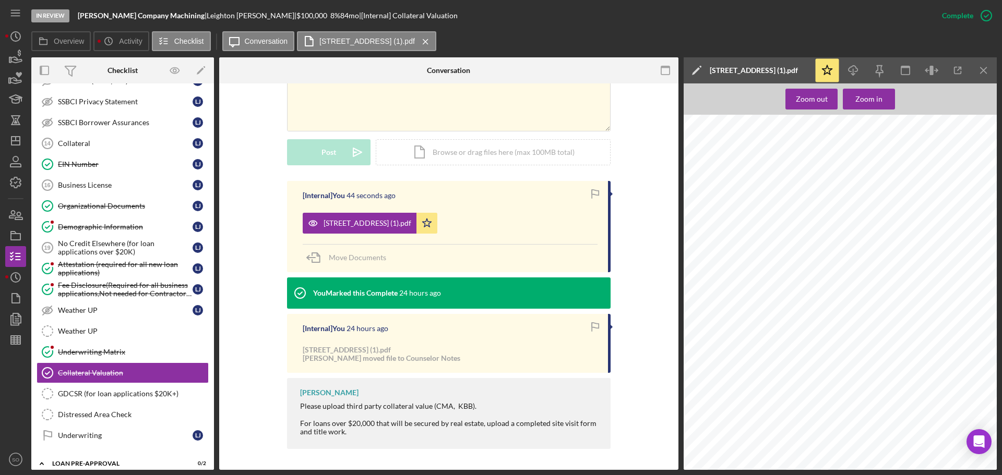
scroll to position [209, 0]
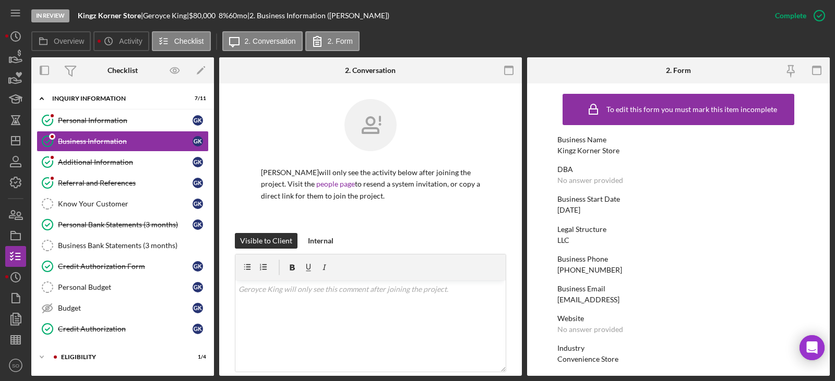
click at [605, 150] on div "Kingz Korner Store" at bounding box center [588, 151] width 62 height 8
copy div "Kingz Korner Store"
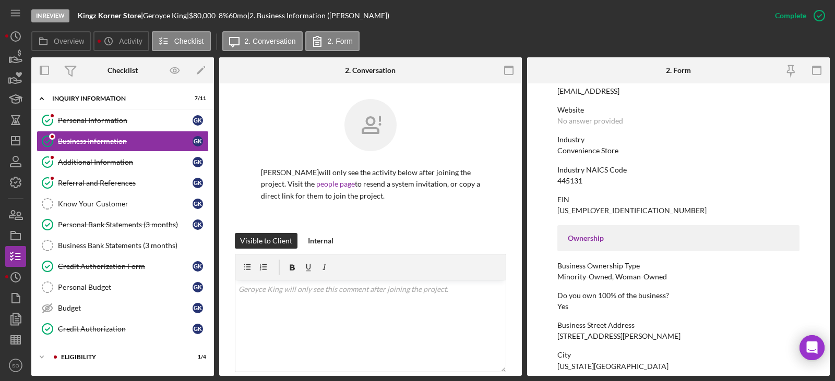
scroll to position [313, 0]
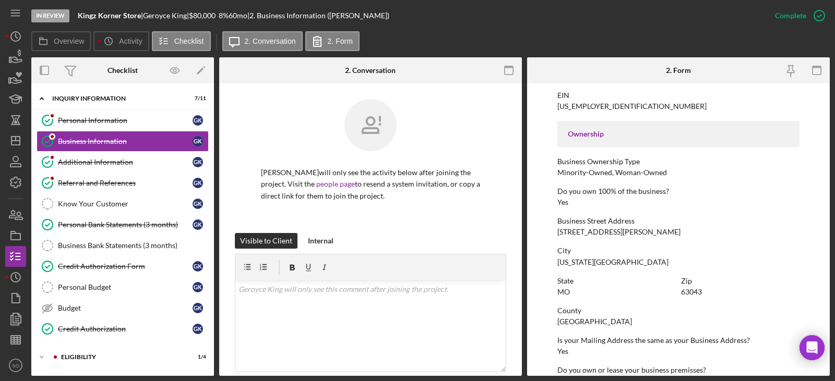
click at [585, 233] on div "[STREET_ADDRESS][PERSON_NAME]" at bounding box center [618, 232] width 123 height 8
copy div "[STREET_ADDRESS][PERSON_NAME]"
click at [580, 261] on div "[US_STATE][GEOGRAPHIC_DATA]" at bounding box center [612, 262] width 111 height 8
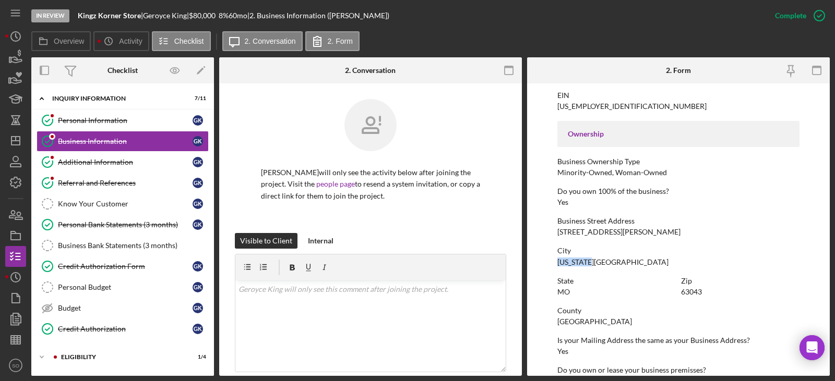
click at [580, 261] on div "[US_STATE][GEOGRAPHIC_DATA]" at bounding box center [612, 262] width 111 height 8
copy div "[US_STATE][GEOGRAPHIC_DATA]"
click at [684, 294] on div "63043" at bounding box center [691, 292] width 21 height 8
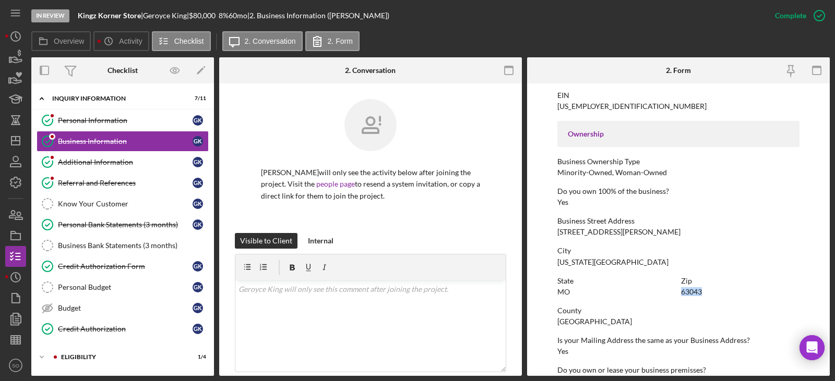
copy div "63043"
click at [582, 323] on div "[GEOGRAPHIC_DATA]" at bounding box center [594, 322] width 75 height 8
copy div "[GEOGRAPHIC_DATA]"
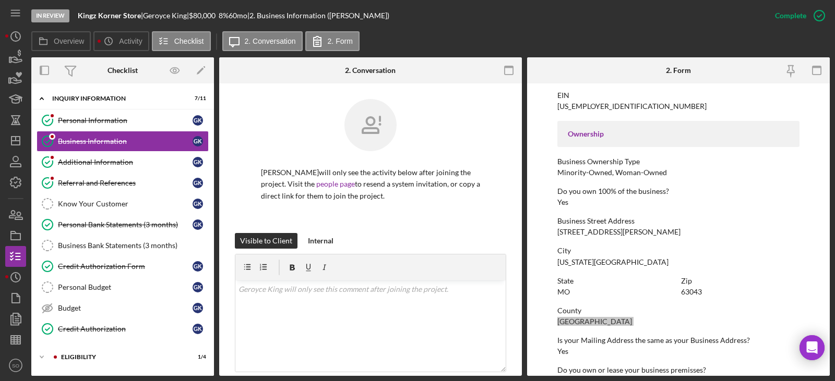
scroll to position [209, 0]
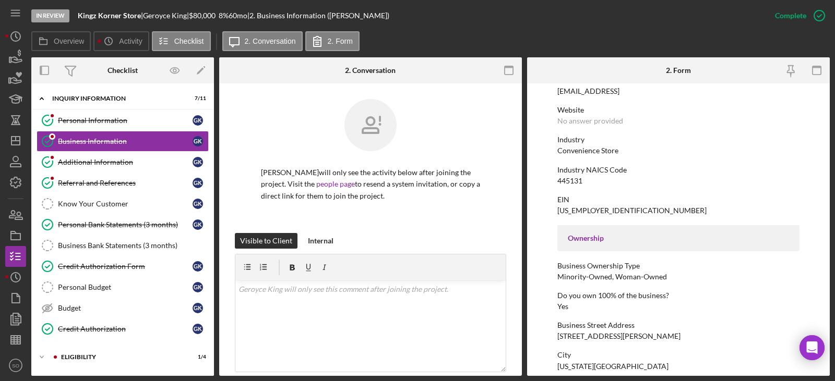
click at [579, 147] on div "Convenience Store" at bounding box center [587, 151] width 61 height 8
click at [581, 148] on div "Convenience Store" at bounding box center [587, 151] width 61 height 8
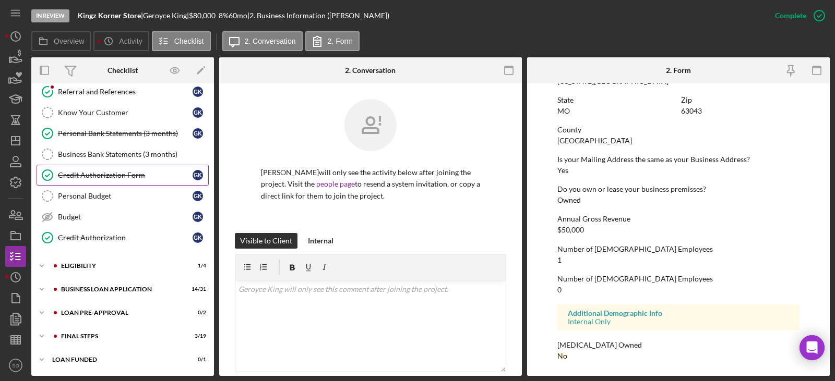
scroll to position [0, 0]
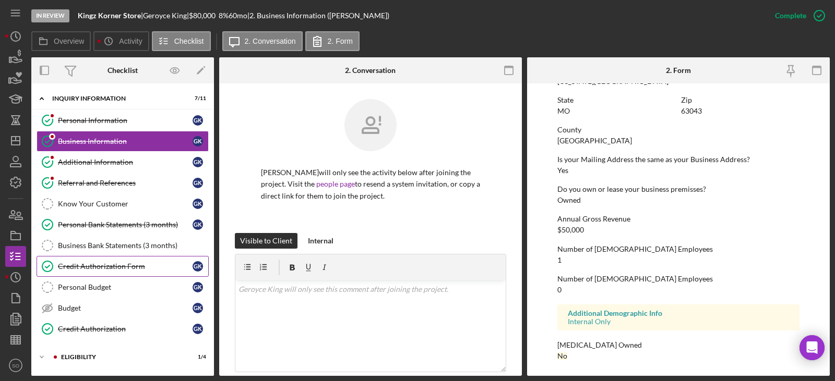
click at [131, 263] on div "Credit Authorization Form" at bounding box center [125, 266] width 135 height 8
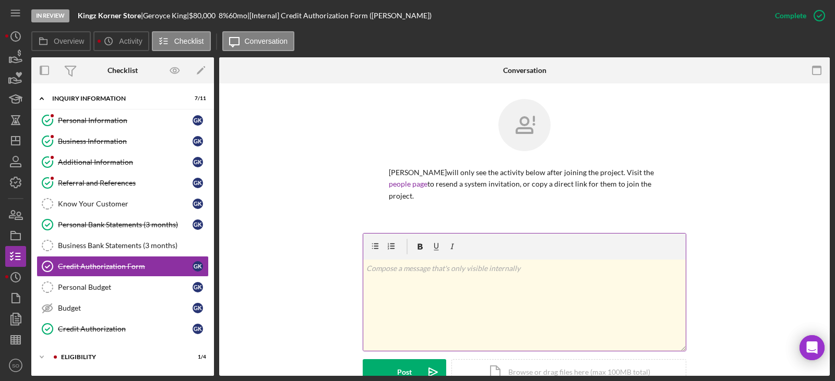
scroll to position [261, 0]
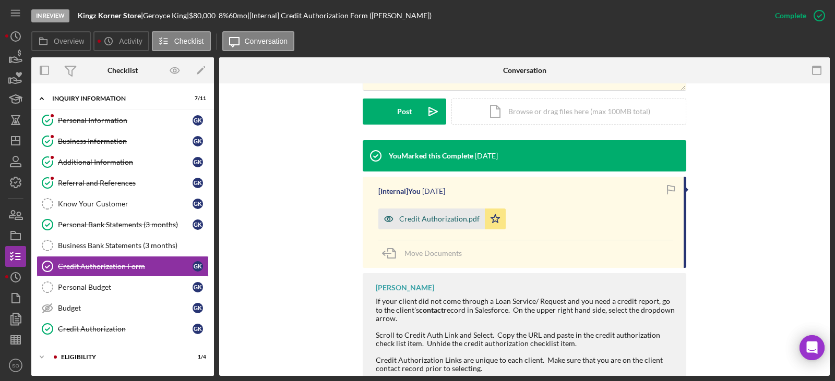
click at [448, 218] on div "Credit Authorization.pdf" at bounding box center [431, 219] width 106 height 21
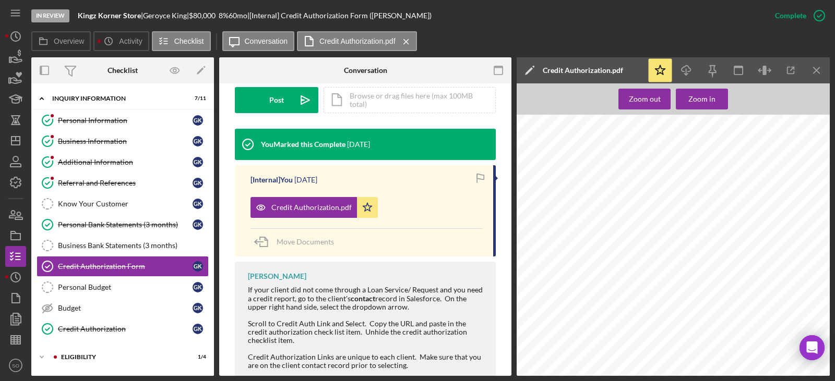
scroll to position [104, 0]
click at [708, 175] on span "492029838" at bounding box center [712, 175] width 23 height 5
copy span "492029838"
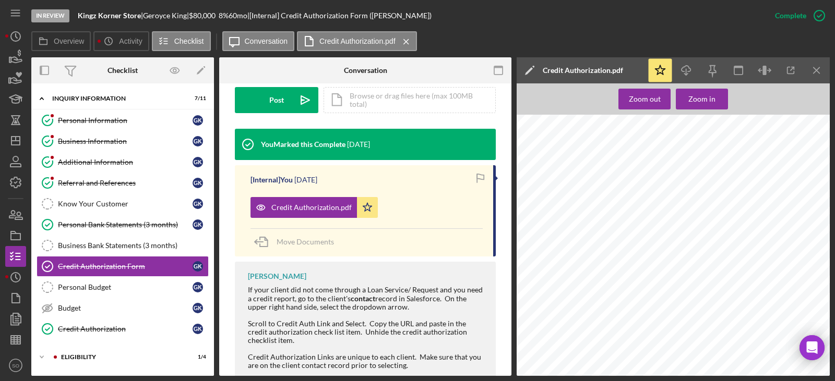
click at [598, 189] on span "[EMAIL_ADDRESS][DOMAIN_NAME]" at bounding box center [615, 191] width 80 height 5
copy span "[EMAIL_ADDRESS][DOMAIN_NAME]"
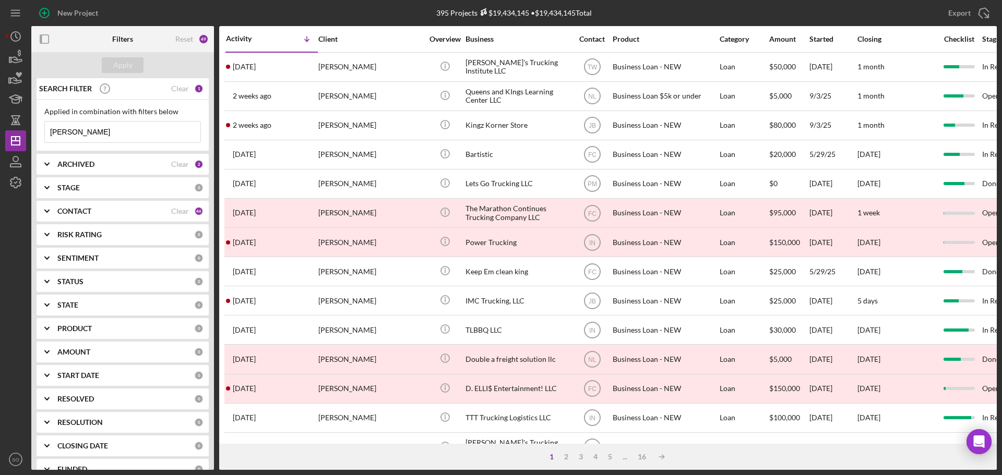
drag, startPoint x: 101, startPoint y: 135, endPoint x: 0, endPoint y: 135, distance: 101.2
click at [0, 135] on div "New Project 395 Projects $19,434,145 • $19,434,145 Total geroyce king Export Ic…" at bounding box center [501, 237] width 1002 height 475
type input "[PERSON_NAME]"
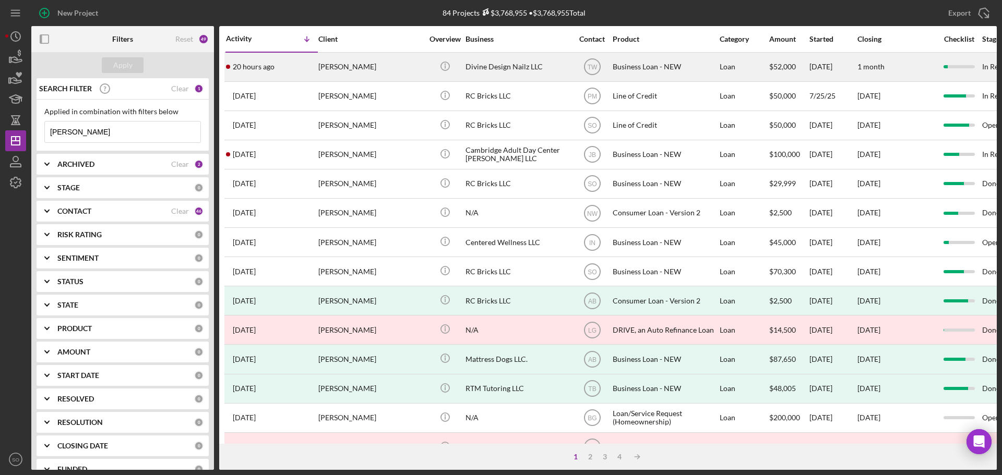
click at [332, 70] on div "[PERSON_NAME]" at bounding box center [370, 67] width 104 height 28
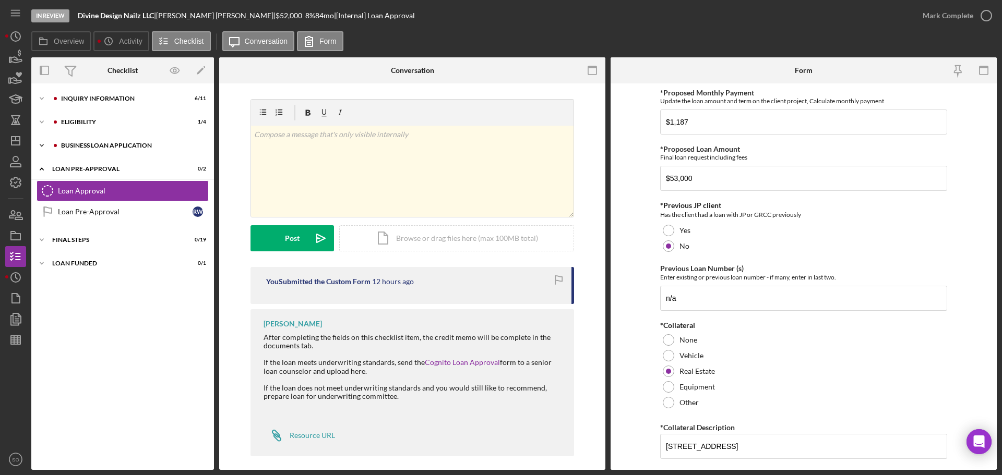
click at [105, 148] on div "BUSINESS LOAN APPLICATION" at bounding box center [131, 145] width 140 height 6
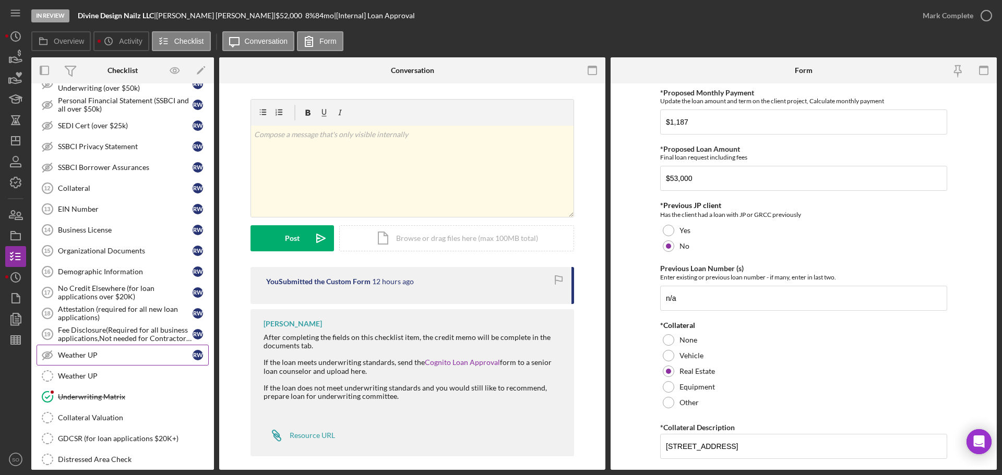
scroll to position [365, 0]
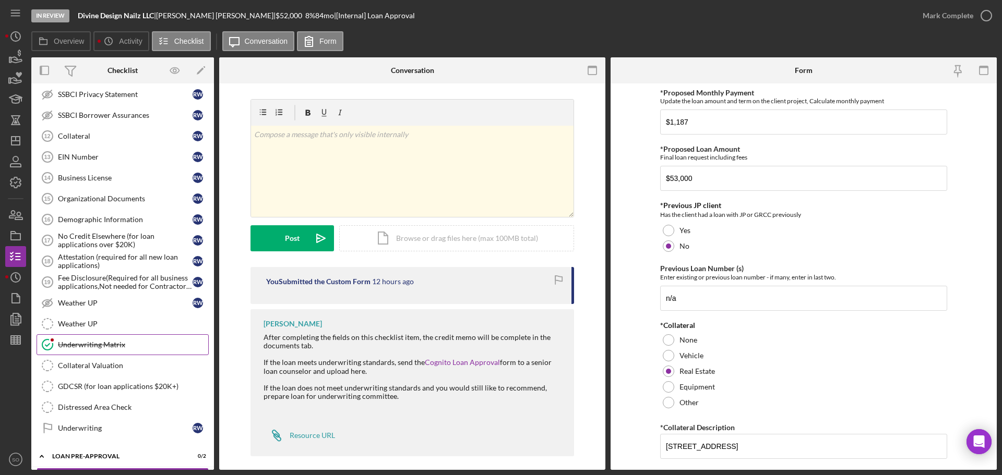
drag, startPoint x: 116, startPoint y: 346, endPoint x: 124, endPoint y: 345, distance: 7.4
click at [117, 346] on div "Underwriting Matrix" at bounding box center [133, 345] width 150 height 8
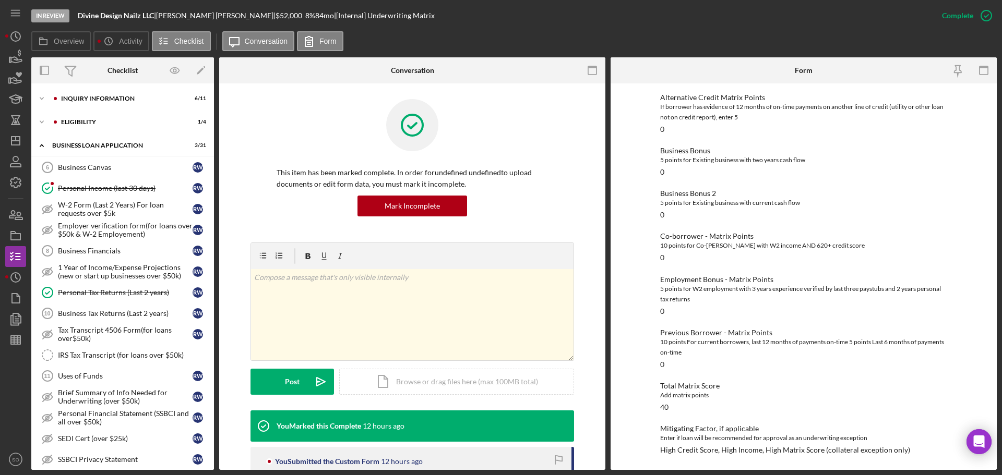
click at [140, 103] on div "Icon/Expander INQUIRY INFORMATION 6 / 11" at bounding box center [122, 98] width 183 height 21
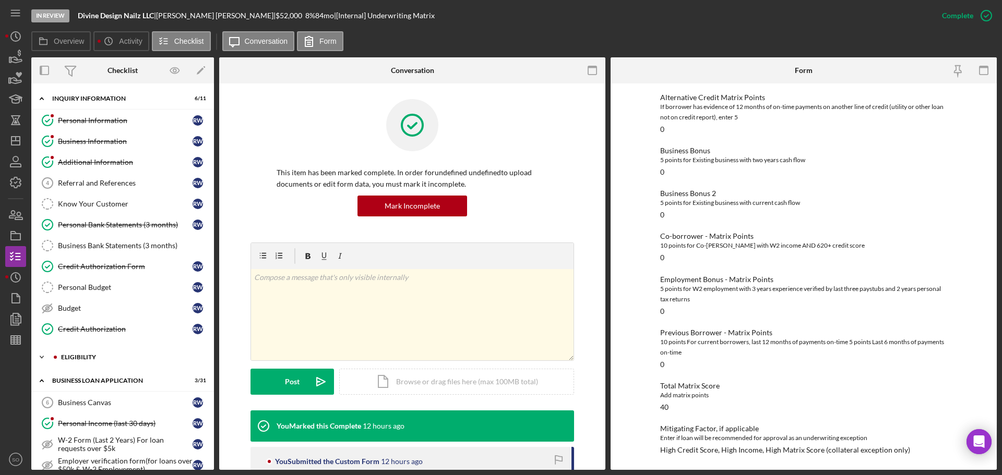
scroll to position [157, 0]
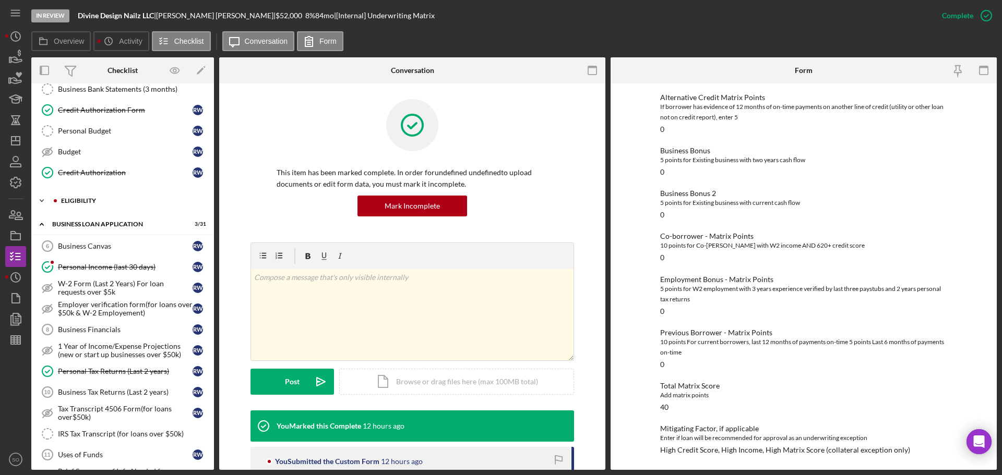
click at [92, 201] on div "ELIGIBILITY" at bounding box center [131, 201] width 140 height 6
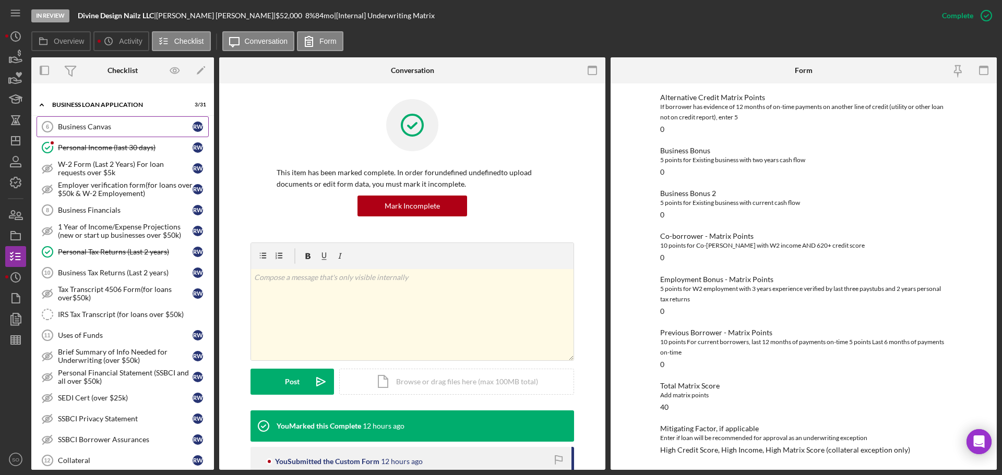
scroll to position [417, 0]
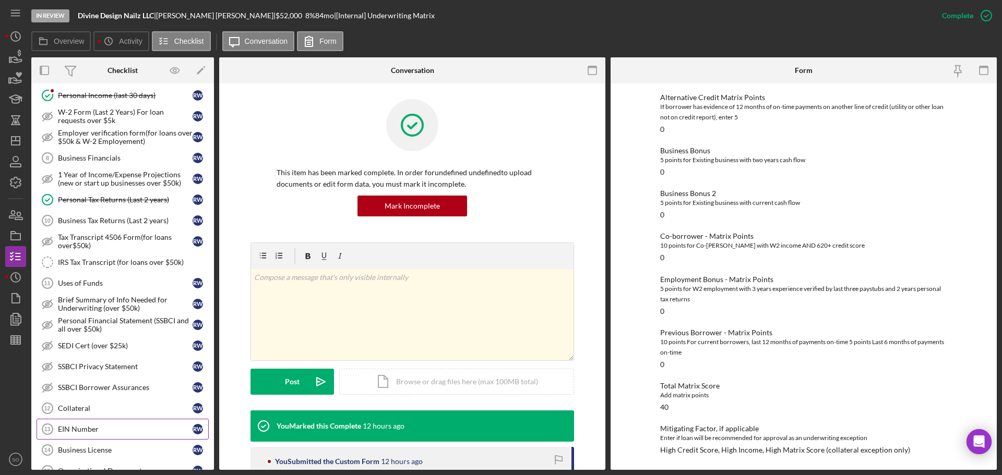
click at [101, 424] on link "EIN Number 13 EIN Number R W" at bounding box center [123, 429] width 172 height 21
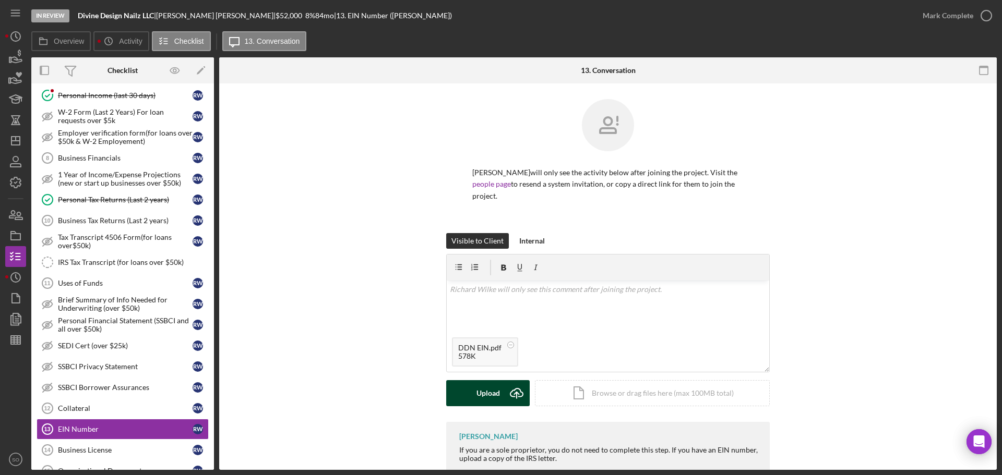
click at [481, 383] on div "Upload" at bounding box center [487, 393] width 23 height 26
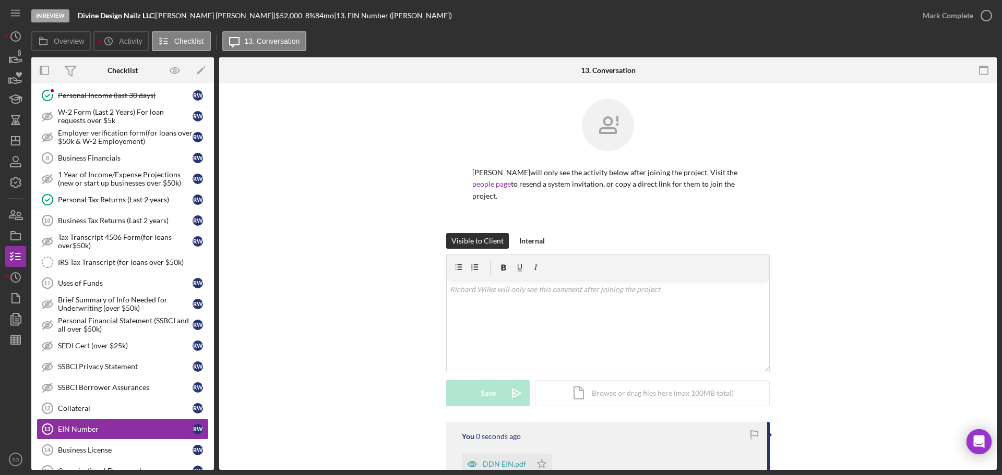
scroll to position [52, 0]
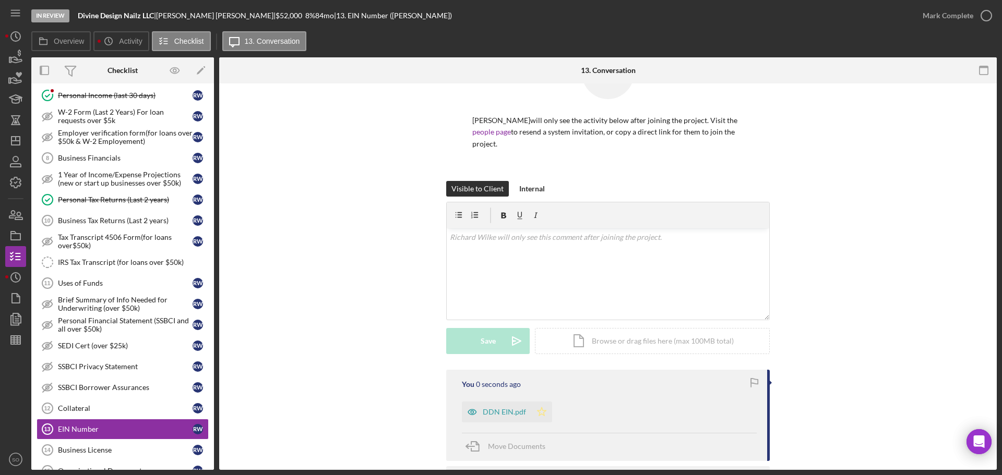
click at [542, 414] on icon "Icon/Star" at bounding box center [541, 412] width 21 height 21
click at [954, 21] on div "Mark Complete" at bounding box center [947, 15] width 51 height 21
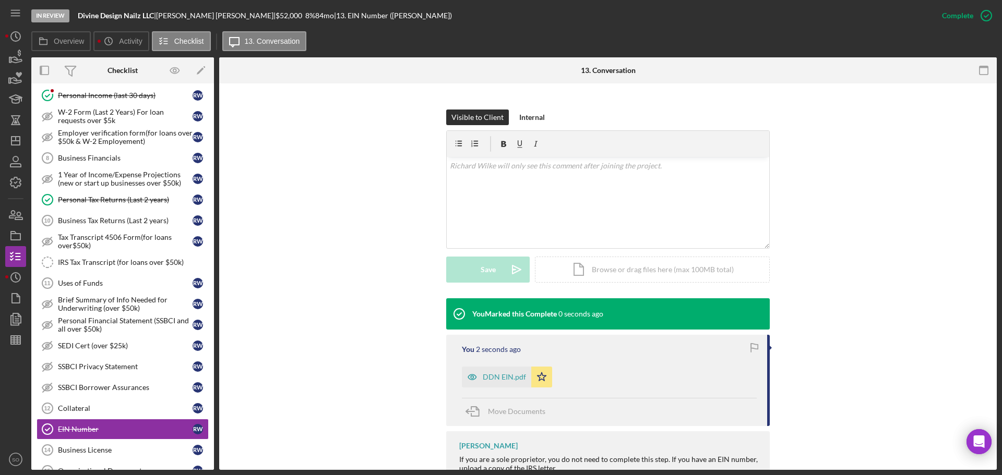
click at [503, 380] on div "DDN EIN.pdf" at bounding box center [504, 377] width 43 height 8
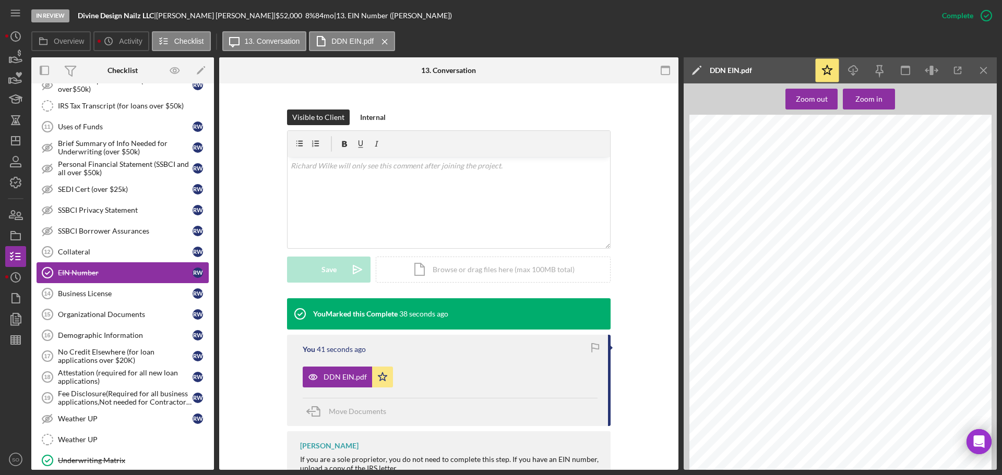
scroll to position [678, 0]
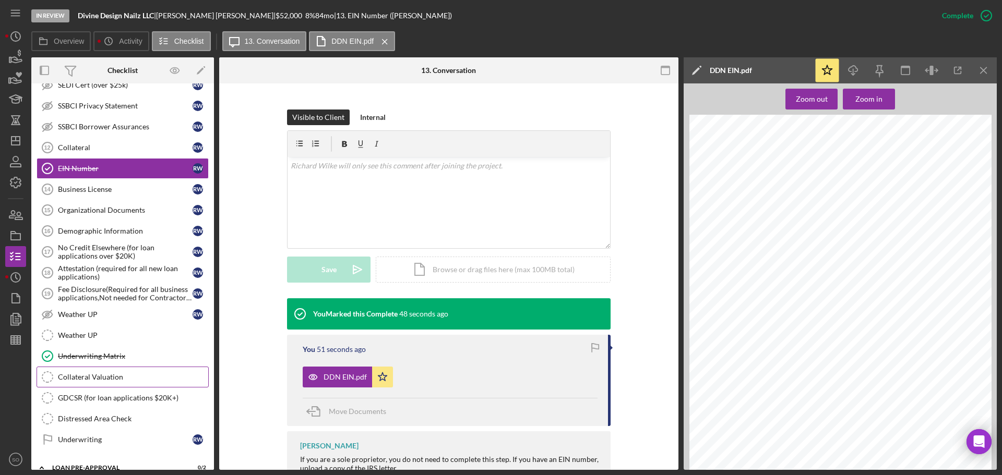
click at [123, 374] on div "Collateral Valuation" at bounding box center [133, 377] width 150 height 8
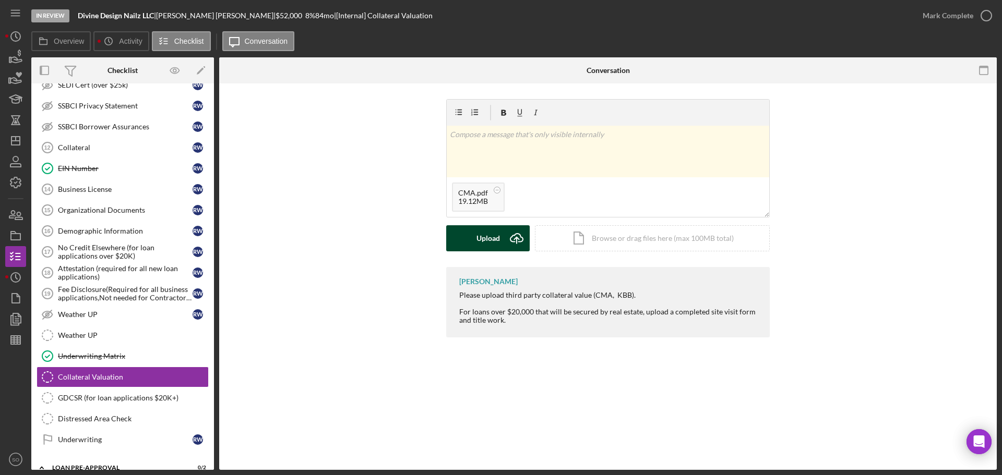
click at [490, 232] on div "Upload" at bounding box center [487, 238] width 23 height 26
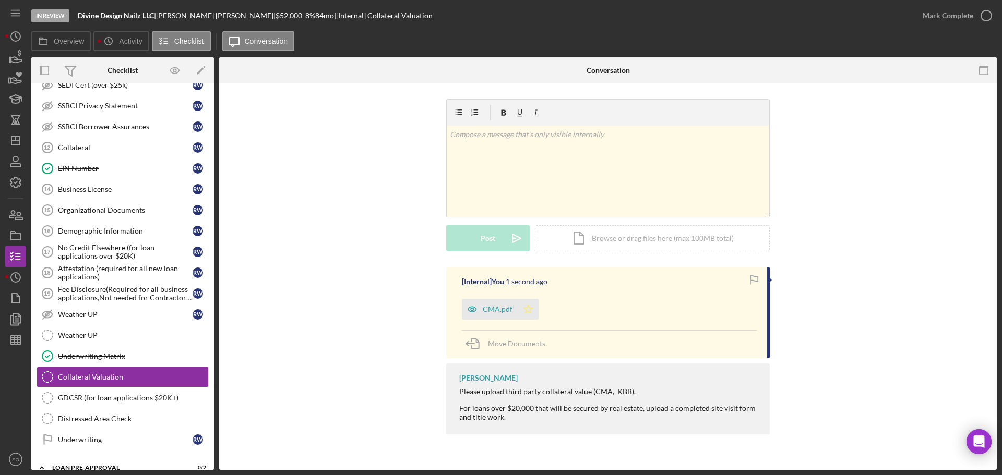
click at [526, 308] on polygon "button" at bounding box center [528, 309] width 9 height 8
click at [923, 15] on div "Mark Complete" at bounding box center [947, 15] width 51 height 21
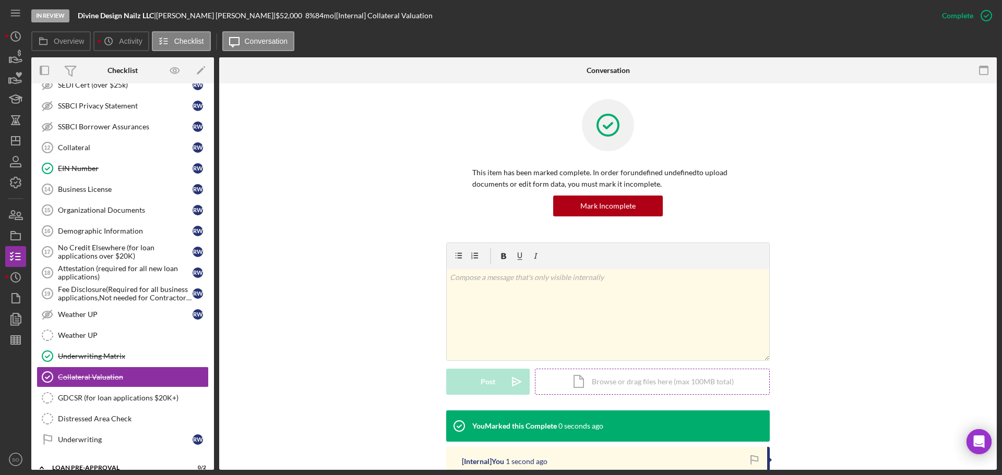
scroll to position [104, 0]
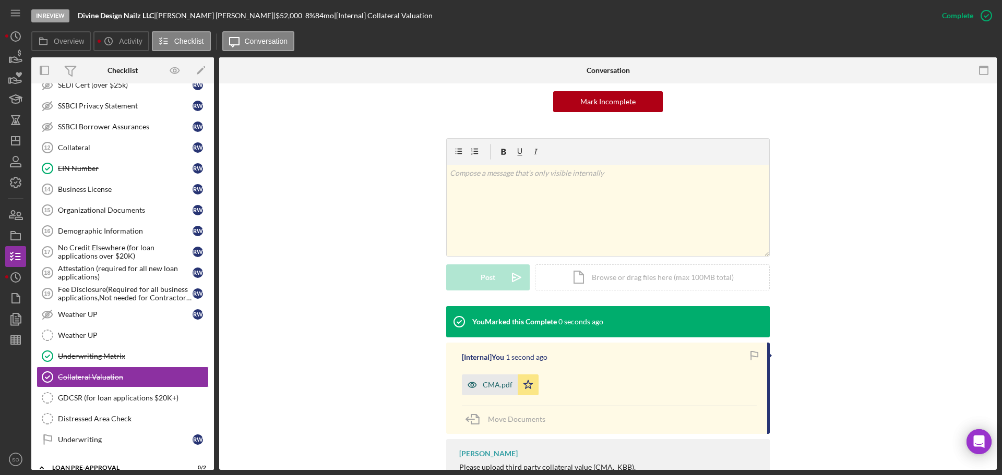
click at [507, 384] on div "CMA.pdf" at bounding box center [498, 385] width 30 height 8
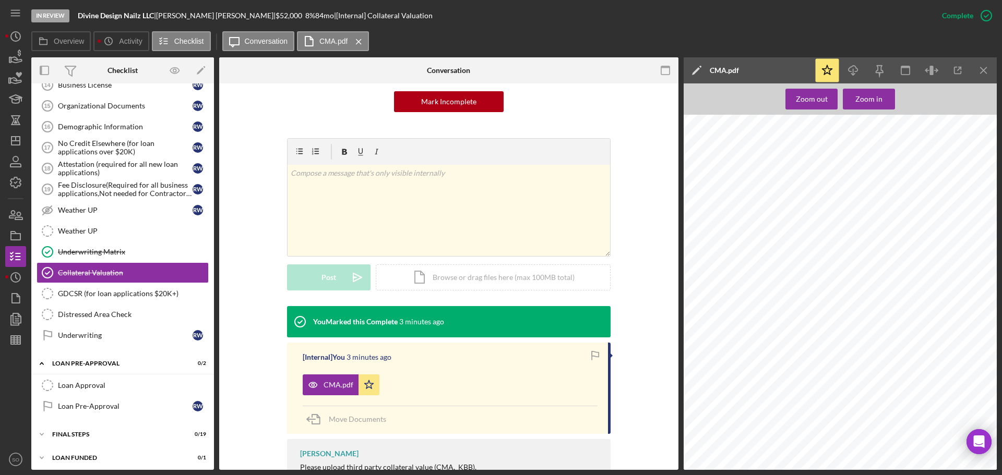
scroll to position [787, 0]
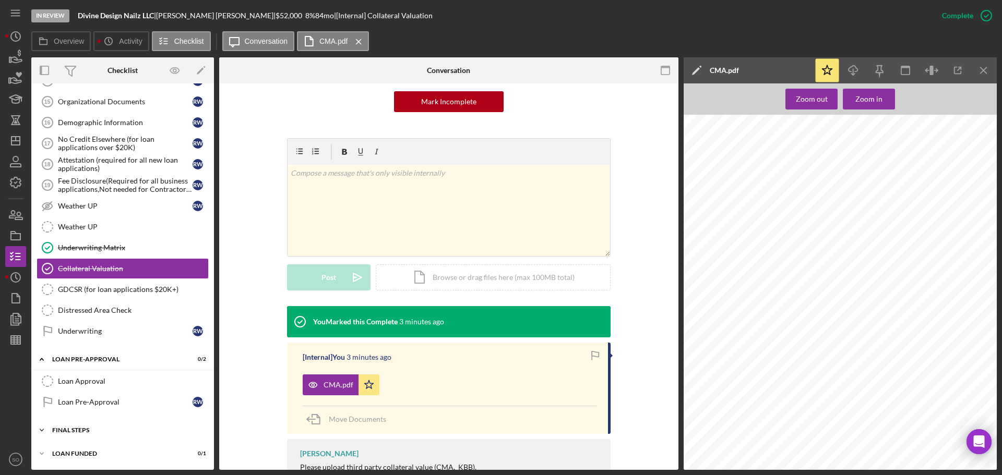
click at [113, 430] on div "FINAL STEPS" at bounding box center [126, 430] width 149 height 6
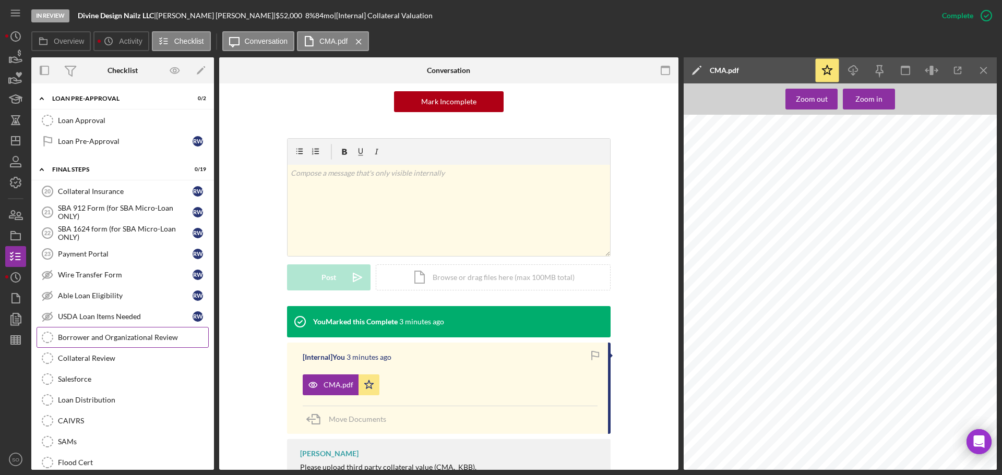
click at [107, 345] on link "Borrower and Organizational Review Borrower and Organizational Review" at bounding box center [123, 337] width 172 height 21
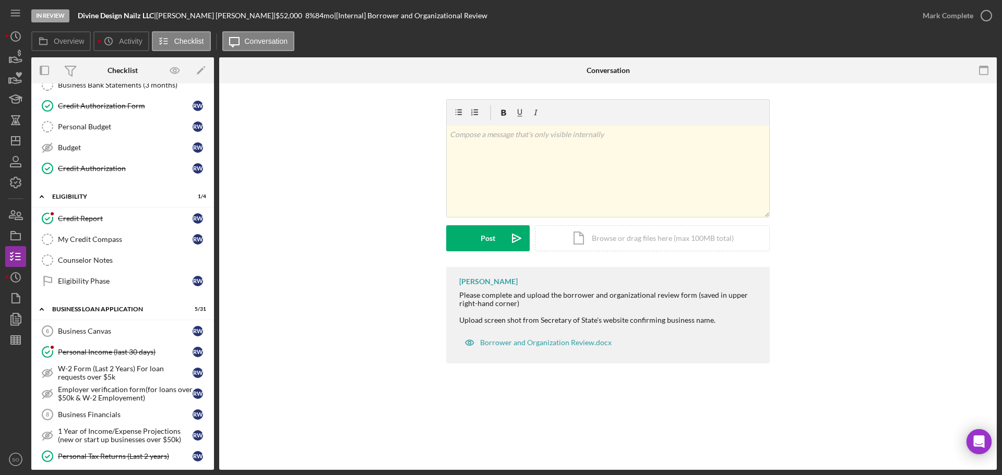
scroll to position [4, 0]
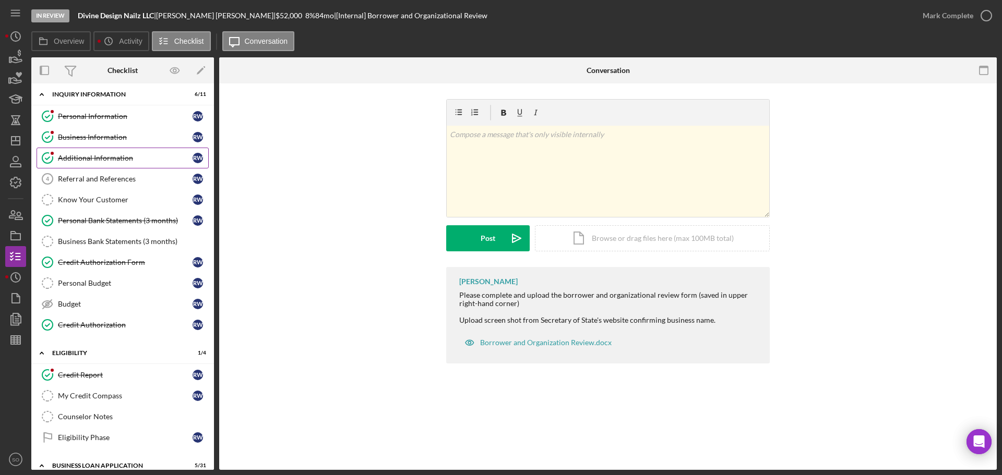
click at [127, 148] on link "Additional Information Additional Information R W" at bounding box center [123, 158] width 172 height 21
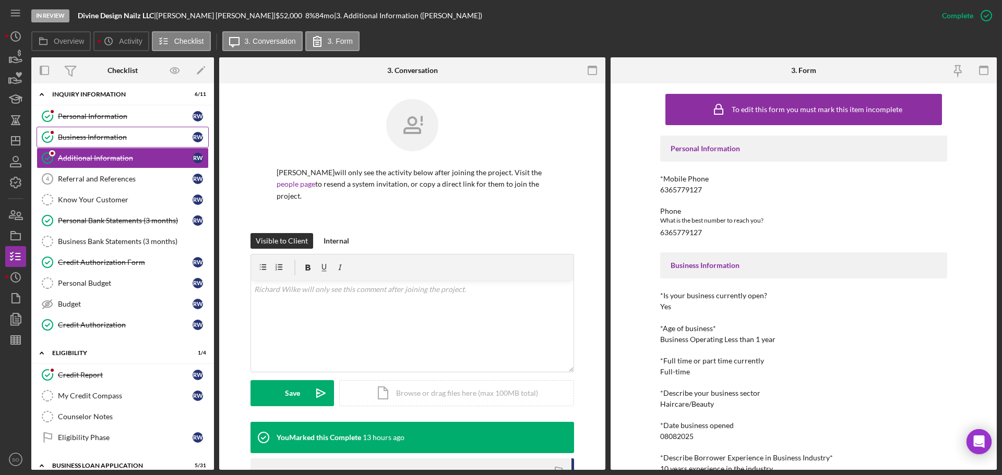
click at [127, 145] on link "Business Information Business Information R W" at bounding box center [123, 137] width 172 height 21
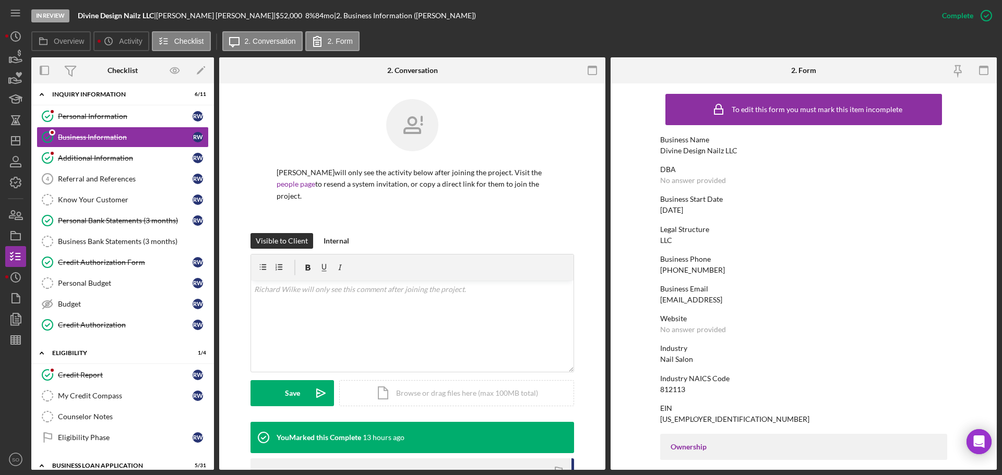
click at [679, 420] on div "[US_EMPLOYER_IDENTIFICATION_NUMBER]" at bounding box center [734, 419] width 149 height 8
copy div "[US_EMPLOYER_IDENTIFICATION_NUMBER]"
click at [712, 151] on div "Divine Design Nailz LLC" at bounding box center [698, 151] width 77 height 8
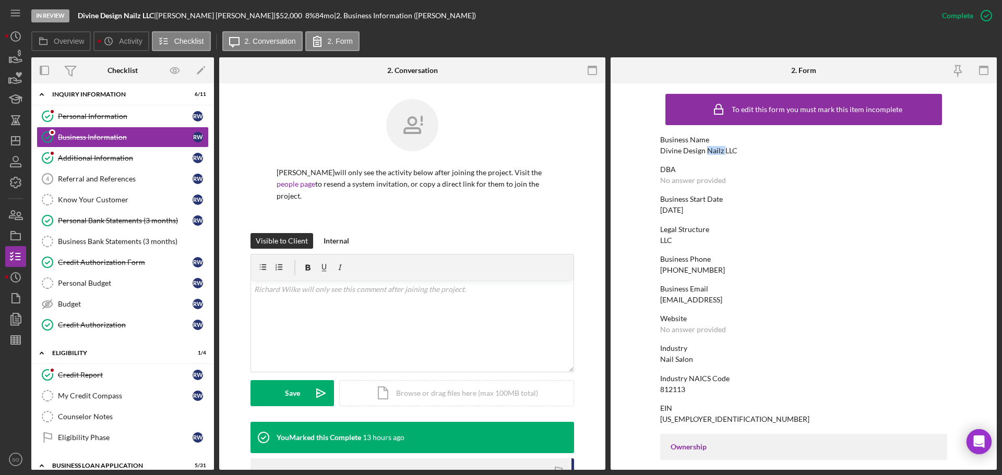
click at [712, 151] on div "Divine Design Nailz LLC" at bounding box center [698, 151] width 77 height 8
copy div "Divine Design Nailz LLC"
click at [136, 260] on div "Credit Authorization Form" at bounding box center [125, 262] width 135 height 8
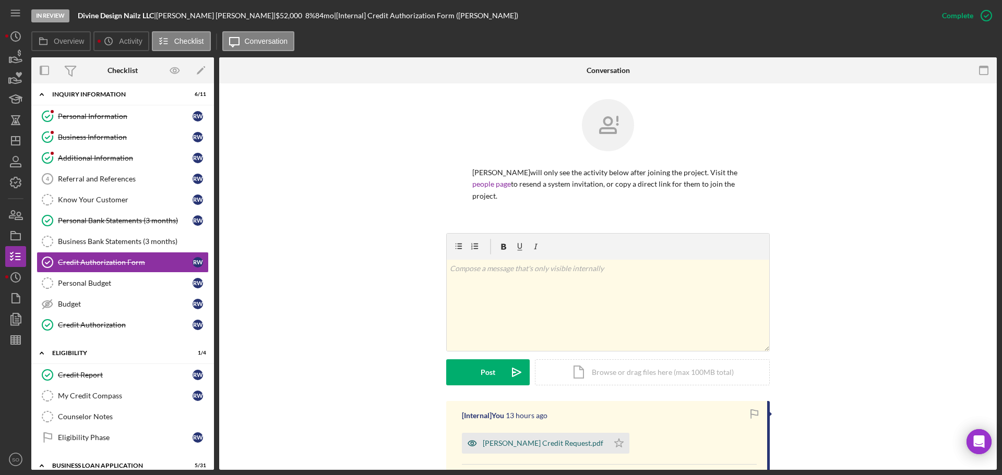
scroll to position [157, 0]
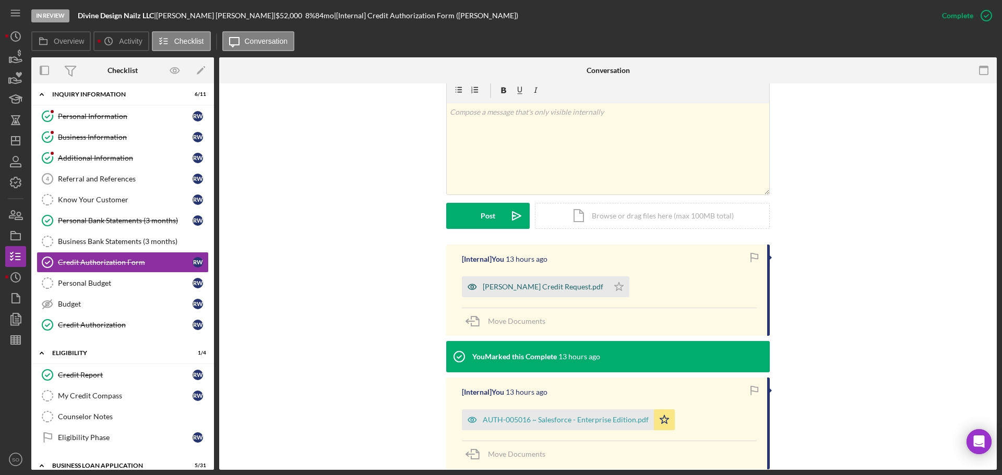
click at [532, 292] on div "[PERSON_NAME] Credit Request.pdf" at bounding box center [535, 286] width 147 height 21
